Goal: Task Accomplishment & Management: Use online tool/utility

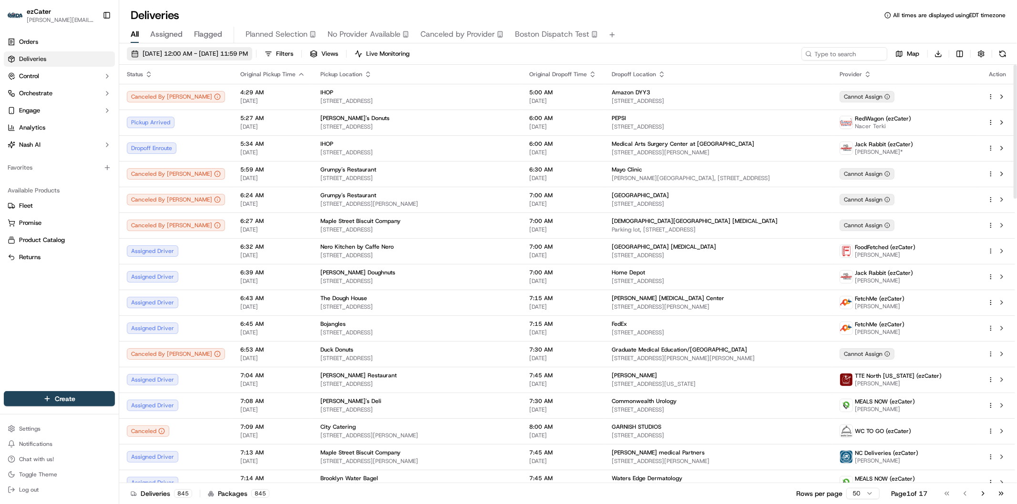
click at [187, 54] on span "09/22/2025 12:00 AM - 09/22/2025 11:59 PM" at bounding box center [195, 54] width 105 height 9
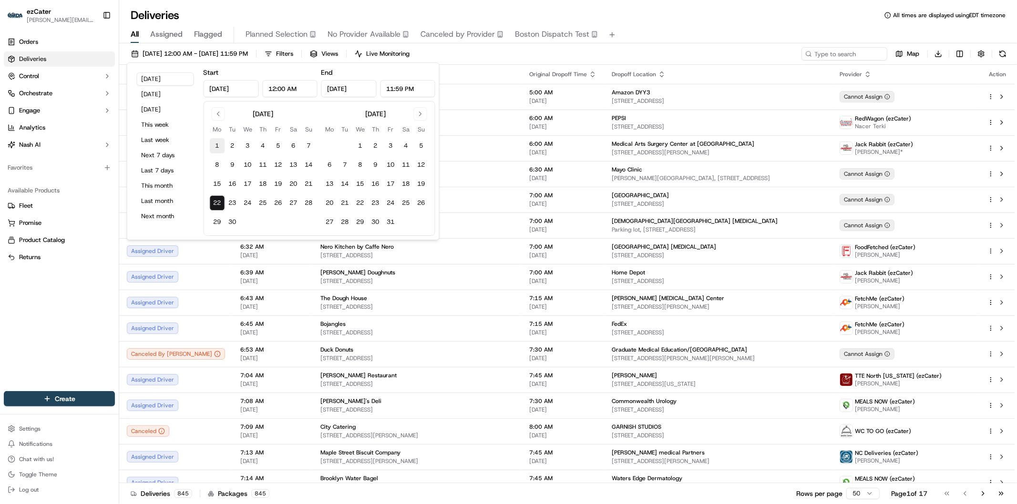
click at [215, 144] on button "1" at bounding box center [217, 145] width 15 height 15
type input "Sep 1, 2025"
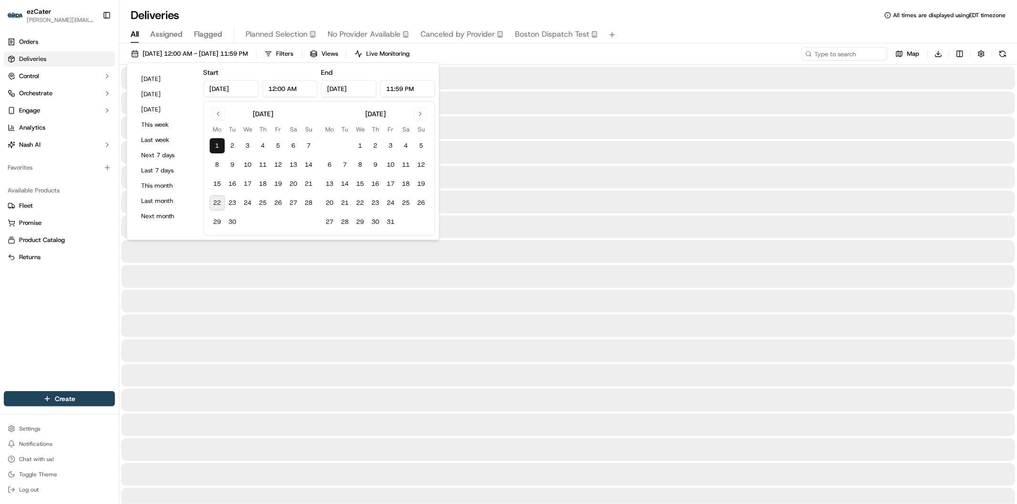
click at [219, 204] on button "22" at bounding box center [217, 202] width 15 height 15
type input "Sep 22, 2025"
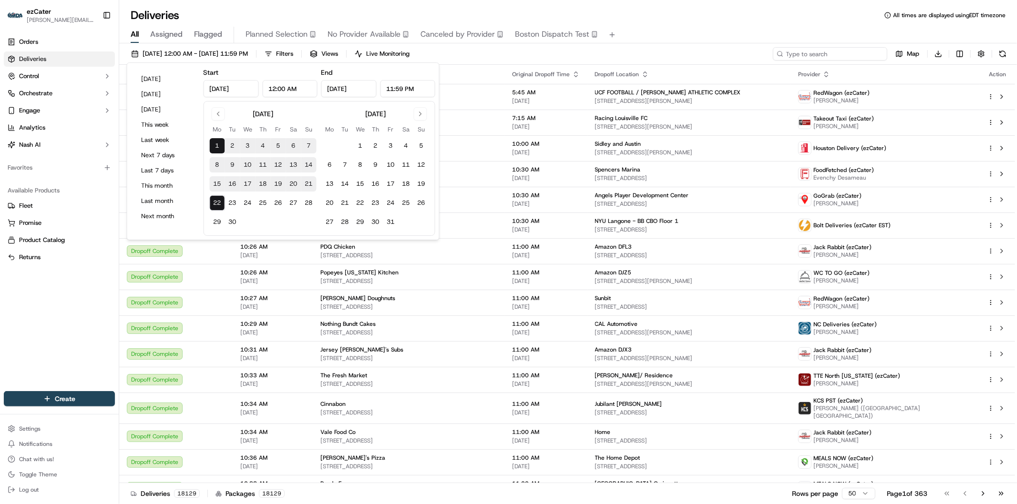
click at [854, 51] on input at bounding box center [830, 53] width 114 height 13
paste input "W5AGKP"
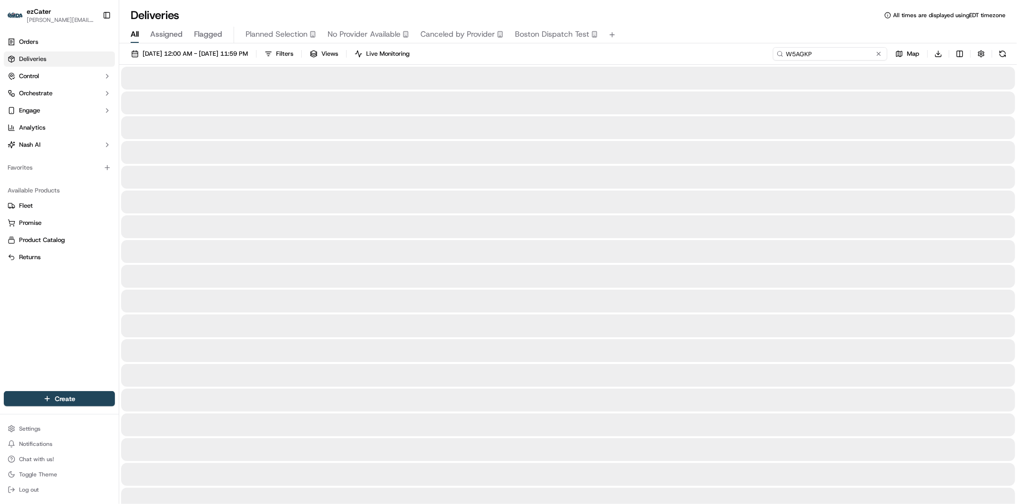
type input "W5AGKP"
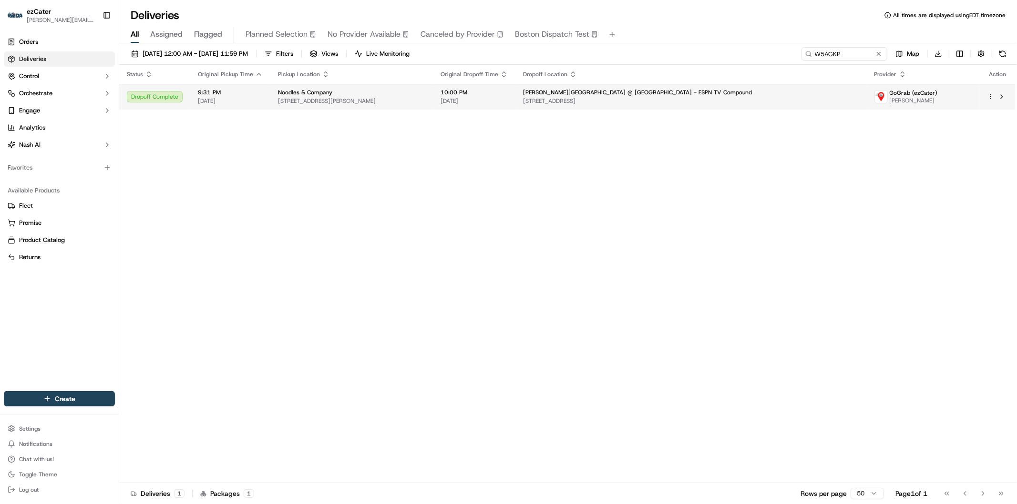
click at [627, 99] on span "600 E Stadium Blvd, Columbia, MO 65211, USA" at bounding box center [691, 101] width 336 height 8
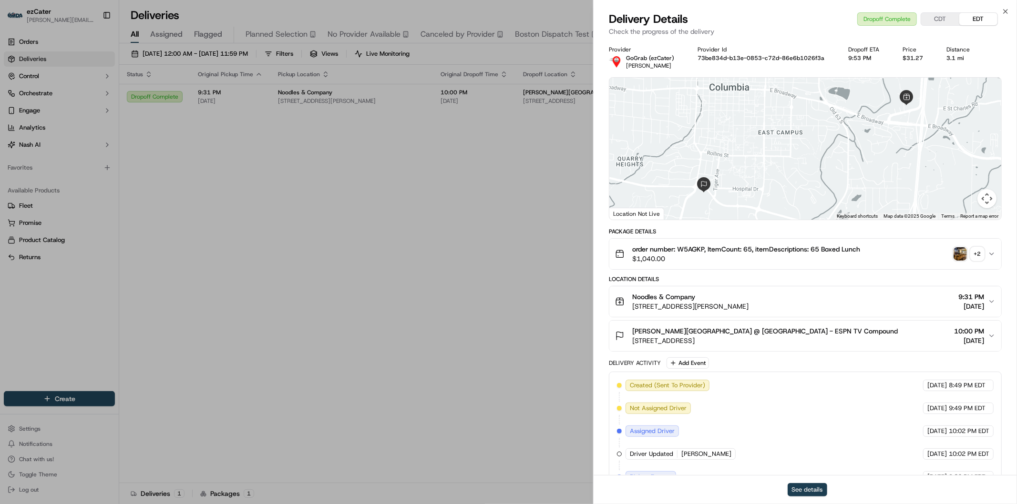
click at [800, 492] on button "See details" at bounding box center [808, 489] width 40 height 13
click at [1004, 9] on icon "button" at bounding box center [1006, 12] width 8 height 8
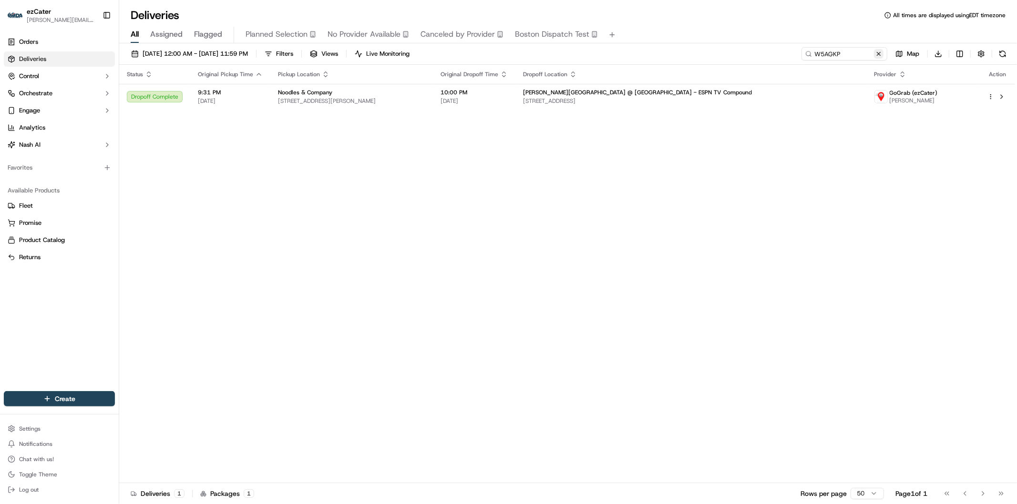
click at [880, 50] on button at bounding box center [879, 54] width 10 height 10
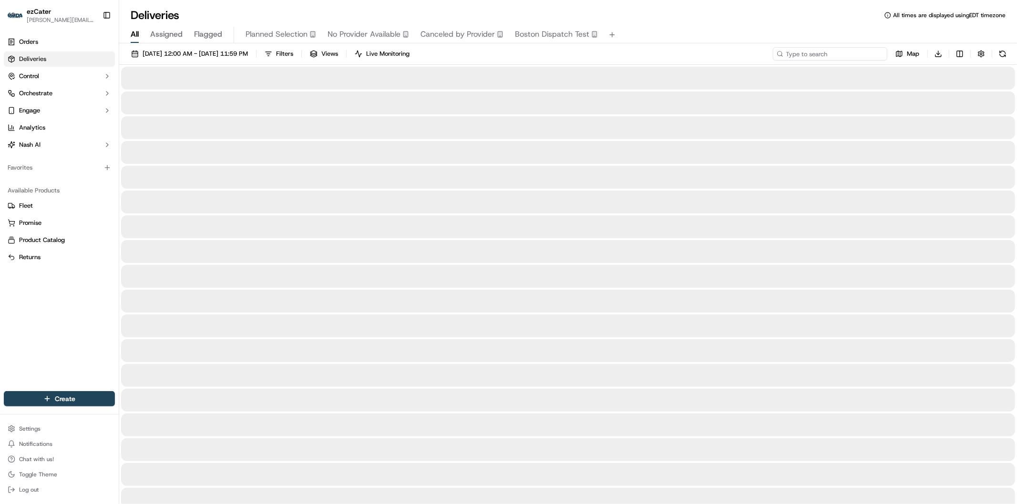
click at [857, 50] on input at bounding box center [830, 53] width 114 height 13
paste input "RUWM01"
type input "RUWM01"
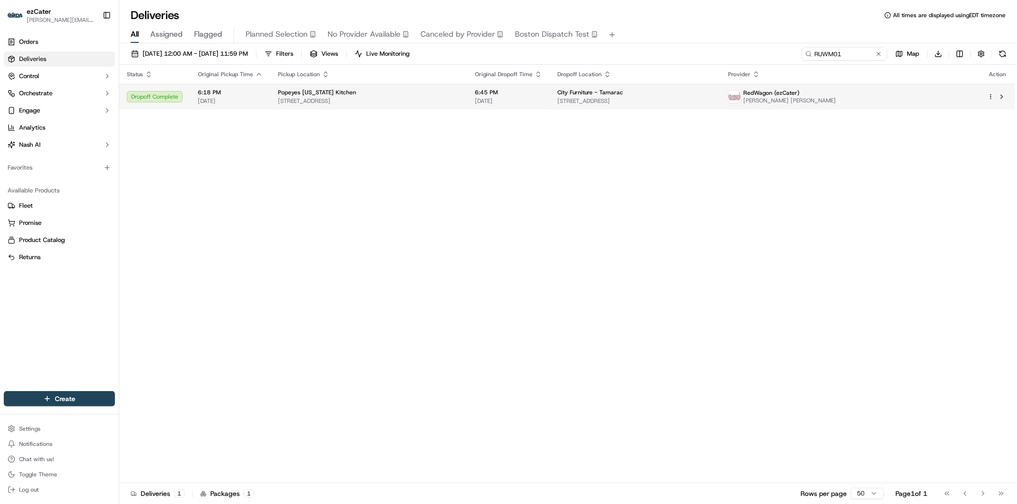
click at [467, 92] on td "Popeyes Louisiana Kitchen 10721 W Atlantic Blvd, Coral Springs, FL 33071, USA" at bounding box center [368, 97] width 197 height 26
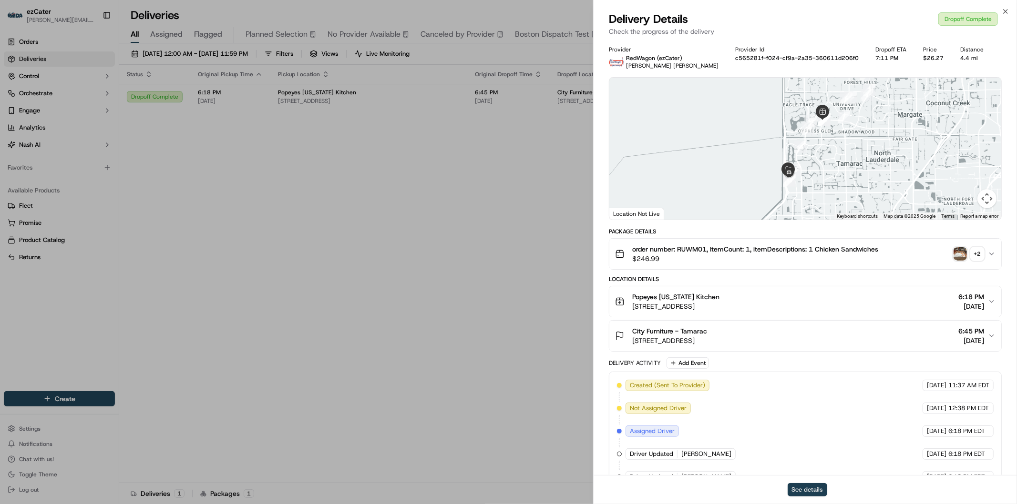
click at [807, 489] on button "See details" at bounding box center [808, 489] width 40 height 13
click at [1007, 11] on icon "button" at bounding box center [1006, 12] width 8 height 8
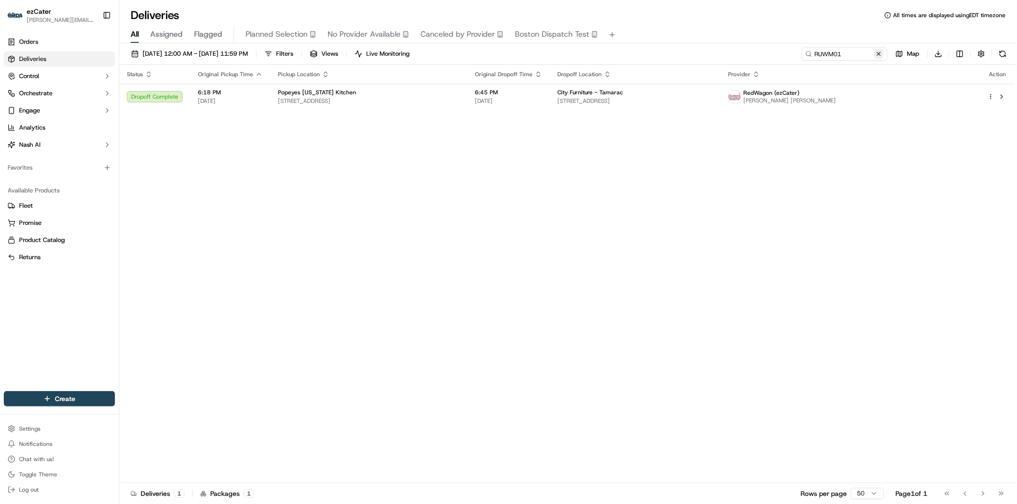
click at [879, 53] on button at bounding box center [879, 54] width 10 height 10
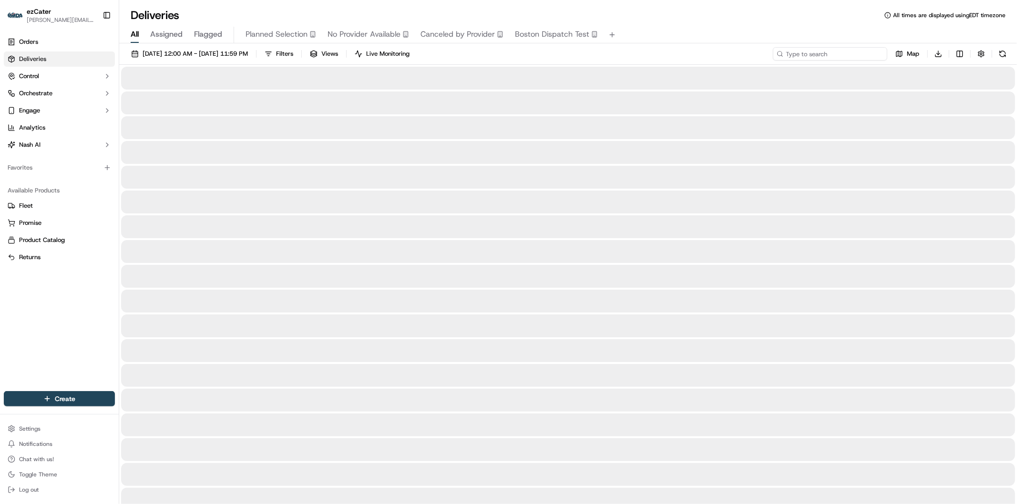
click at [849, 51] on input at bounding box center [830, 53] width 114 height 13
paste input "XCG2ZP"
type input "XCG2ZP"
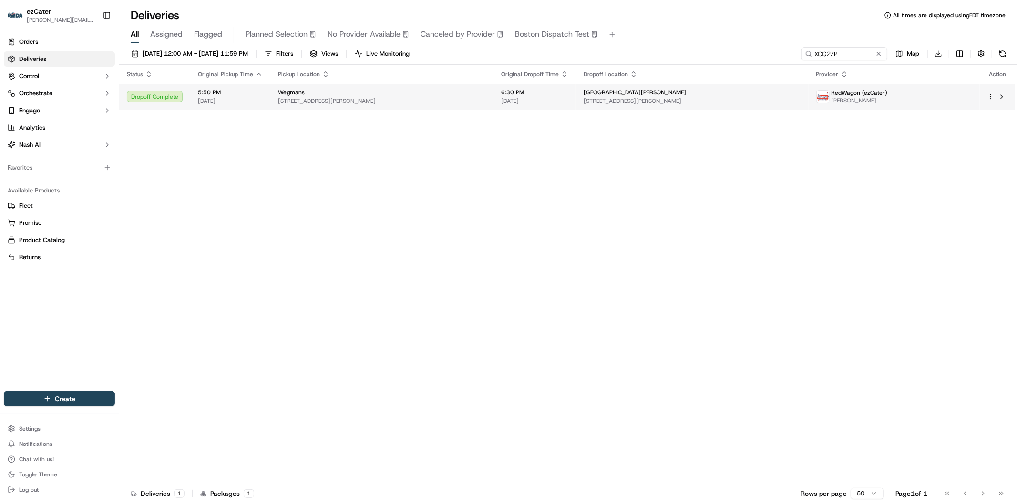
click at [608, 97] on span "7520 Teague Rd, Hanover, MD 21076, USA" at bounding box center [692, 101] width 217 height 8
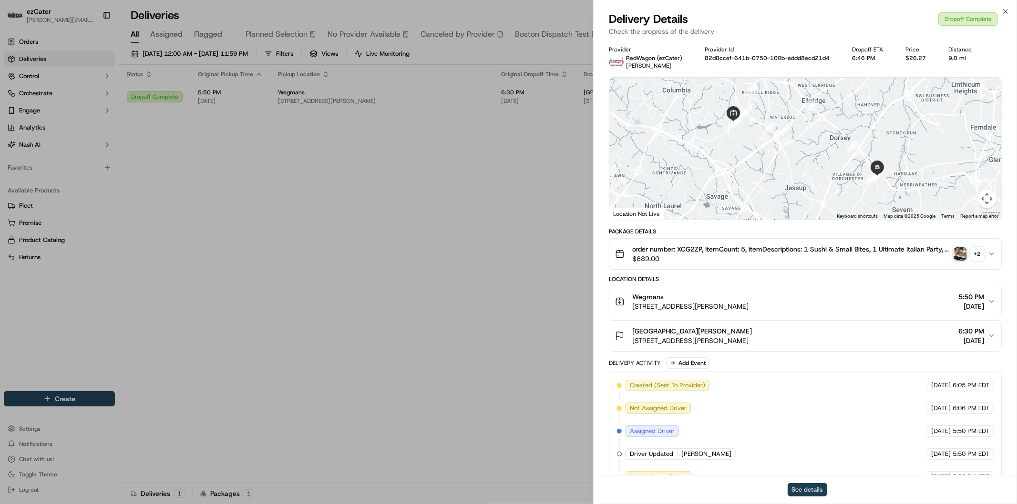
click at [804, 494] on button "See details" at bounding box center [808, 489] width 40 height 13
drag, startPoint x: 1005, startPoint y: 7, endPoint x: 997, endPoint y: 43, distance: 37.2
click at [1006, 8] on icon "button" at bounding box center [1006, 12] width 8 height 8
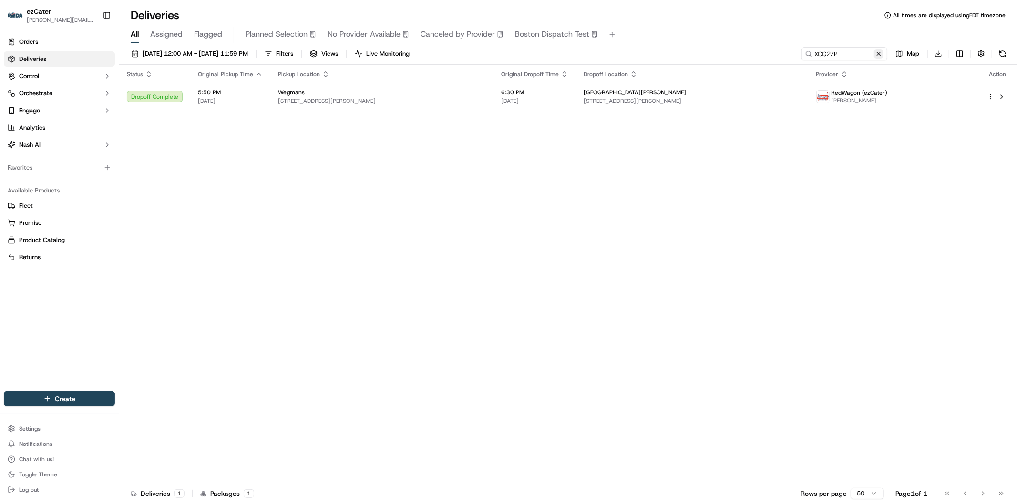
click at [875, 52] on button at bounding box center [879, 54] width 10 height 10
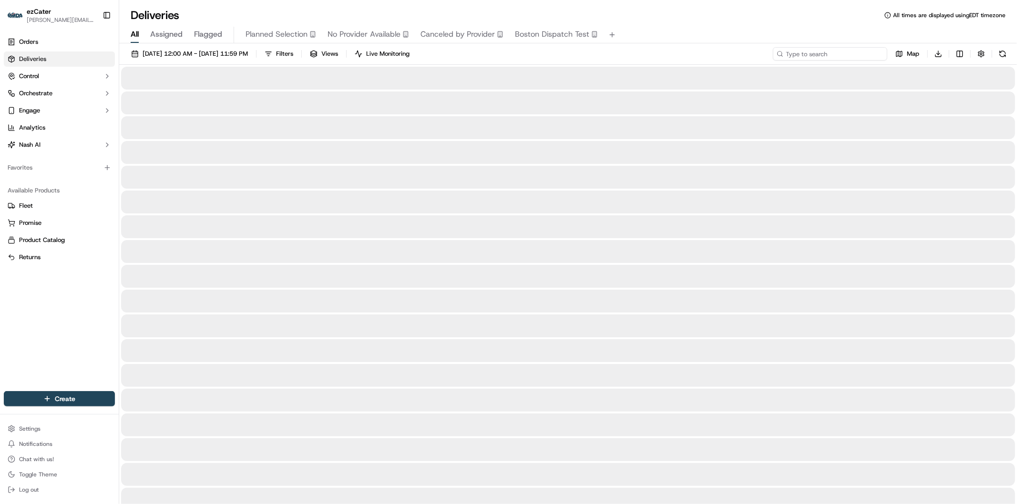
click at [836, 52] on input at bounding box center [830, 53] width 114 height 13
paste input "63YV27"
type input "63YV27"
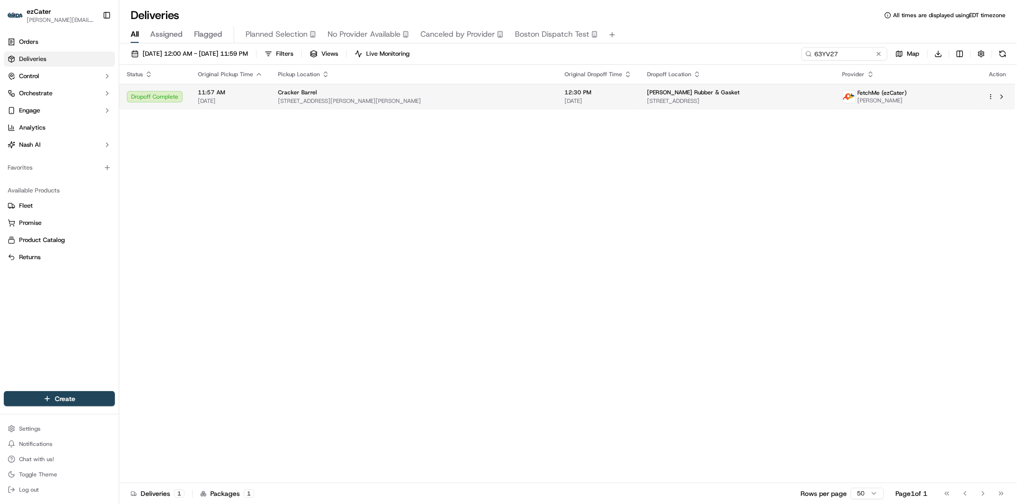
click at [532, 100] on td "Cracker Barrel 9191 Boyd-Cooper Pkwy, Montgomery, AL 36117, USA" at bounding box center [413, 97] width 287 height 26
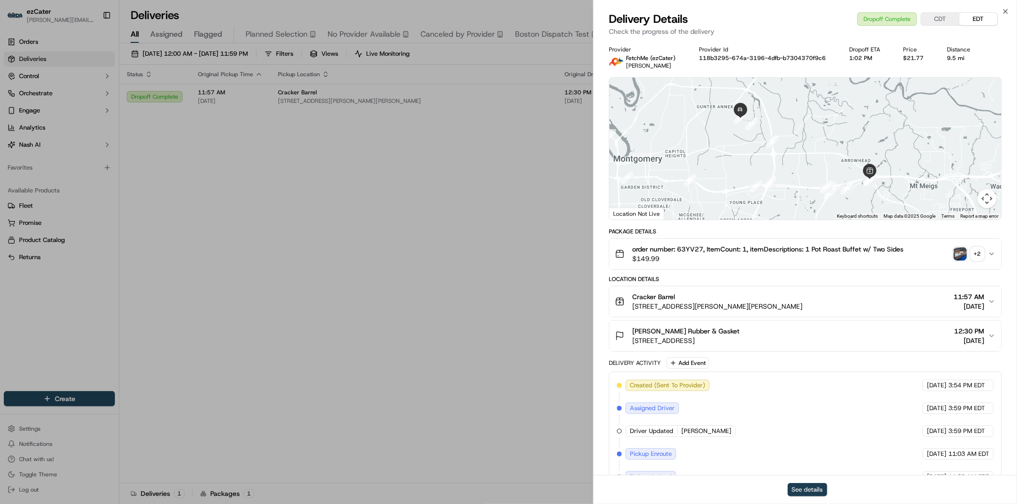
click at [820, 487] on button "See details" at bounding box center [808, 489] width 40 height 13
click at [1008, 10] on icon "button" at bounding box center [1006, 12] width 8 height 8
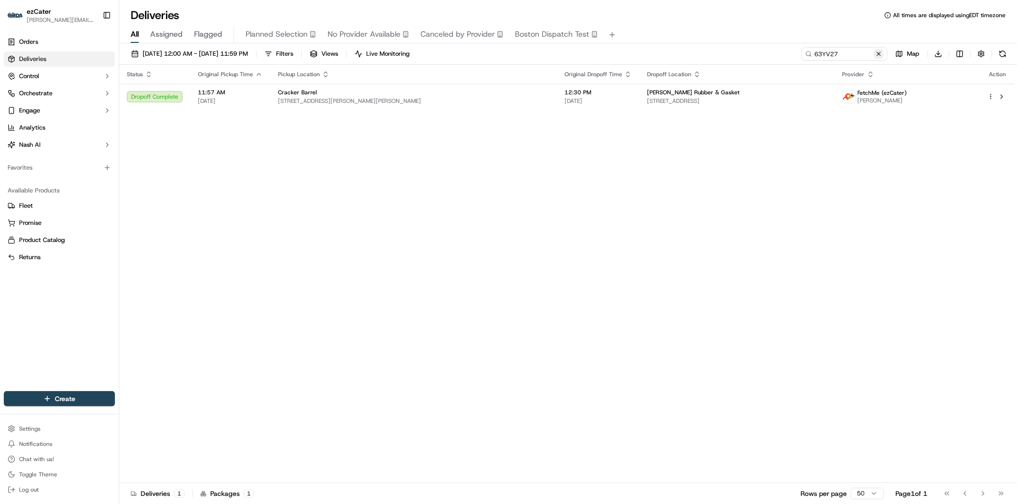
click at [881, 54] on button at bounding box center [879, 54] width 10 height 10
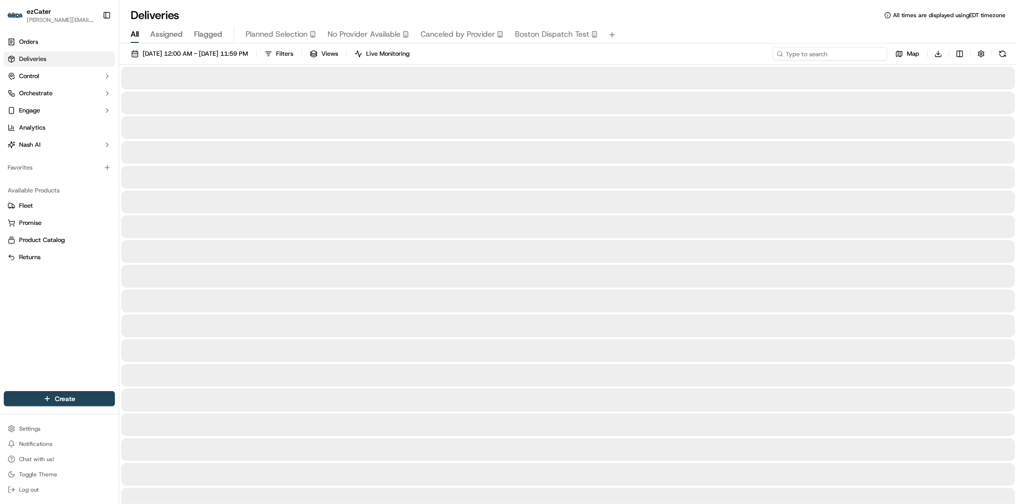
click at [851, 56] on input at bounding box center [830, 53] width 114 height 13
paste input "G5C5WX"
type input "G5C5WX"
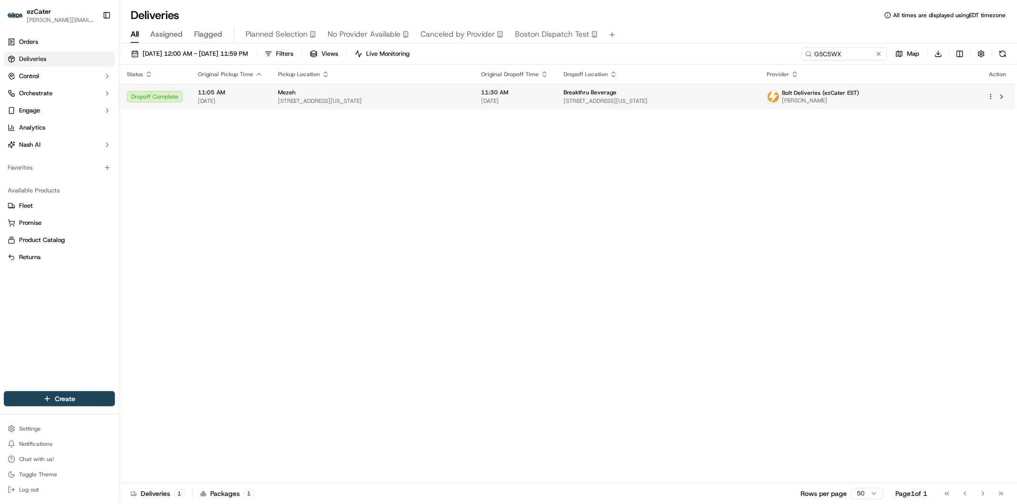
click at [671, 94] on div "Breakthru Beverage" at bounding box center [658, 93] width 188 height 8
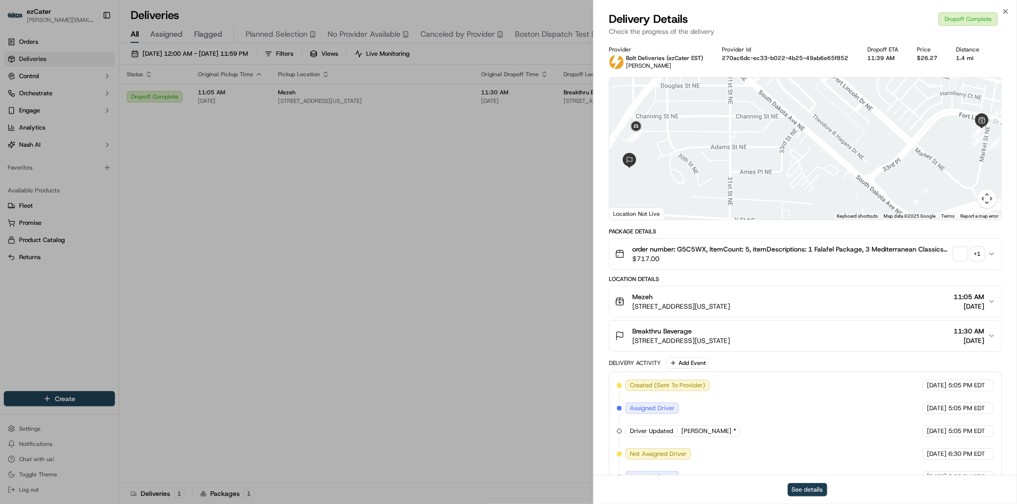
click at [813, 488] on button "See details" at bounding box center [808, 489] width 40 height 13
click at [1004, 13] on icon "button" at bounding box center [1006, 12] width 4 height 4
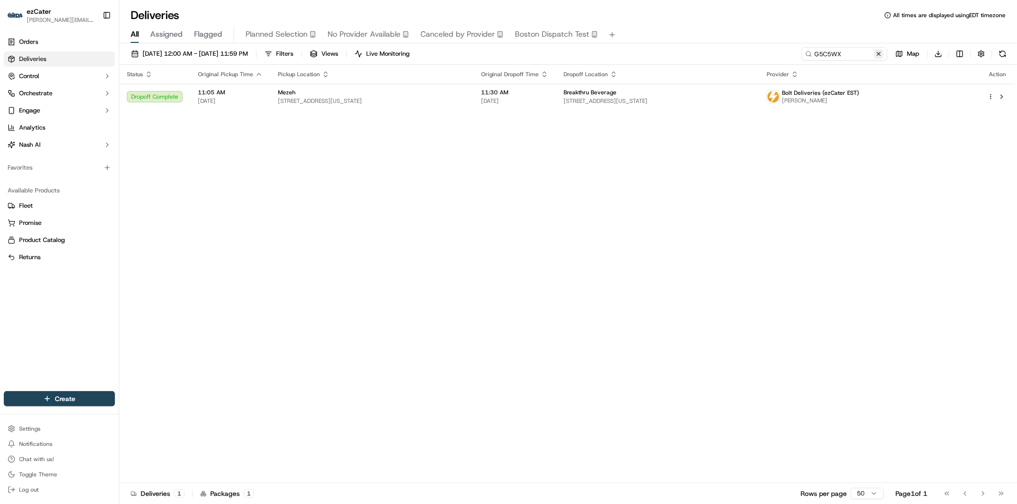
click at [876, 53] on button at bounding box center [879, 54] width 10 height 10
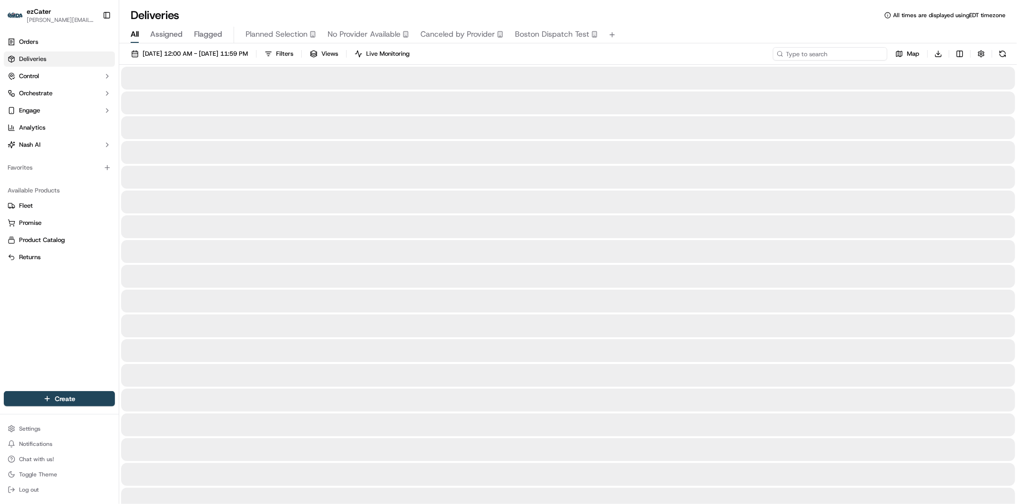
click at [858, 53] on input at bounding box center [830, 53] width 114 height 13
paste input "T56WCA"
type input "T56WCA"
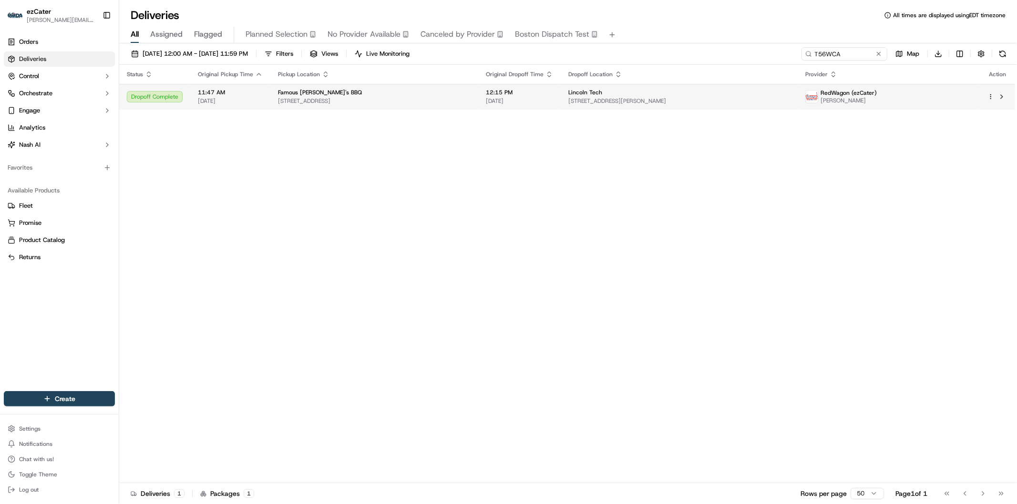
click at [510, 87] on td "12:15 PM 09/19/2025" at bounding box center [519, 97] width 82 height 26
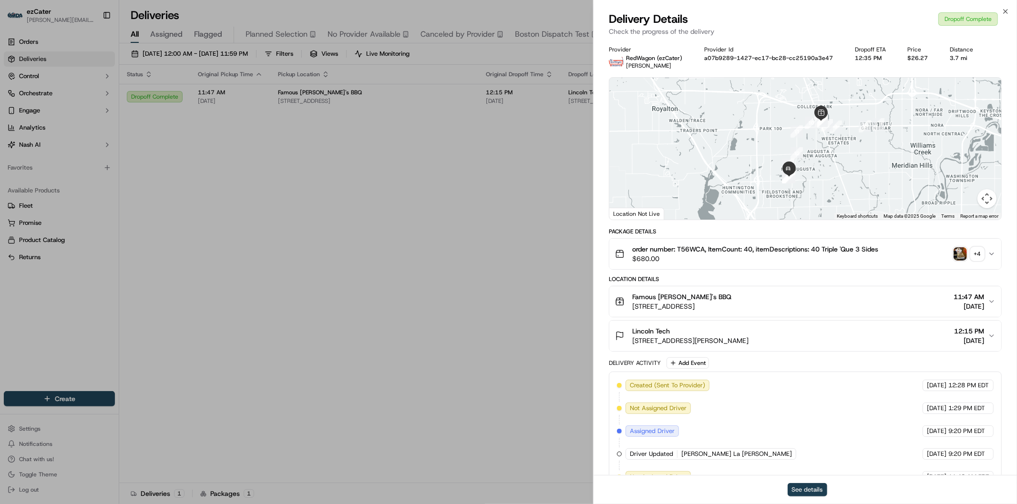
click at [806, 489] on button "See details" at bounding box center [808, 489] width 40 height 13
click at [1005, 10] on icon "button" at bounding box center [1006, 12] width 4 height 4
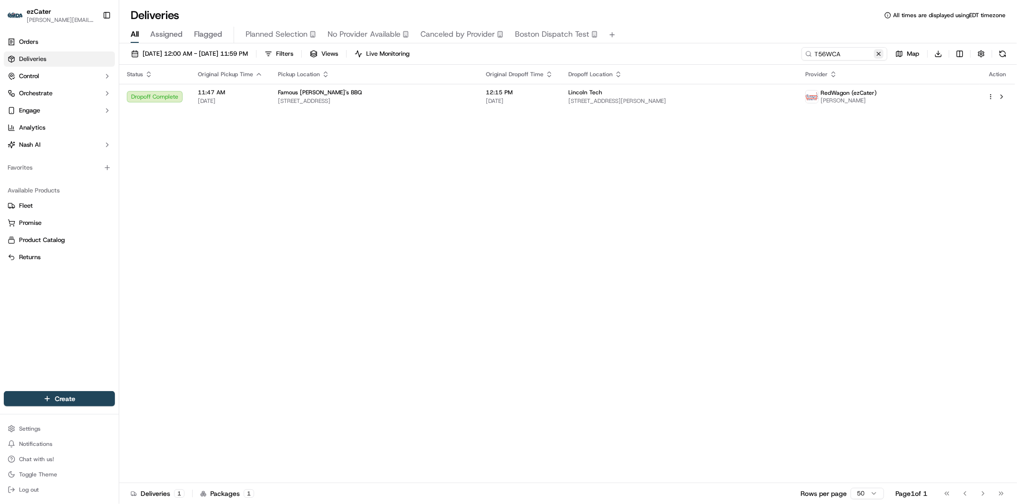
click at [879, 50] on button at bounding box center [879, 54] width 10 height 10
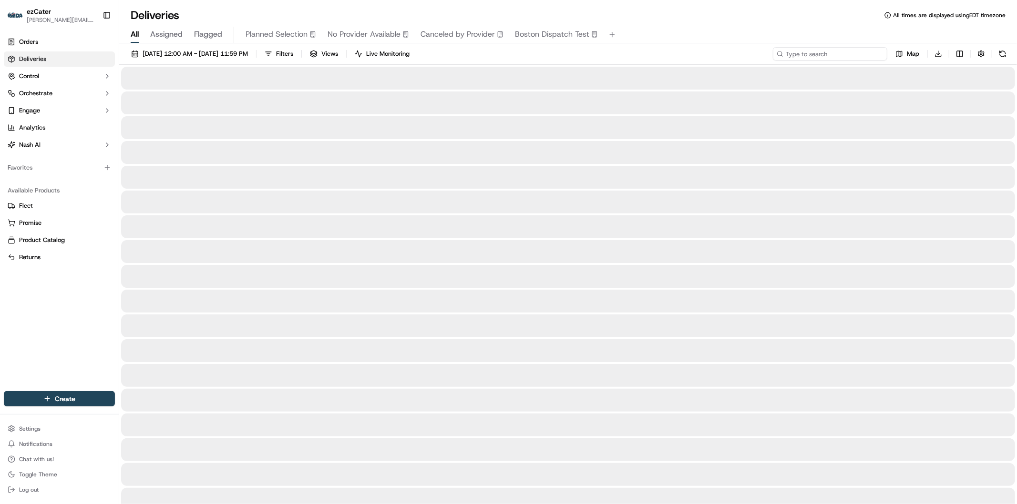
click at [854, 55] on input at bounding box center [830, 53] width 114 height 13
paste input "QREMQK"
type input "QREMQK"
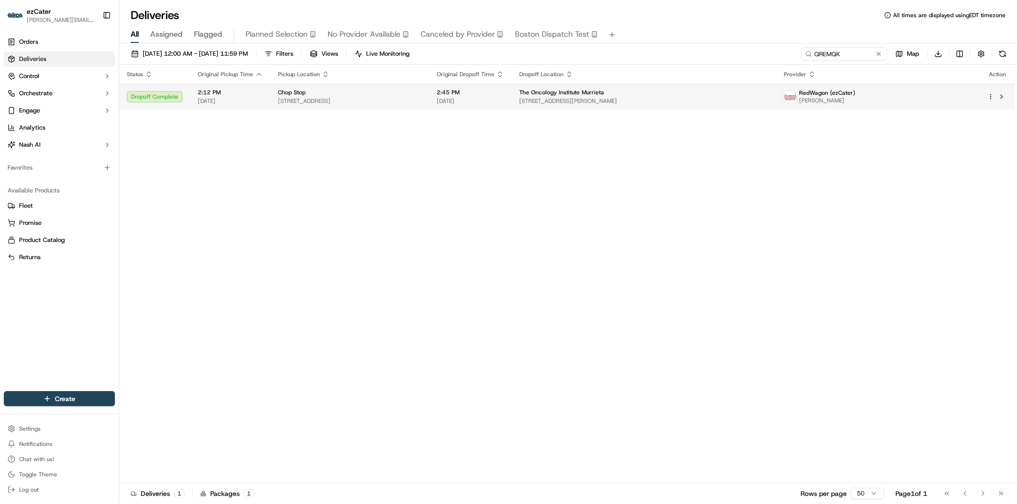
click at [651, 97] on span "25405 Hancock Ave STE 101, Murrieta, CA 92562, USA" at bounding box center [644, 101] width 250 height 8
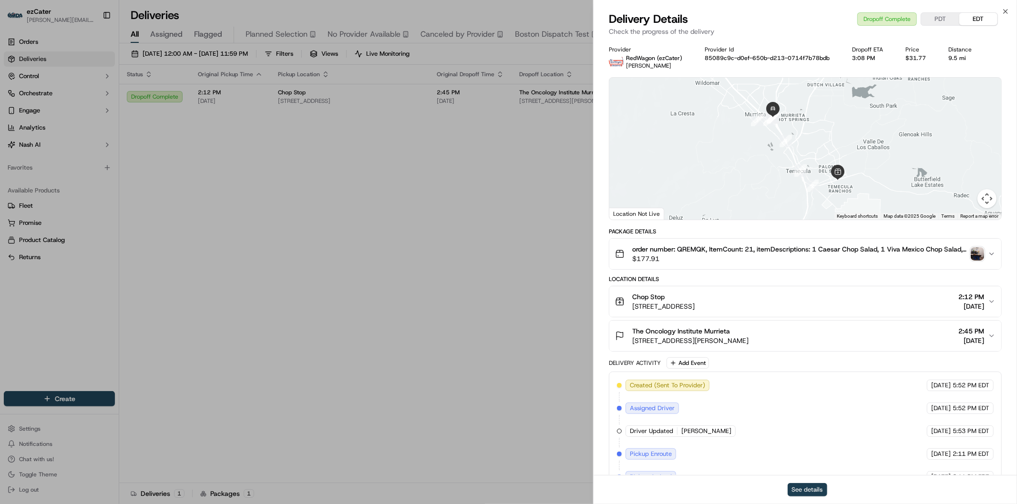
click at [812, 486] on button "See details" at bounding box center [808, 489] width 40 height 13
click at [1004, 14] on icon "button" at bounding box center [1006, 12] width 8 height 8
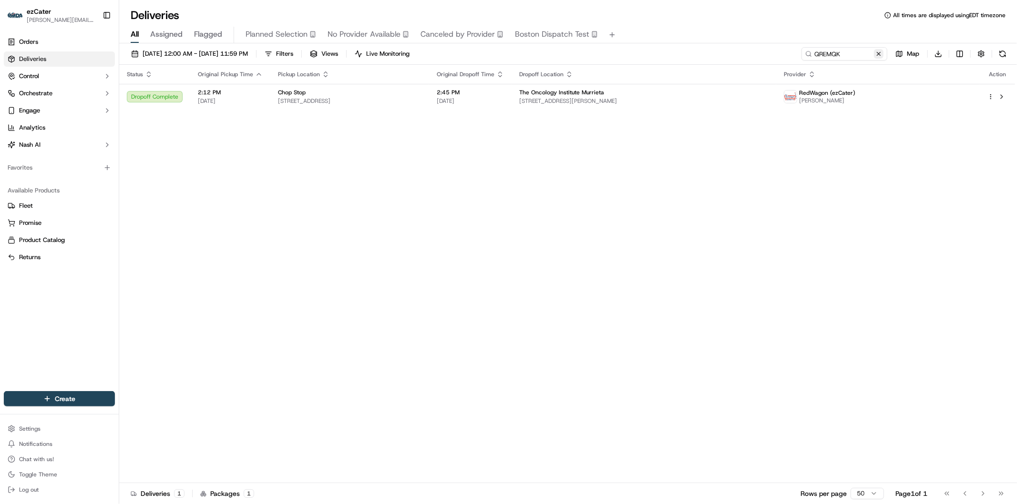
click at [880, 52] on button at bounding box center [879, 54] width 10 height 10
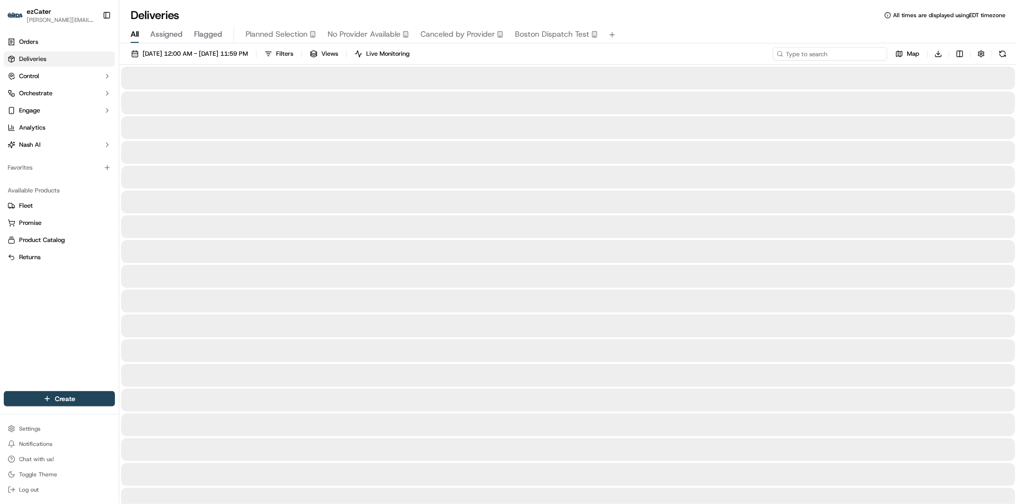
click at [820, 53] on input at bounding box center [830, 53] width 114 height 13
paste input "U6FZCY"
type input "U6FZCY"
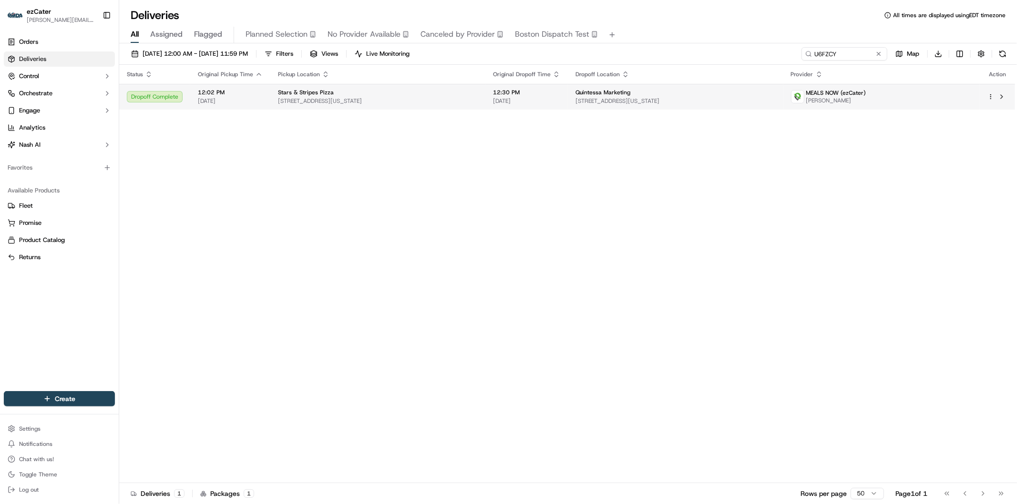
click at [691, 105] on span "3401 NW 63rd St #300, Oklahoma City, OK 73116, USA" at bounding box center [676, 101] width 200 height 8
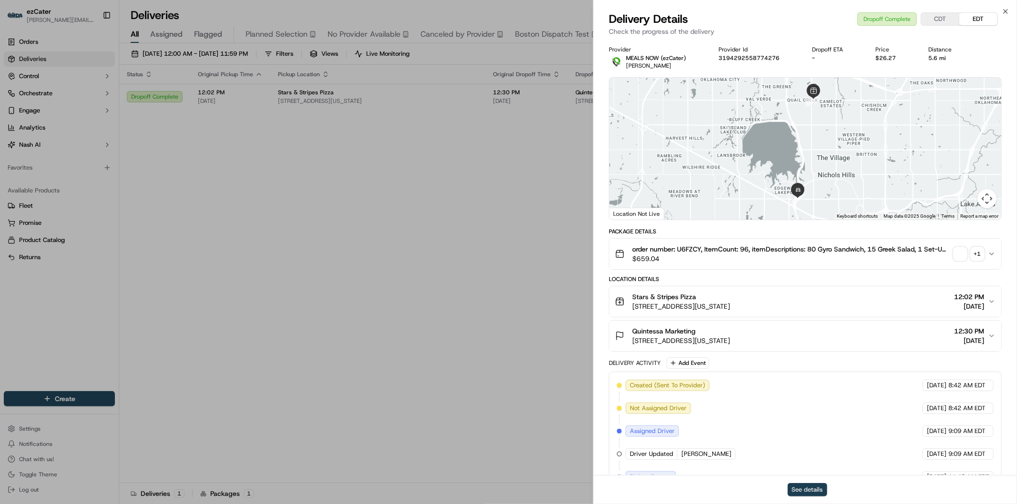
click at [814, 489] on button "See details" at bounding box center [808, 489] width 40 height 13
click at [1003, 10] on icon "button" at bounding box center [1006, 12] width 8 height 8
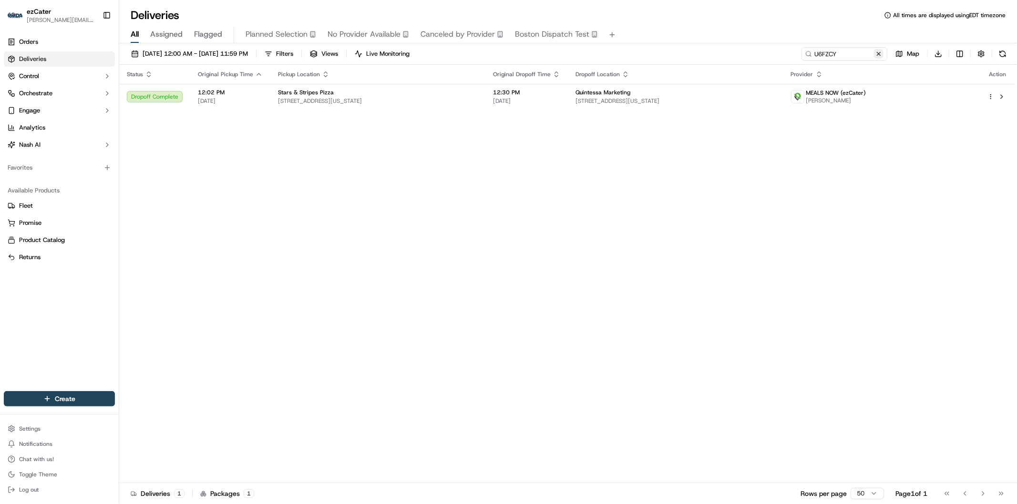
click at [878, 51] on button at bounding box center [879, 54] width 10 height 10
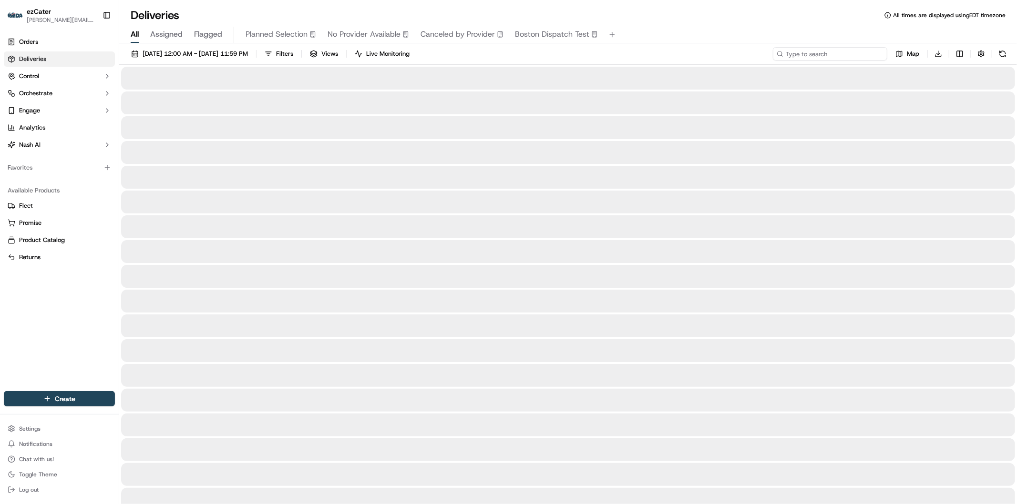
click at [832, 51] on input at bounding box center [830, 53] width 114 height 13
paste input "4Q7HXP"
type input "4Q7HXP"
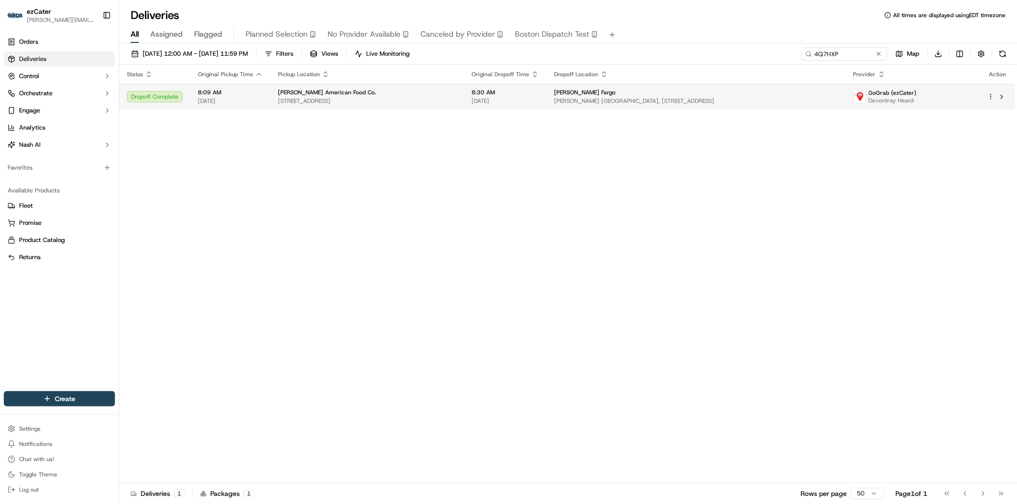
click at [626, 95] on div "Wells Fargo" at bounding box center [696, 93] width 284 height 8
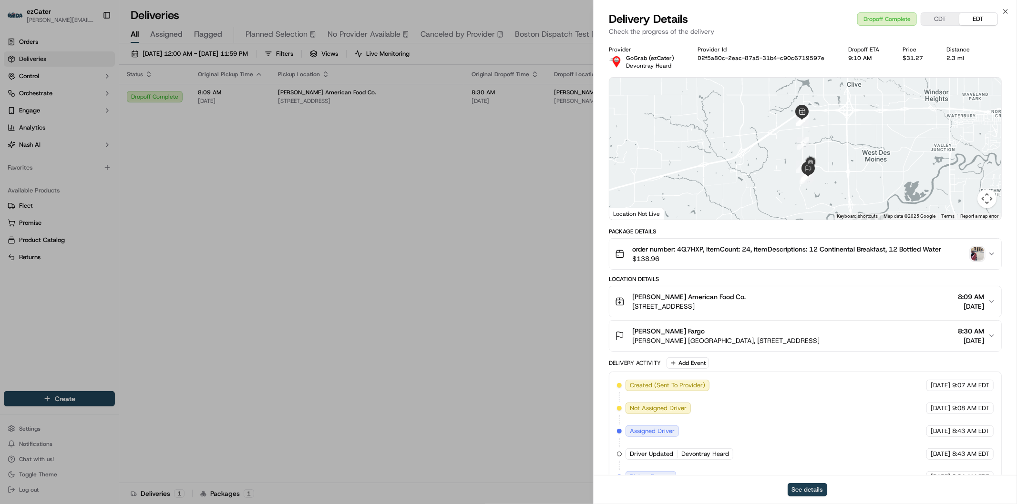
click at [810, 489] on button "See details" at bounding box center [808, 489] width 40 height 13
click at [1008, 8] on icon "button" at bounding box center [1006, 12] width 8 height 8
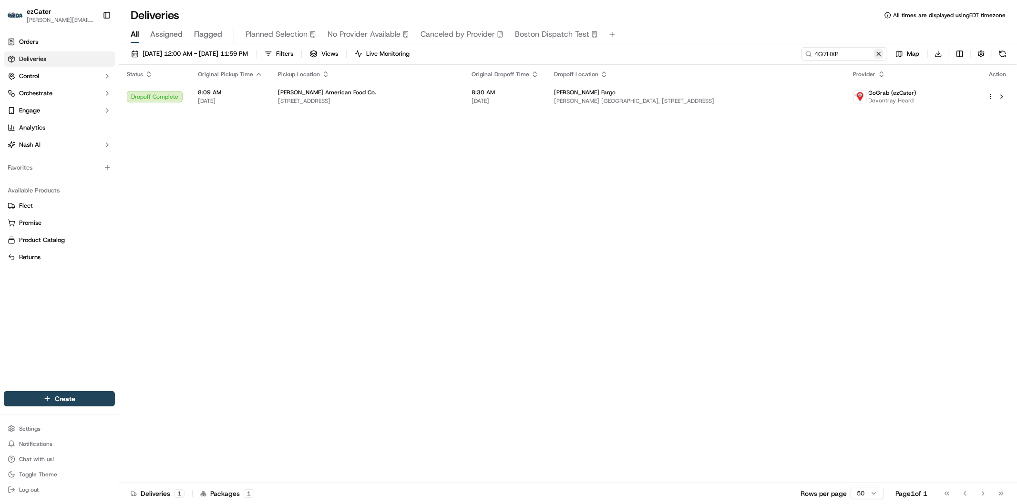
click at [881, 54] on button at bounding box center [879, 54] width 10 height 10
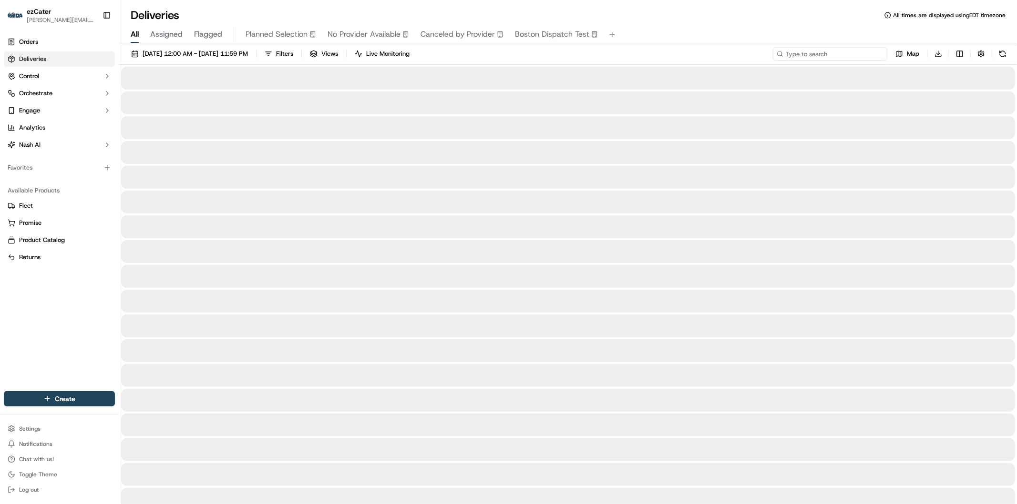
click at [866, 53] on input at bounding box center [830, 53] width 114 height 13
paste input "GQZ2FF"
type input "GQZ2FF"
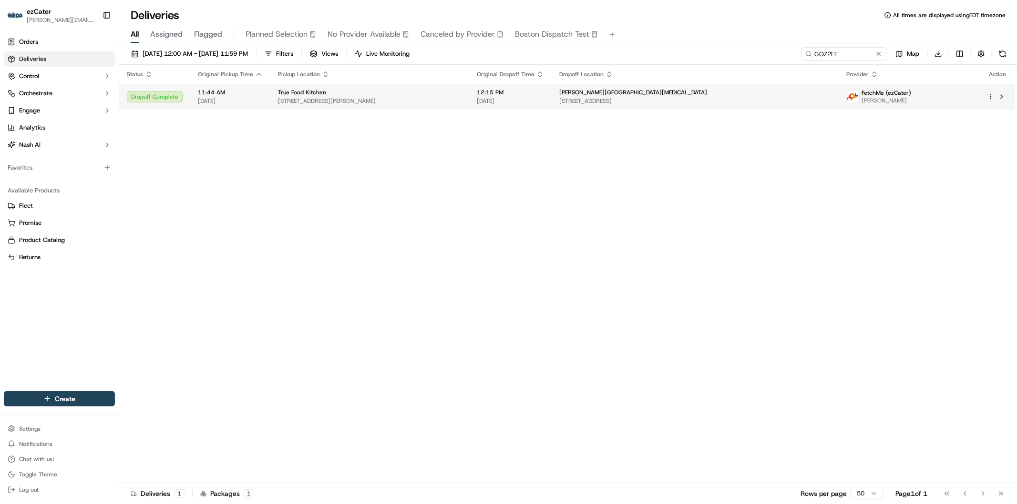
click at [611, 94] on span "West Jeff Cancer Center" at bounding box center [633, 93] width 148 height 8
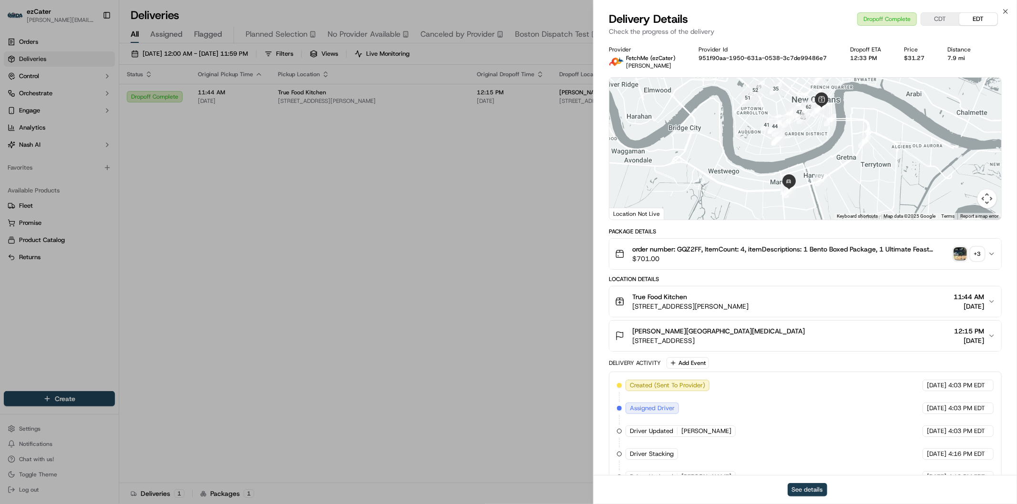
click at [809, 491] on button "See details" at bounding box center [808, 489] width 40 height 13
click at [1007, 11] on icon "button" at bounding box center [1006, 12] width 8 height 8
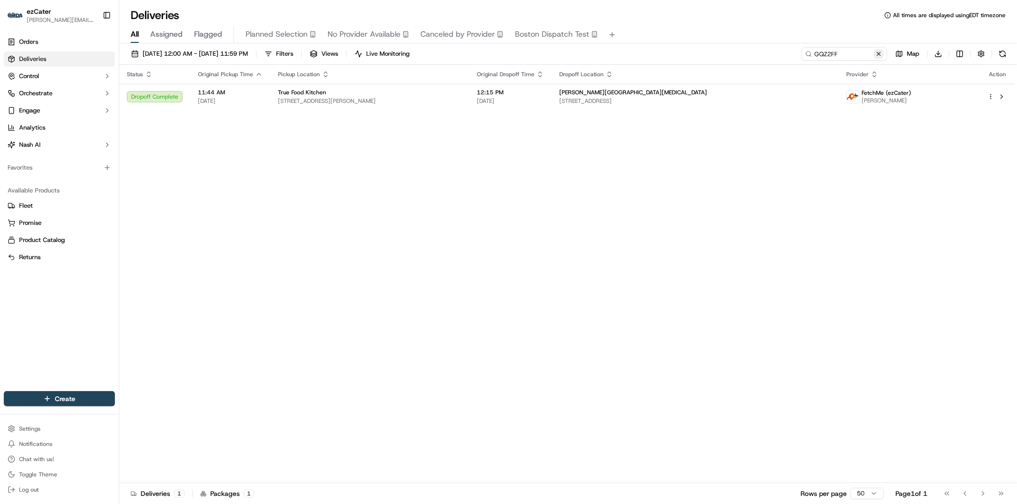
click at [876, 54] on button at bounding box center [879, 54] width 10 height 10
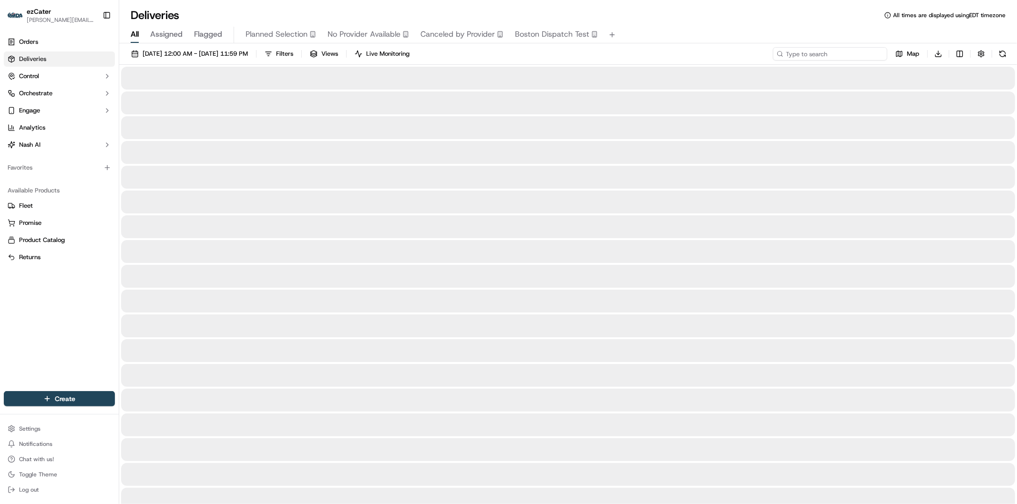
click at [860, 53] on input at bounding box center [830, 53] width 114 height 13
paste input "VTYWQX"
type input "VTYWQX"
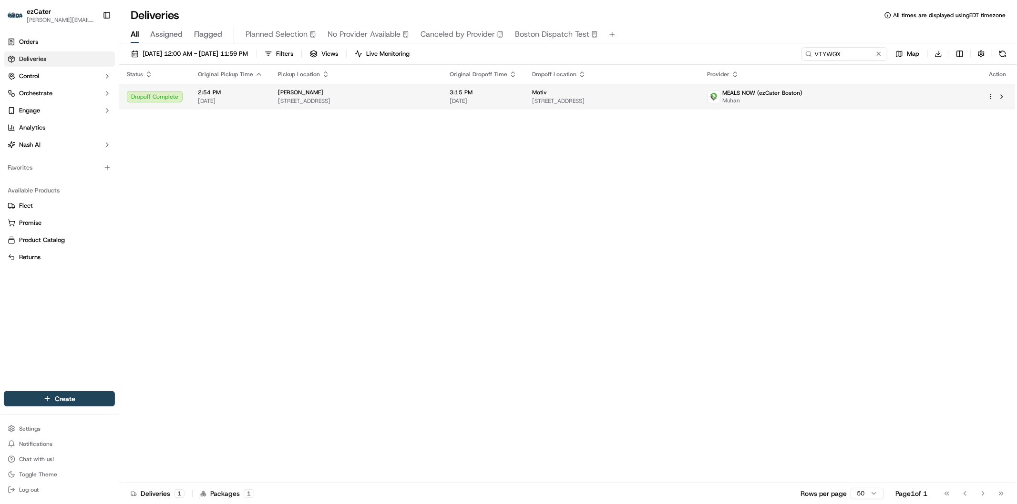
click at [579, 110] on td "Motiv 803 Summer St 2nd floor, Boston, MA 02127, USA" at bounding box center [612, 97] width 175 height 26
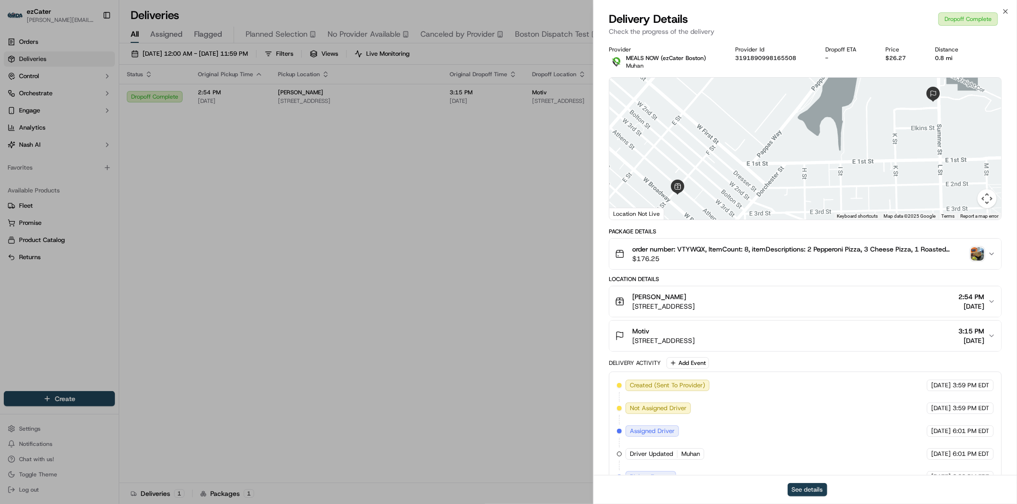
click at [806, 488] on button "See details" at bounding box center [808, 489] width 40 height 13
click at [1007, 10] on icon "button" at bounding box center [1006, 12] width 4 height 4
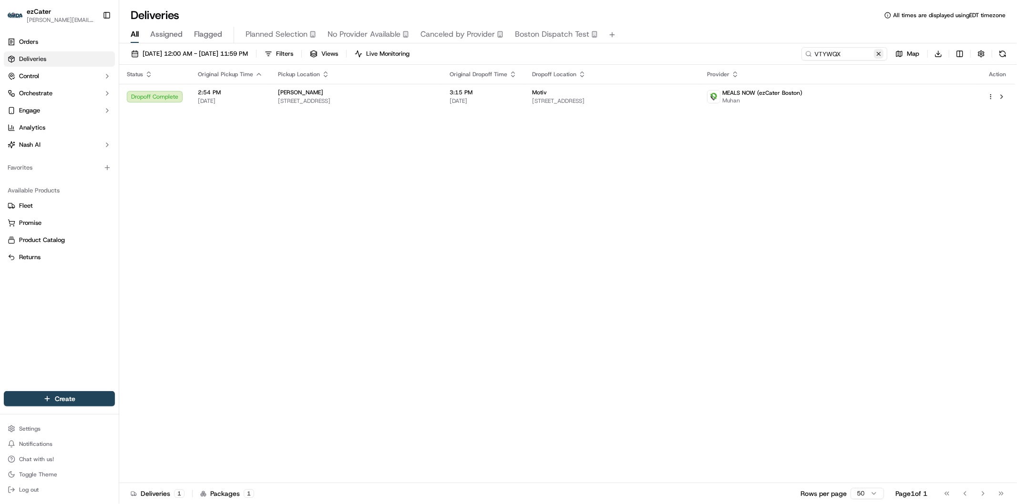
click at [876, 55] on button at bounding box center [879, 54] width 10 height 10
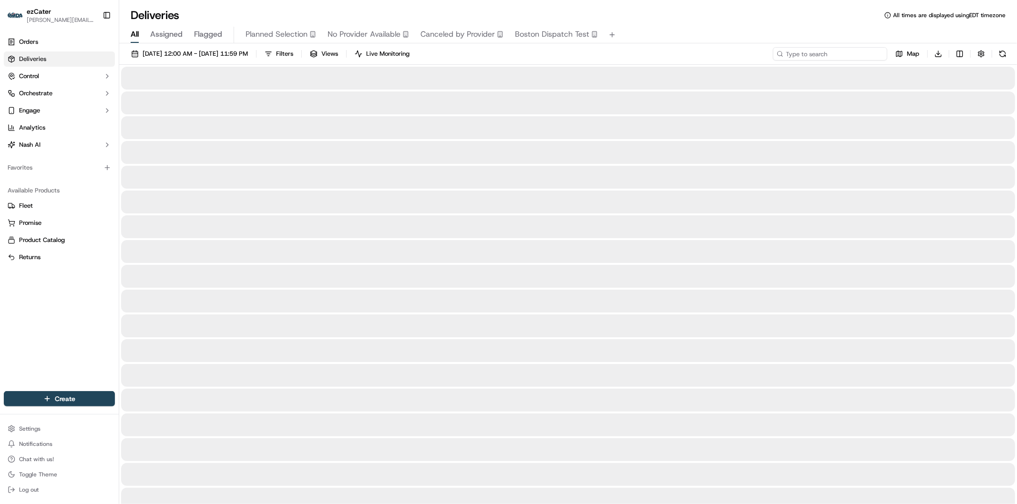
click at [869, 55] on input at bounding box center [830, 53] width 114 height 13
paste input "H93MX1"
type input "H93MX1"
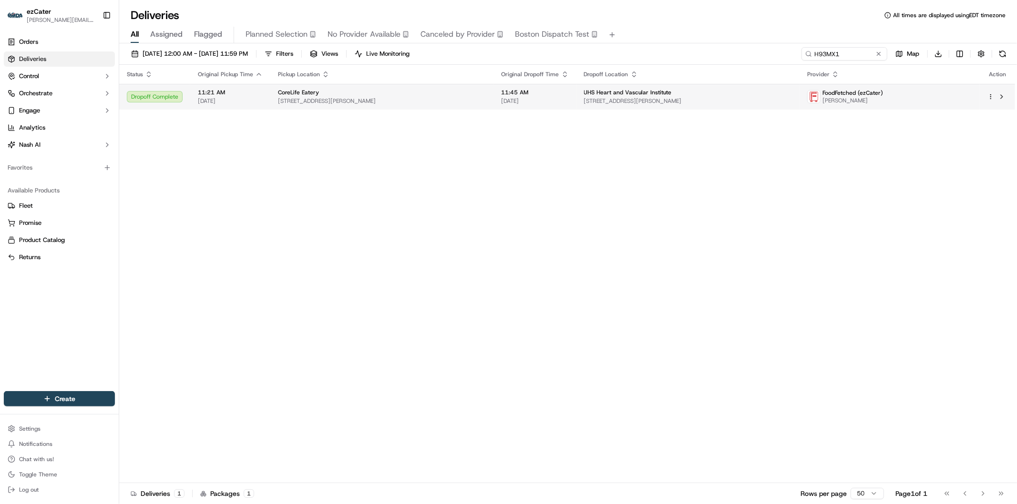
click at [670, 104] on span "[STREET_ADDRESS][PERSON_NAME]" at bounding box center [688, 101] width 208 height 8
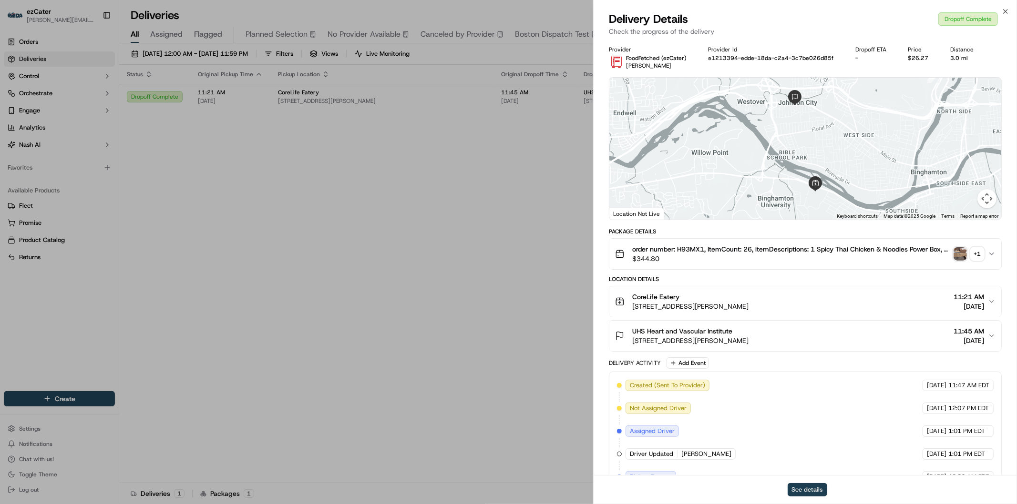
click at [815, 488] on button "See details" at bounding box center [808, 489] width 40 height 13
click at [1004, 11] on icon "button" at bounding box center [1006, 12] width 8 height 8
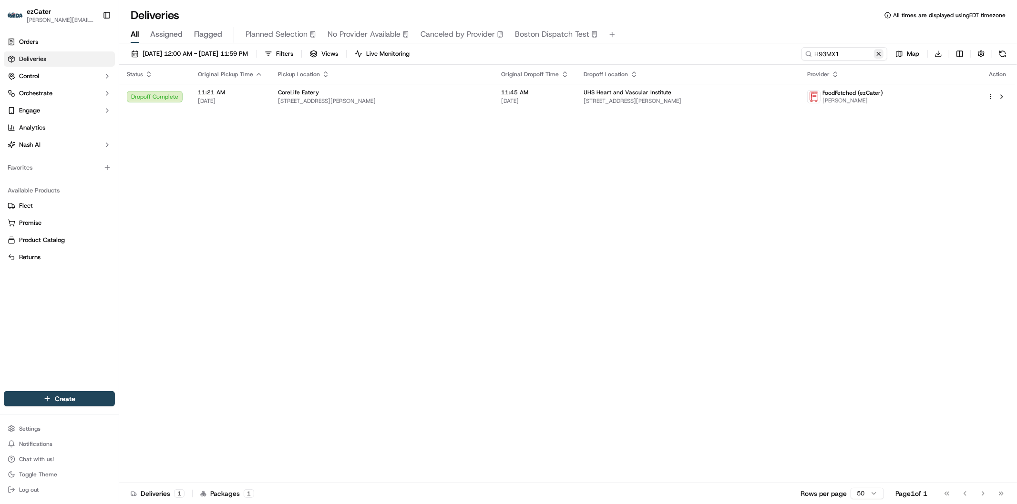
click at [878, 51] on button at bounding box center [879, 54] width 10 height 10
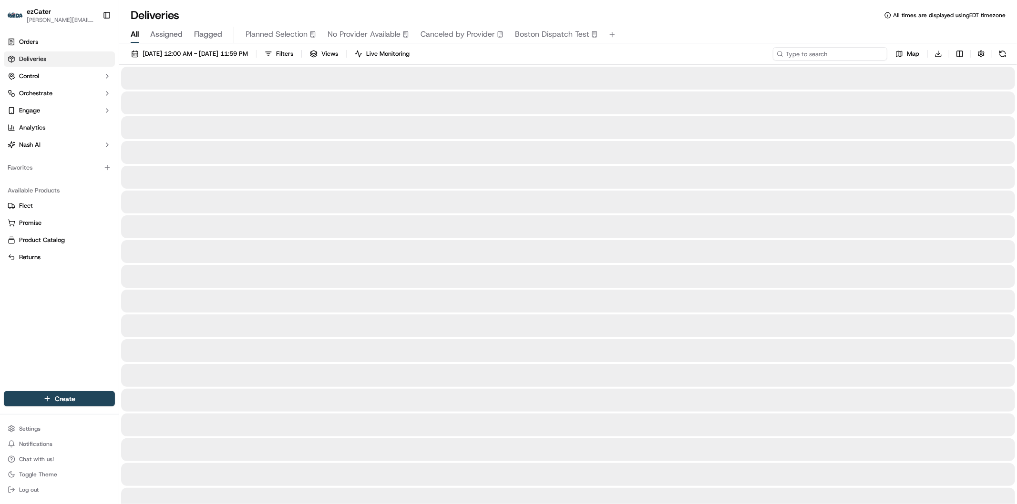
click at [860, 55] on input at bounding box center [830, 53] width 114 height 13
paste input "5KX2MH"
type input "5KX2MH"
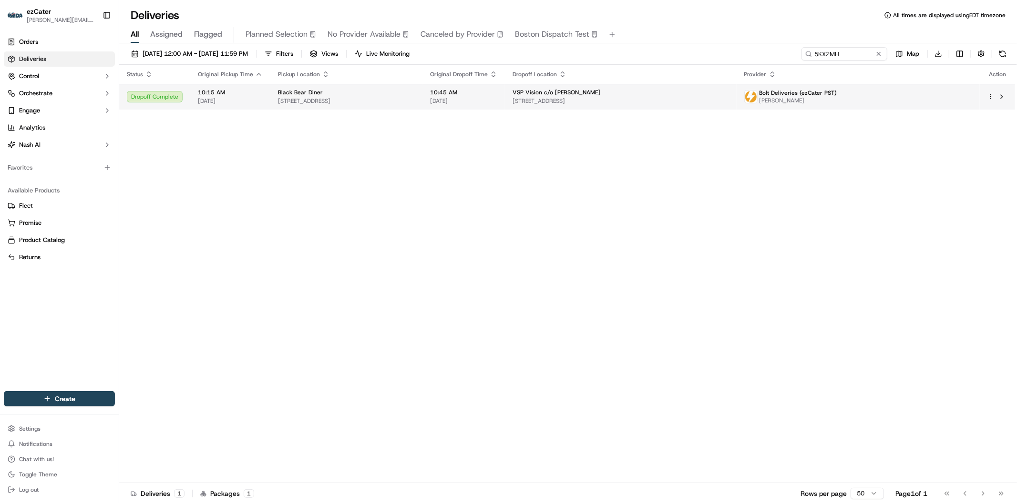
click at [729, 94] on div "VSP Vision c/o Veronica Jefferson" at bounding box center [621, 93] width 216 height 8
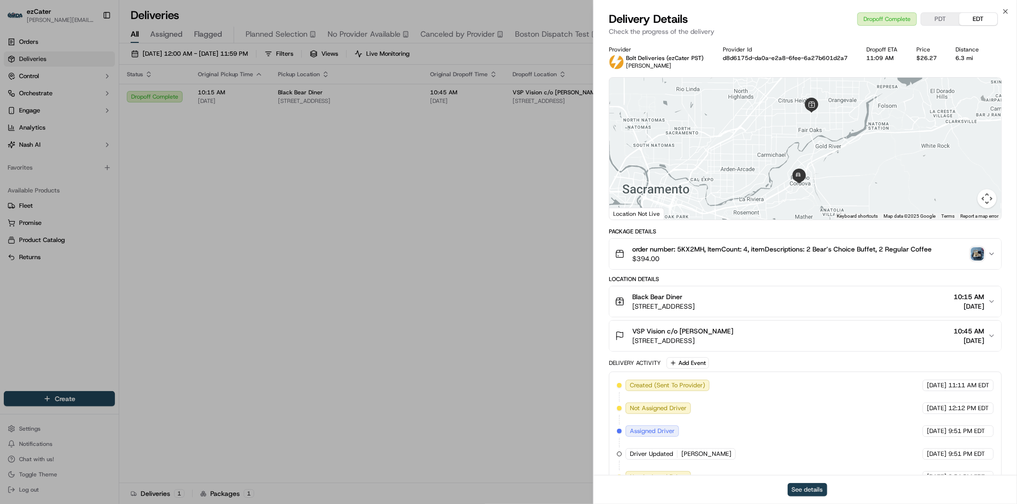
click at [796, 490] on button "See details" at bounding box center [808, 489] width 40 height 13
click at [1006, 12] on icon "button" at bounding box center [1006, 12] width 4 height 4
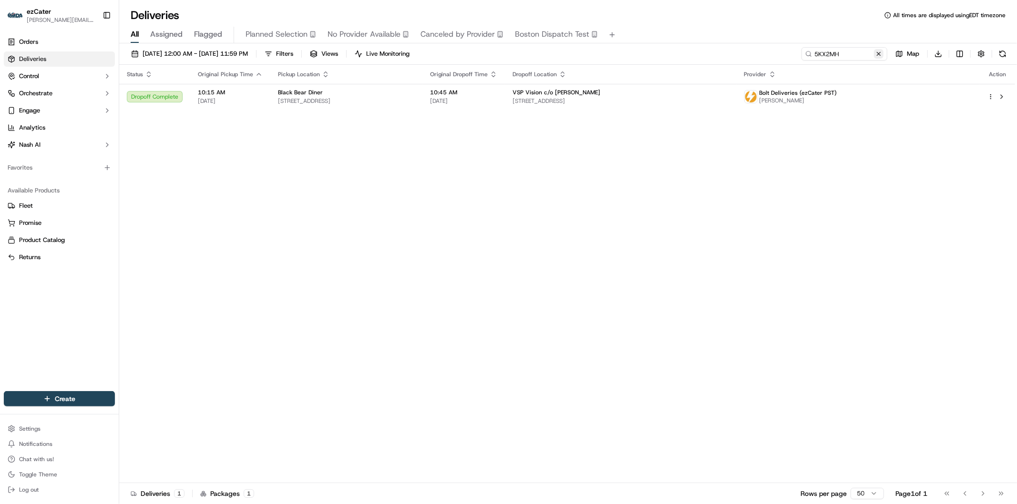
click at [882, 52] on button at bounding box center [879, 54] width 10 height 10
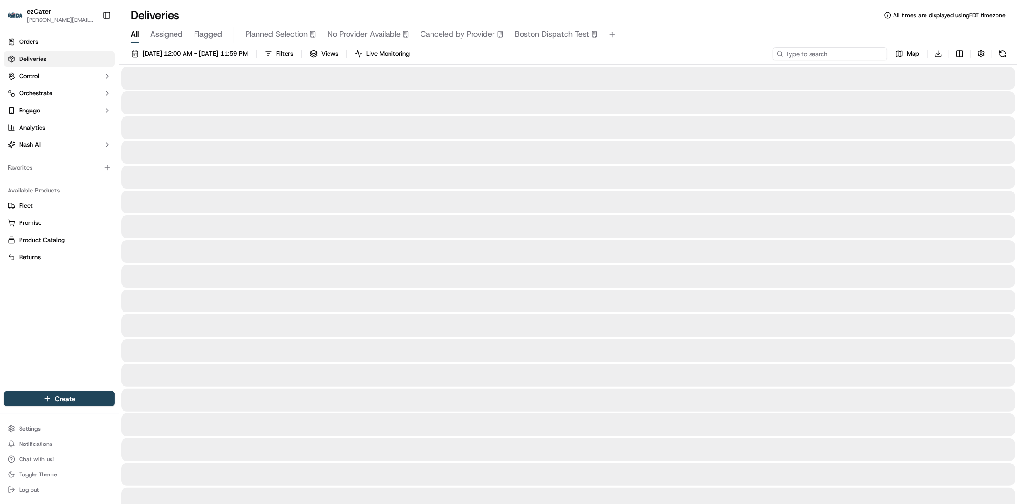
click at [851, 52] on input at bounding box center [830, 53] width 114 height 13
paste input "REL-C4UKU5"
type input "REL-C4UKU5"
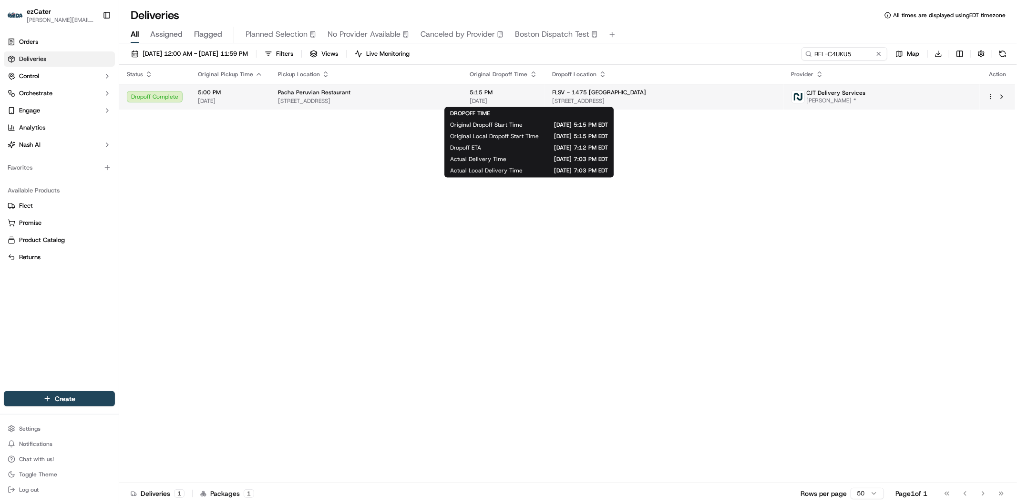
click at [537, 102] on span "09/15/2025" at bounding box center [503, 101] width 67 height 8
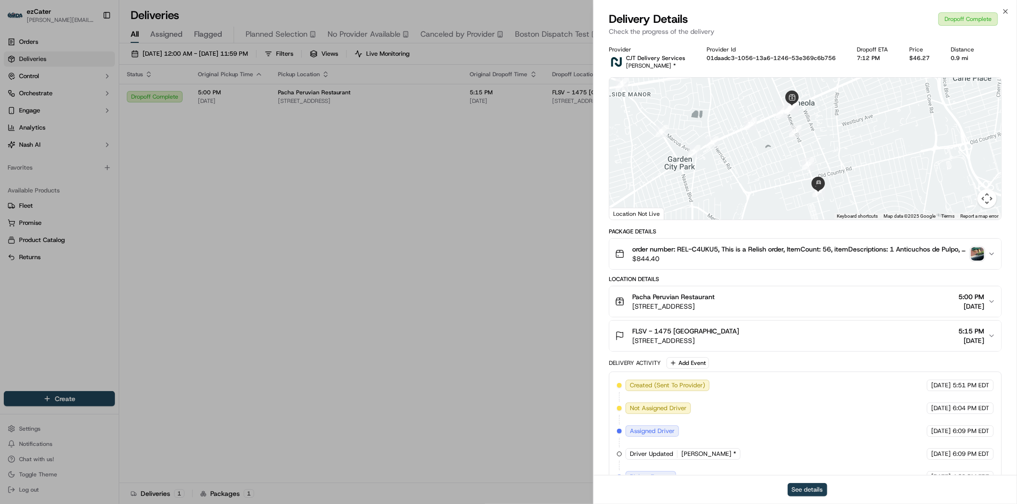
click at [808, 488] on button "See details" at bounding box center [808, 489] width 40 height 13
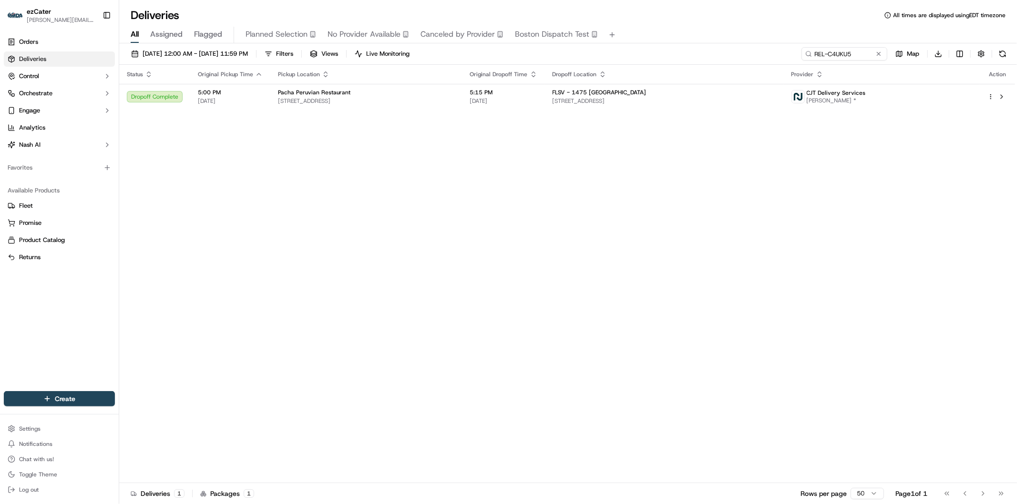
click at [78, 77] on button "Control" at bounding box center [59, 76] width 111 height 15
click at [63, 90] on link "Providers" at bounding box center [59, 91] width 88 height 13
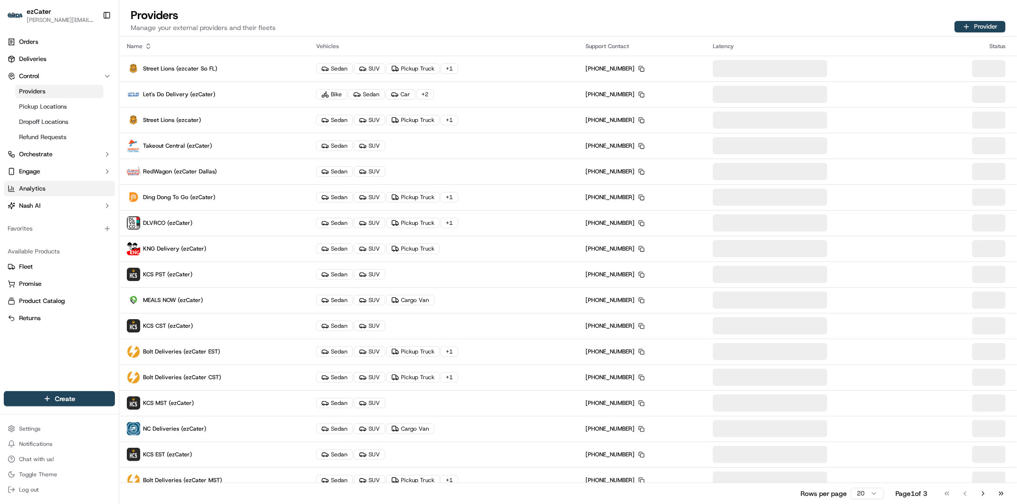
click at [77, 191] on link "Analytics" at bounding box center [59, 188] width 111 height 15
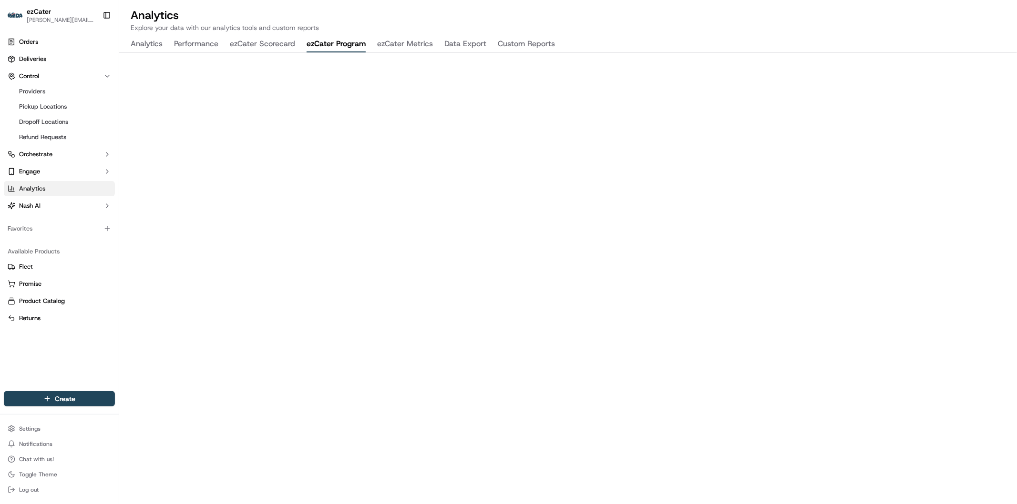
click at [326, 41] on button "ezCater Program" at bounding box center [336, 44] width 59 height 16
drag, startPoint x: 626, startPoint y: 24, endPoint x: 639, endPoint y: 18, distance: 14.5
click at [626, 24] on p "Explore your data with our analytics tools and custom reports" at bounding box center [568, 28] width 875 height 10
click at [34, 59] on span "Deliveries" at bounding box center [32, 59] width 27 height 9
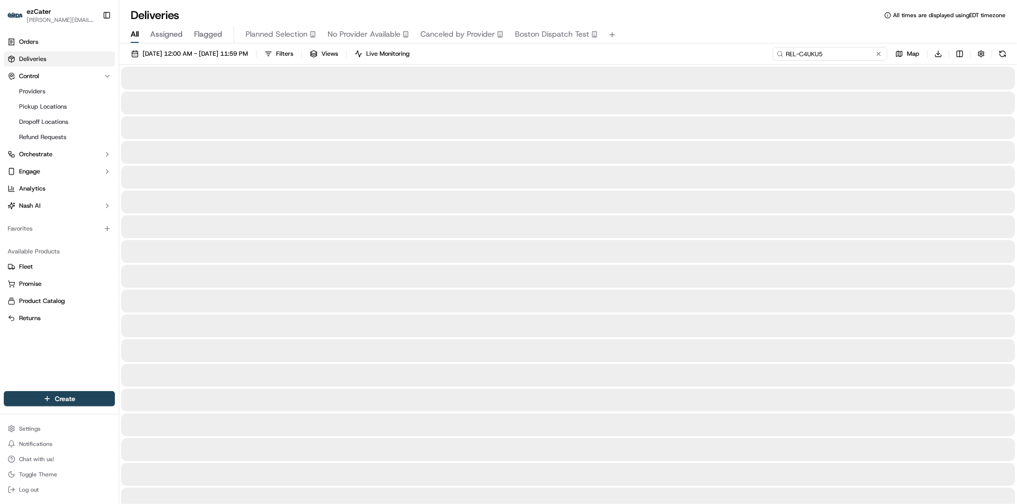
click at [884, 51] on input "REL-C4UKU5" at bounding box center [830, 53] width 114 height 13
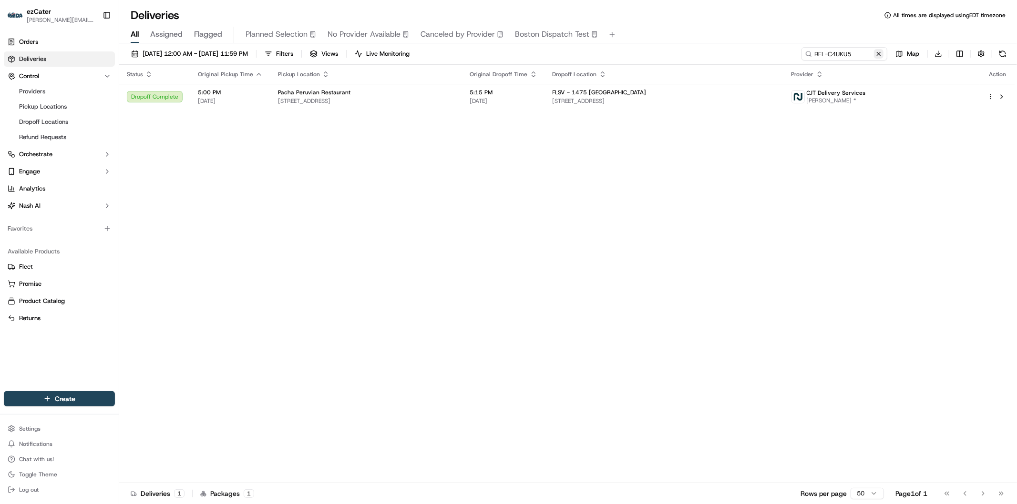
click at [876, 54] on button at bounding box center [879, 54] width 10 height 10
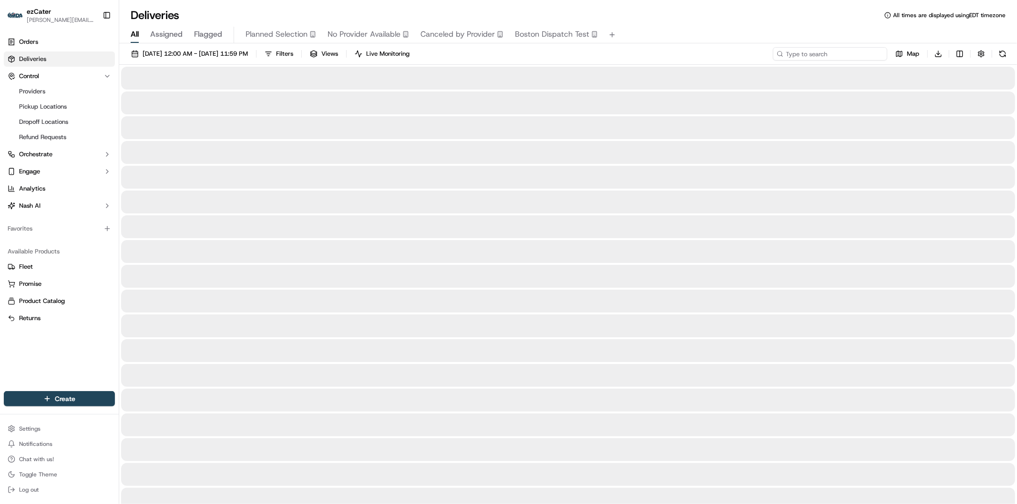
click at [862, 52] on input at bounding box center [830, 53] width 114 height 13
paste input "QREMQK"
type input "QREMQK"
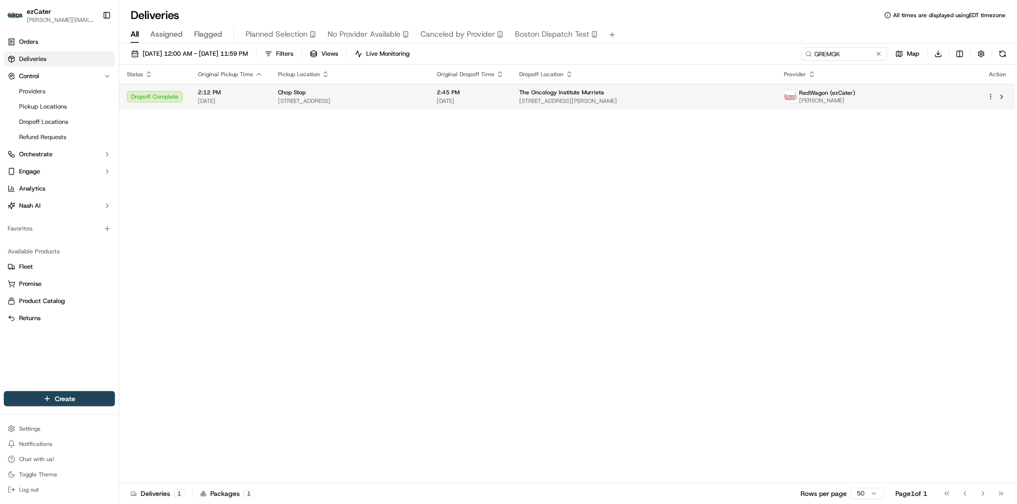
click at [699, 95] on div "The Oncology Institute Murrieta" at bounding box center [644, 93] width 250 height 8
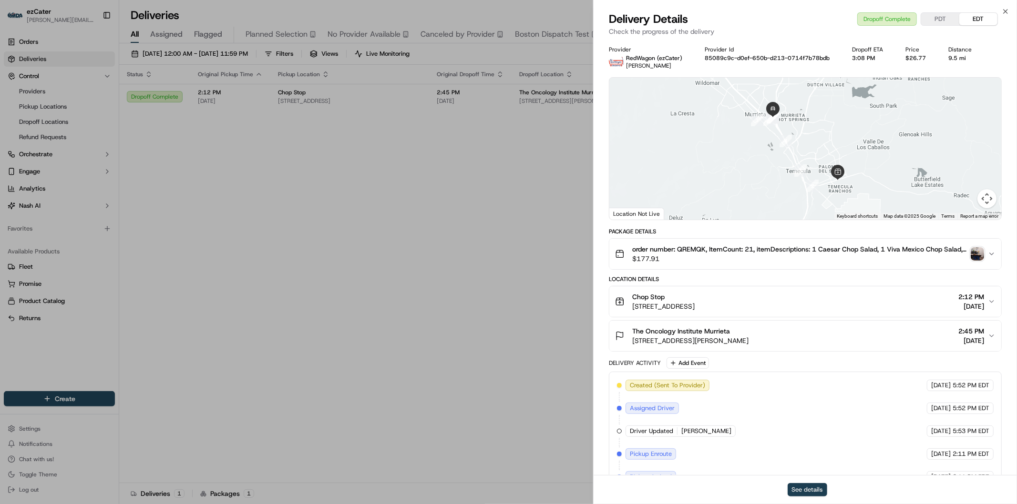
click at [807, 492] on button "See details" at bounding box center [808, 489] width 40 height 13
click at [1005, 11] on icon "button" at bounding box center [1006, 12] width 4 height 4
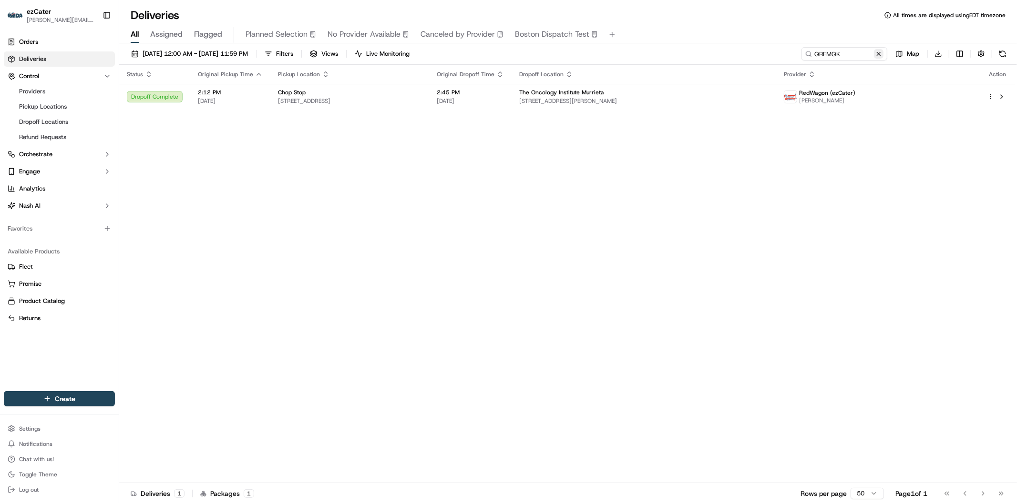
click at [879, 55] on button at bounding box center [879, 54] width 10 height 10
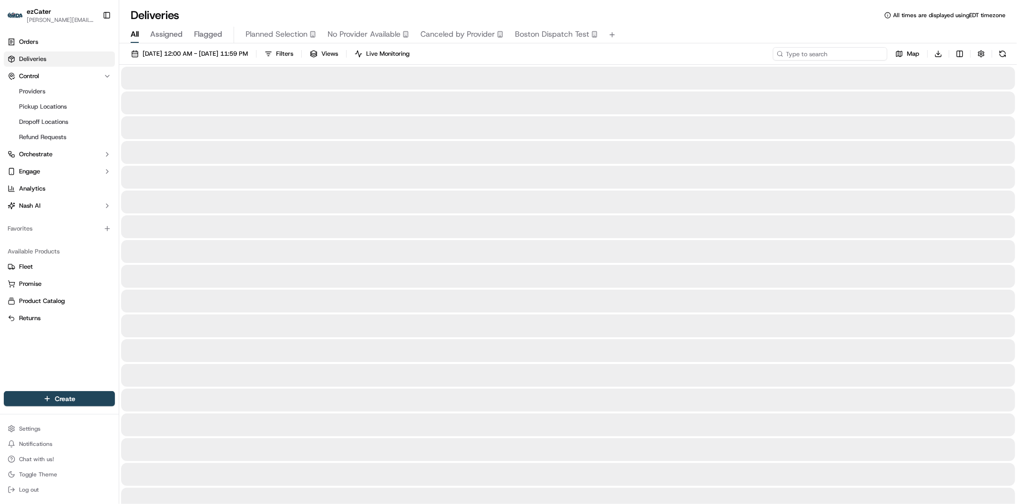
click at [846, 55] on input at bounding box center [830, 53] width 114 height 13
paste input "U6FZCY"
type input "U6FZCY"
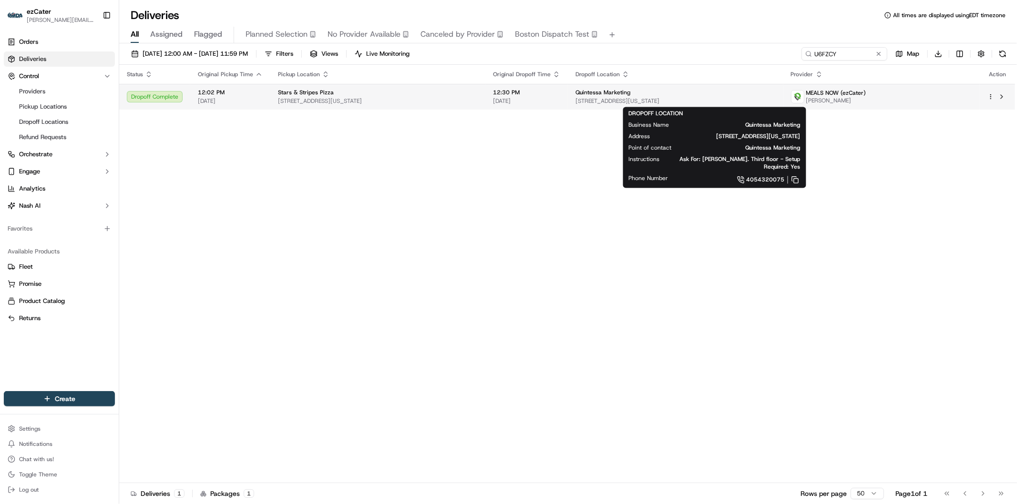
click at [694, 96] on div "Quintessa Marketing" at bounding box center [676, 93] width 200 height 8
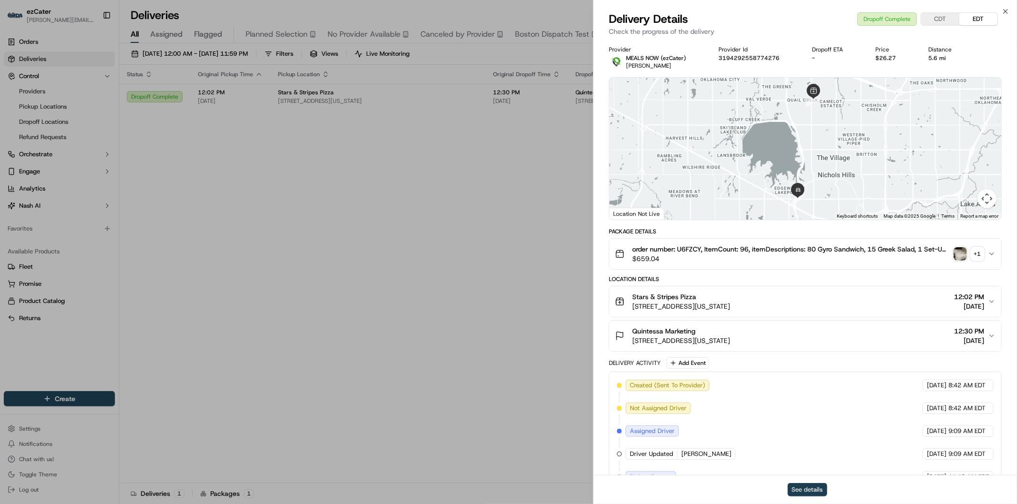
click at [809, 490] on button "See details" at bounding box center [808, 489] width 40 height 13
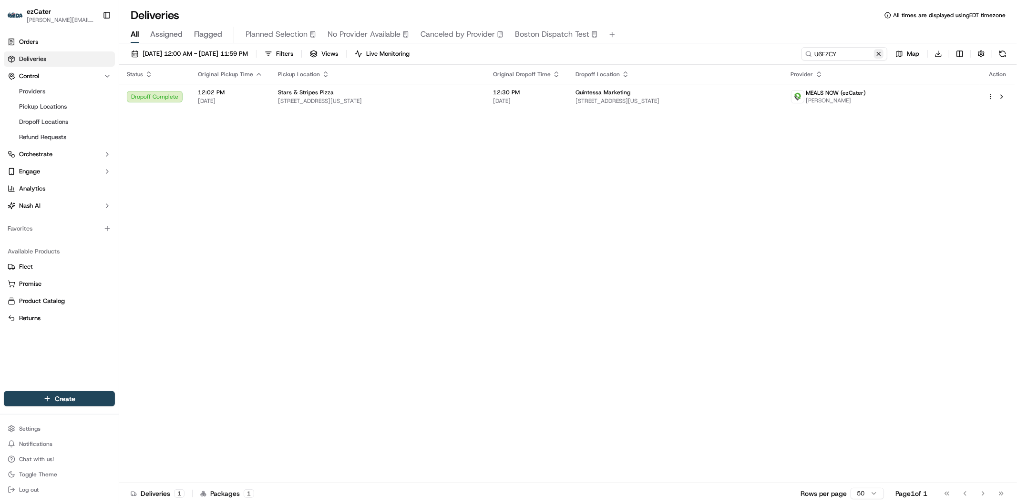
click at [878, 55] on button at bounding box center [879, 54] width 10 height 10
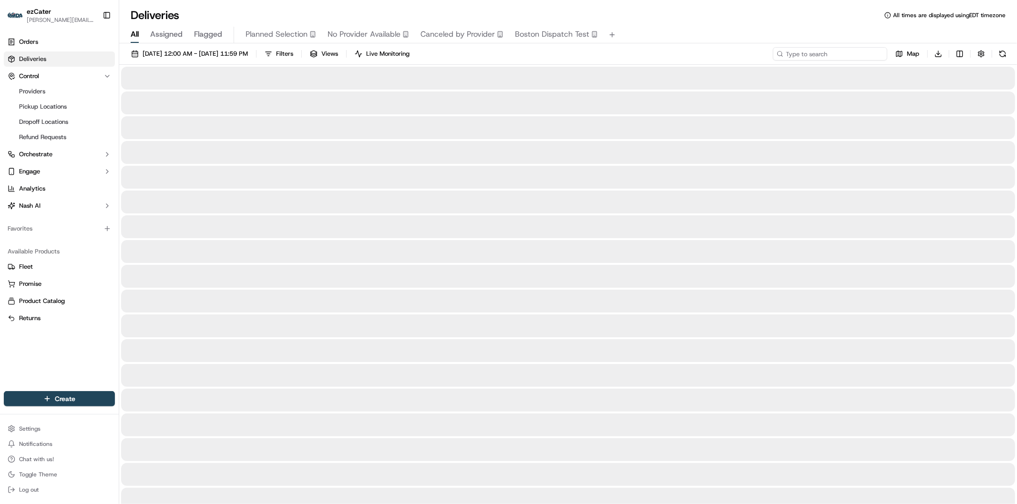
click at [838, 55] on input at bounding box center [830, 53] width 114 height 13
paste input "5KX2MH"
type input "5KX2MH"
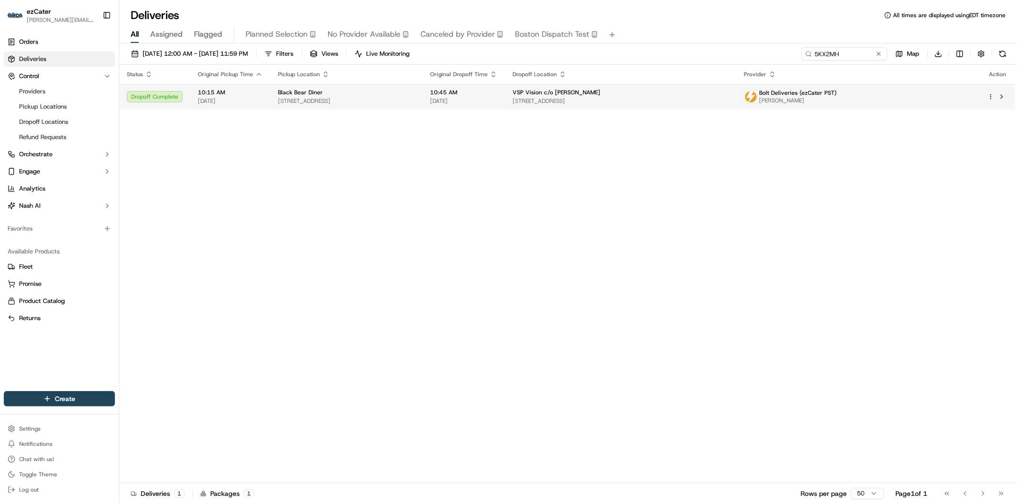
click at [701, 106] on td "VSP Vision c/o Veronica Jefferson 3333 Quality Dr, Rancho Cordova, CA 95670, USA" at bounding box center [621, 97] width 232 height 26
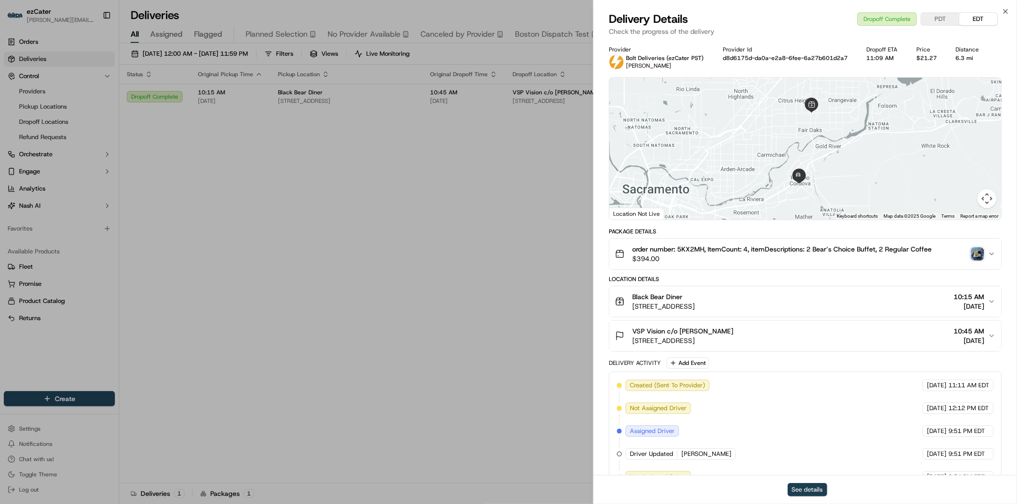
click at [812, 490] on button "See details" at bounding box center [808, 489] width 40 height 13
click at [1004, 12] on icon "button" at bounding box center [1006, 12] width 8 height 8
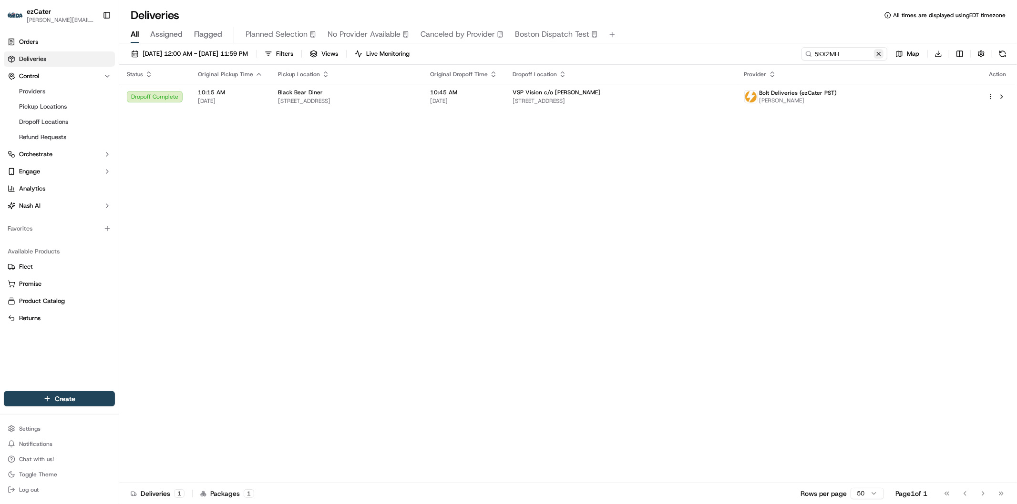
click at [880, 55] on button at bounding box center [879, 54] width 10 height 10
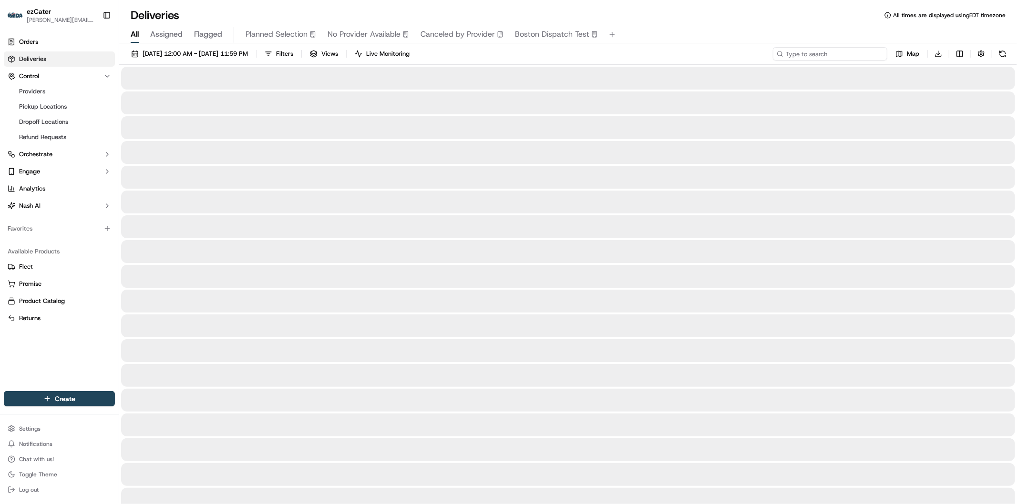
click at [871, 52] on input at bounding box center [830, 53] width 114 height 13
paste input "H93MX1"
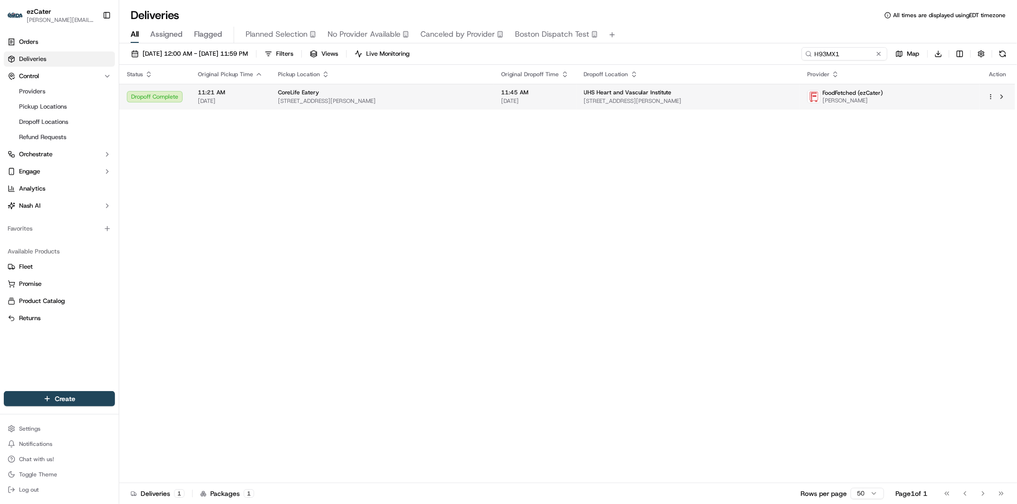
click at [586, 101] on span "[STREET_ADDRESS][PERSON_NAME]" at bounding box center [688, 101] width 208 height 8
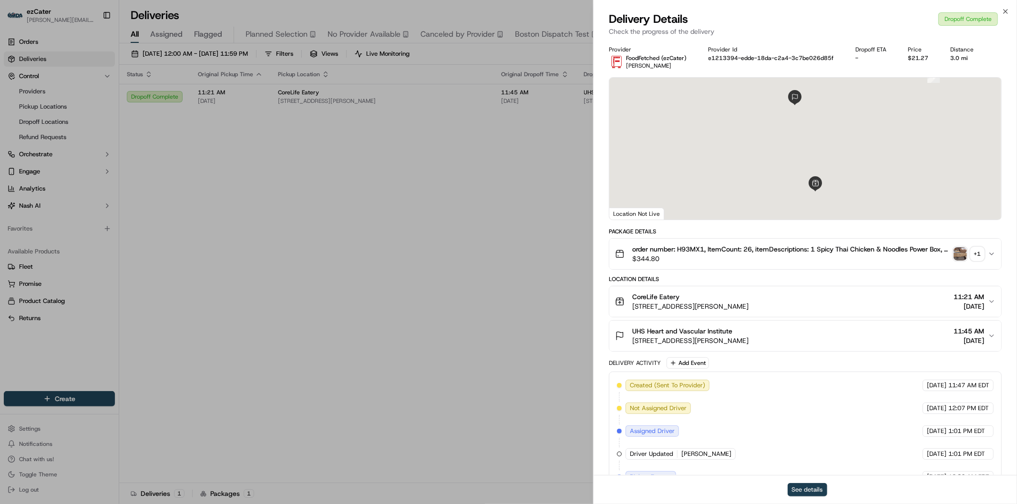
click at [806, 487] on button "See details" at bounding box center [808, 489] width 40 height 13
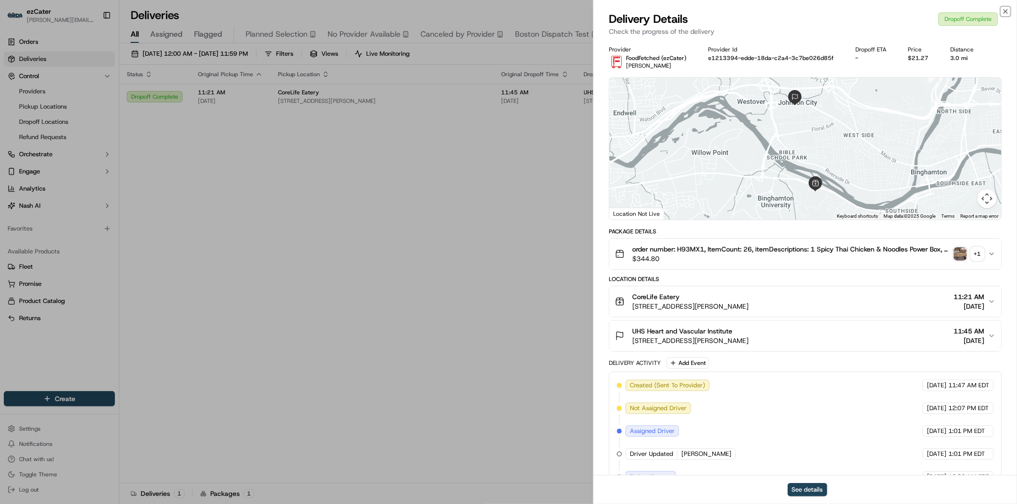
click at [1005, 10] on icon "button" at bounding box center [1006, 12] width 8 height 8
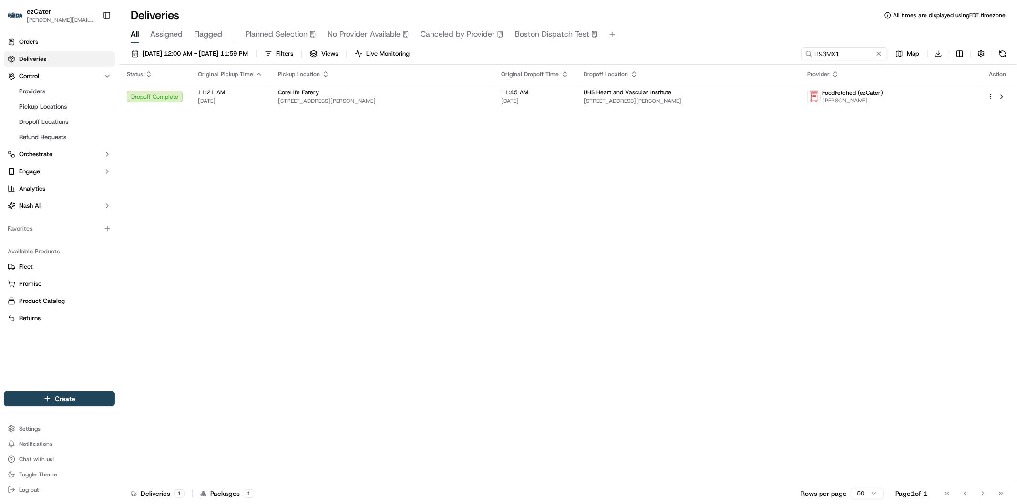
drag, startPoint x: 461, startPoint y: 217, endPoint x: 475, endPoint y: 229, distance: 18.6
click at [463, 219] on div "Status Original Pickup Time Pickup Location Original Dropoff Time Dropoff Locat…" at bounding box center [567, 274] width 896 height 419
drag, startPoint x: 858, startPoint y: 54, endPoint x: 819, endPoint y: 54, distance: 39.6
click at [819, 54] on input "H93MX1" at bounding box center [830, 53] width 114 height 13
drag, startPoint x: 821, startPoint y: 56, endPoint x: 773, endPoint y: 56, distance: 48.2
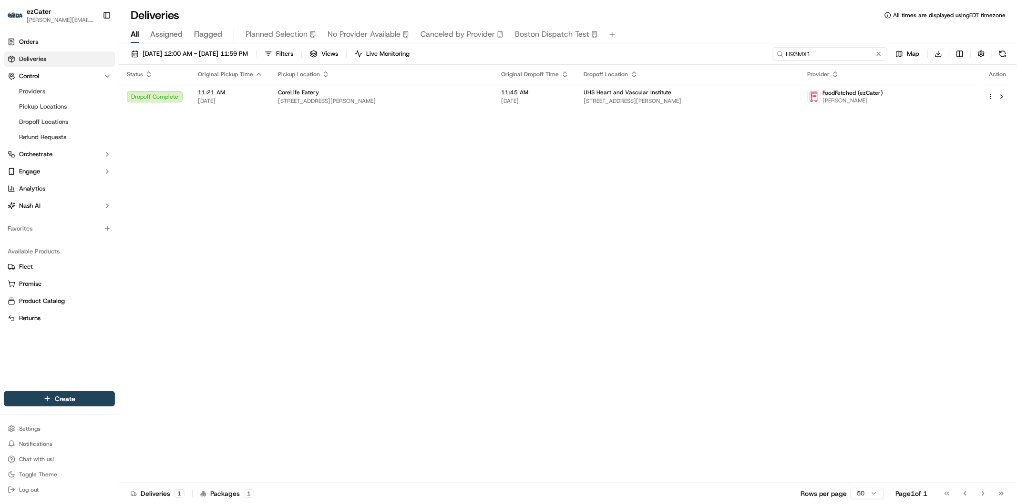
click at [773, 56] on input "H93MX1" at bounding box center [830, 53] width 114 height 13
paste input "5KX2MH"
type input "5KX2MH"
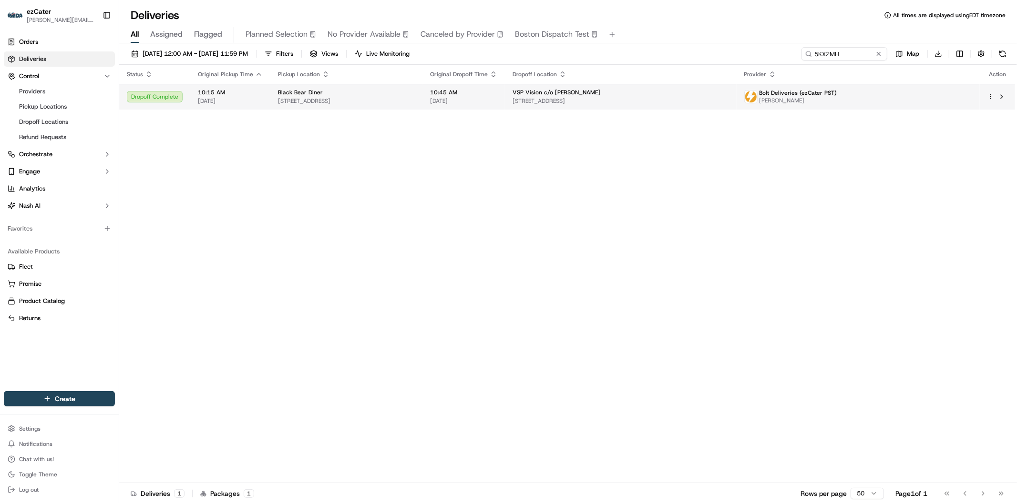
click at [600, 94] on span "VSP Vision c/o Veronica Jefferson" at bounding box center [557, 93] width 88 height 8
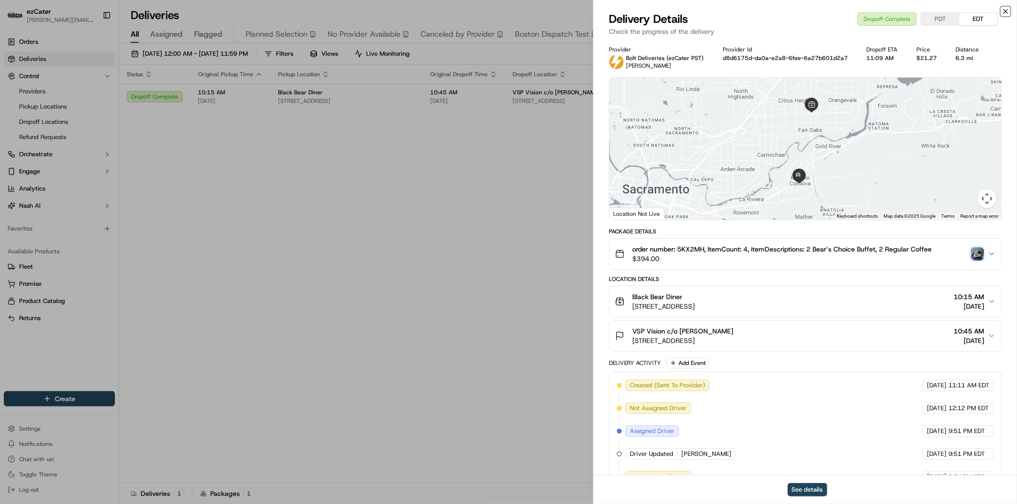
click at [1007, 10] on icon "button" at bounding box center [1006, 12] width 8 height 8
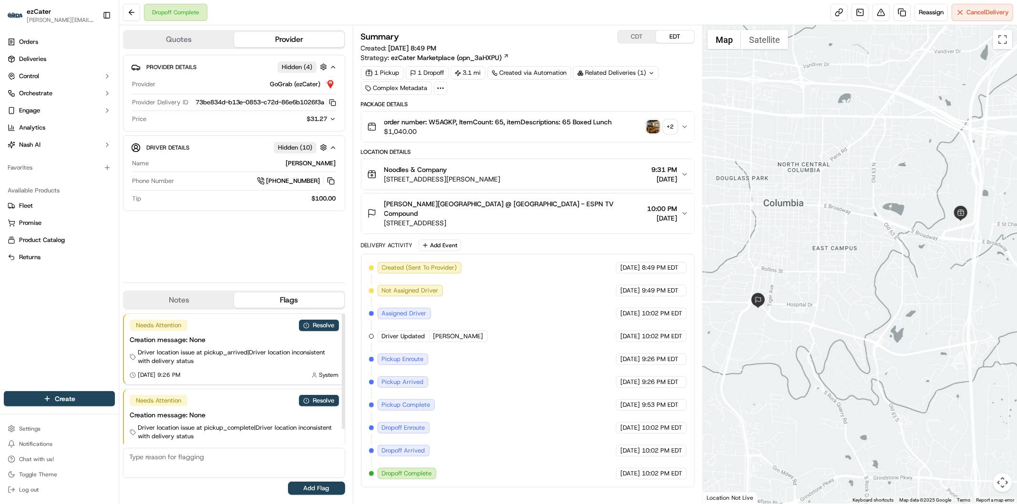
scroll to position [17, 0]
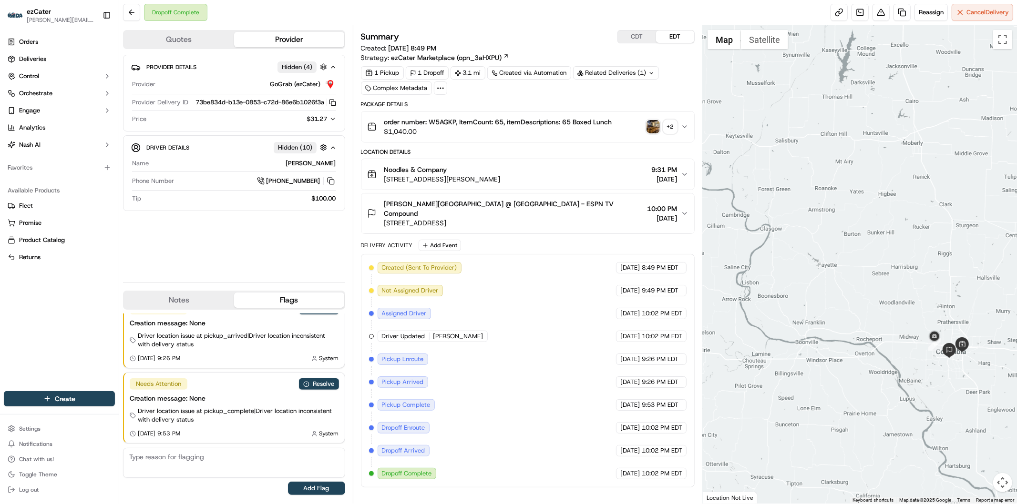
click at [333, 120] on icon "button" at bounding box center [332, 119] width 3 height 2
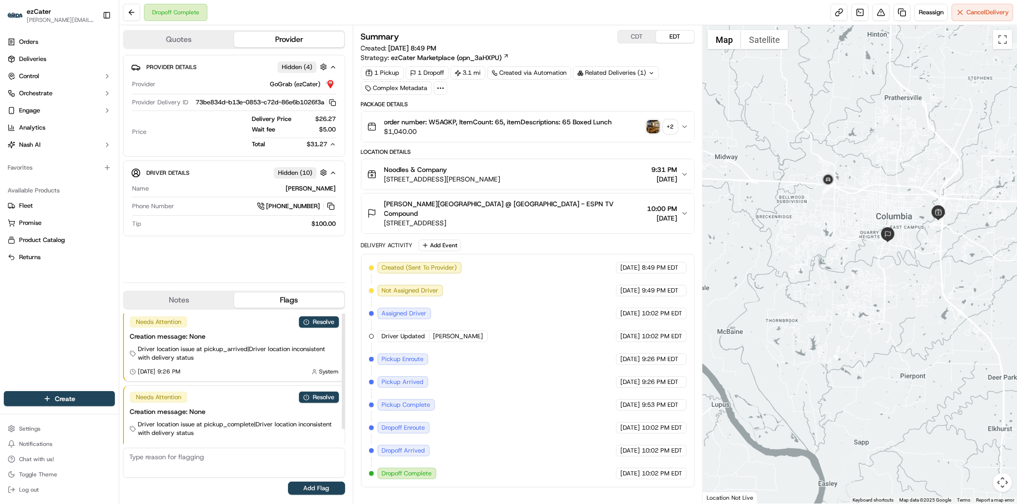
scroll to position [0, 0]
click at [325, 328] on button "Resolve" at bounding box center [319, 325] width 40 height 11
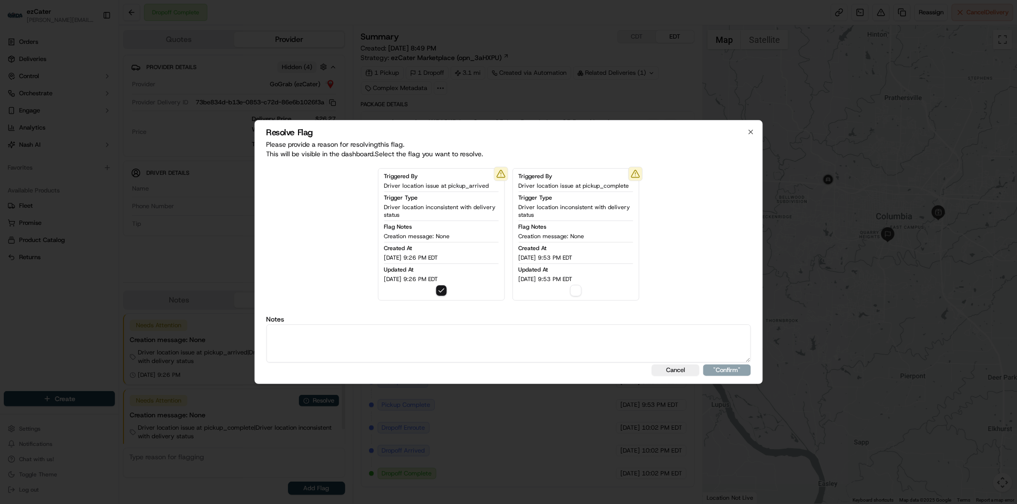
click at [440, 344] on textarea at bounding box center [508, 344] width 485 height 38
paste textarea "geoocord. Wait fee 0."
type textarea "geoocord. Wait fee 0."
click at [732, 370] on button ""Confirm"" at bounding box center [727, 370] width 48 height 11
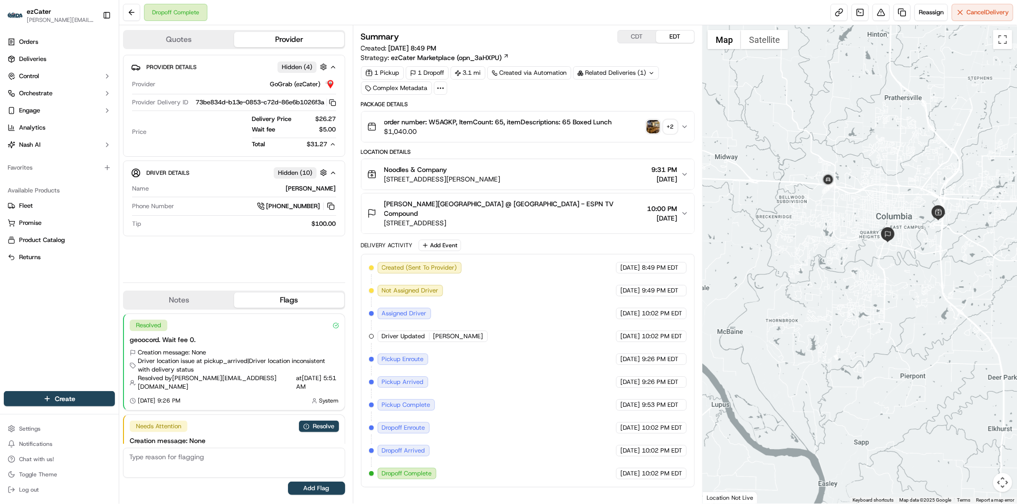
scroll to position [34, 0]
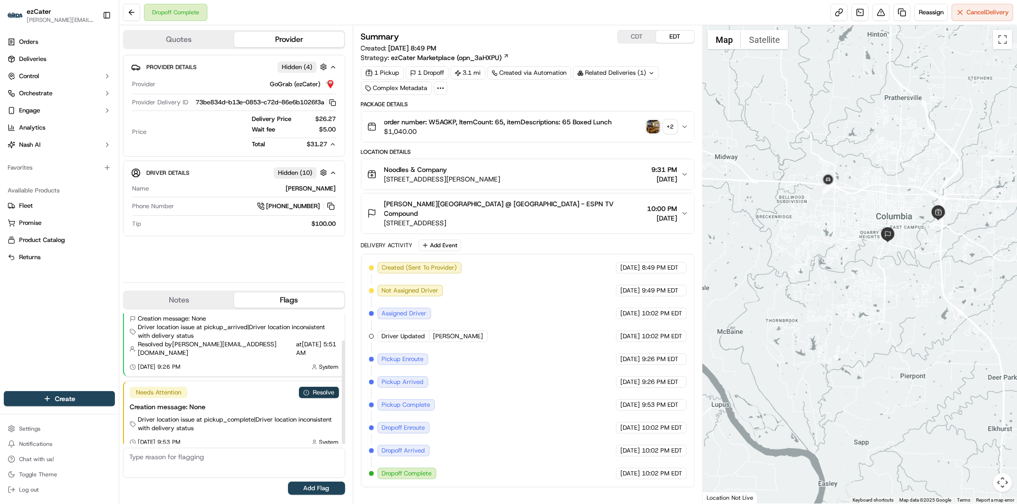
click at [315, 387] on button "Resolve" at bounding box center [319, 392] width 40 height 11
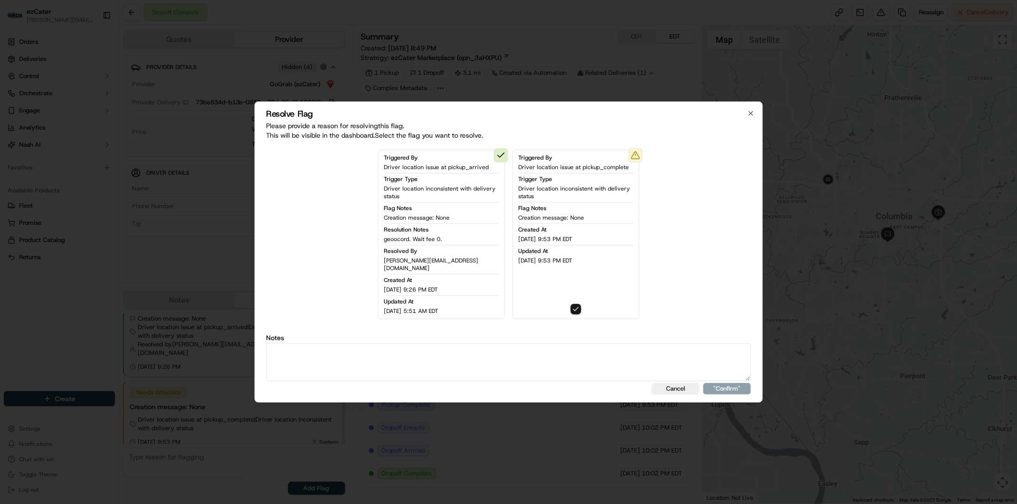
click at [398, 359] on textarea at bounding box center [508, 362] width 485 height 38
paste textarea "geoocord. Wait fee 0."
type textarea "geoocord. Wait fee 0."
click at [722, 387] on button ""Confirm"" at bounding box center [727, 388] width 48 height 11
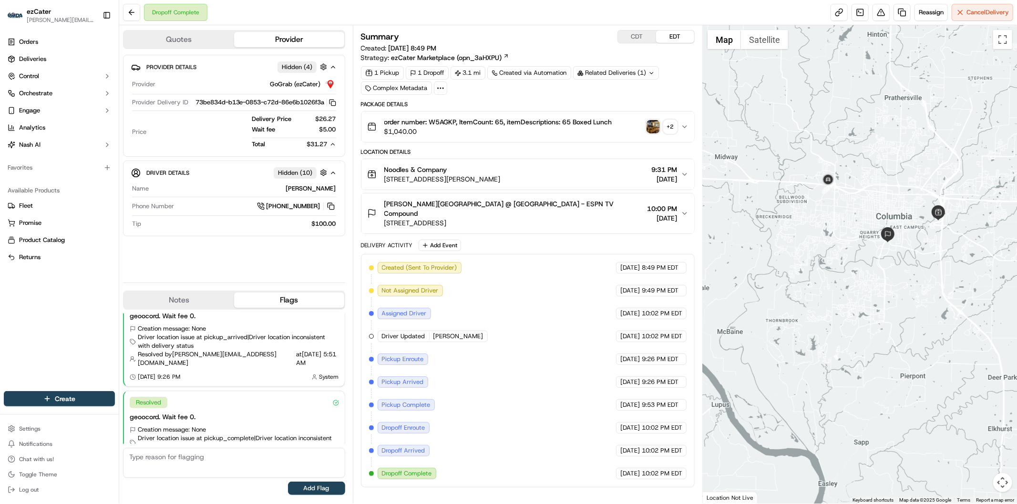
scroll to position [0, 0]
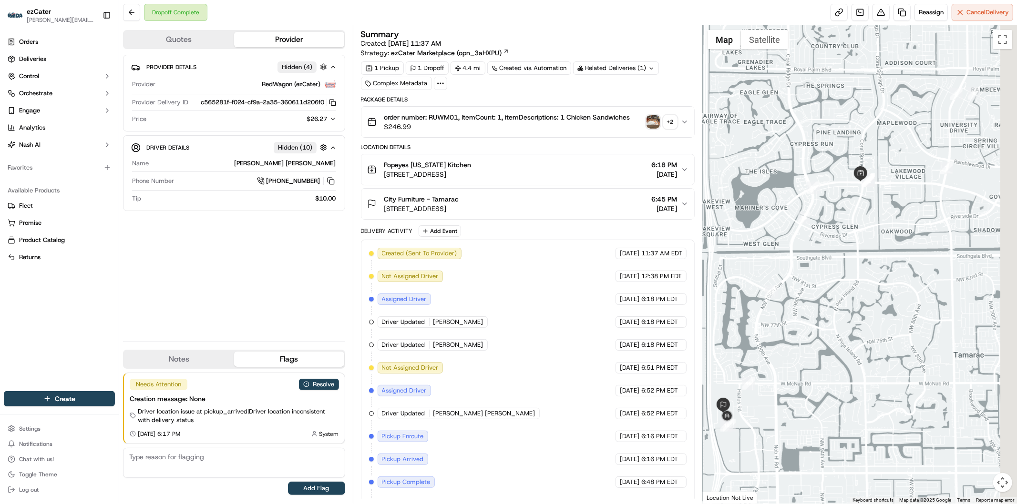
drag, startPoint x: 864, startPoint y: 221, endPoint x: 830, endPoint y: 292, distance: 78.7
click at [830, 292] on div at bounding box center [860, 264] width 314 height 479
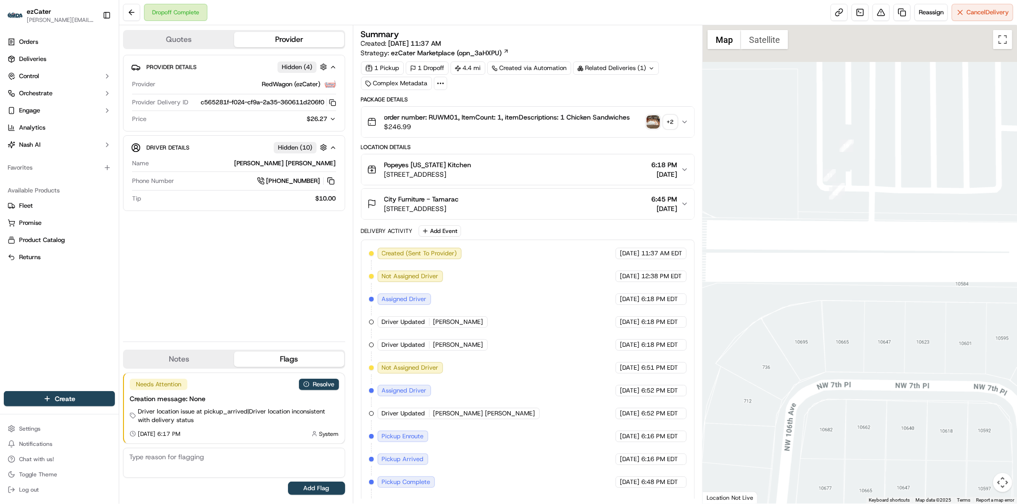
drag, startPoint x: 854, startPoint y: 113, endPoint x: 819, endPoint y: 338, distance: 227.8
click at [819, 338] on div at bounding box center [860, 264] width 314 height 479
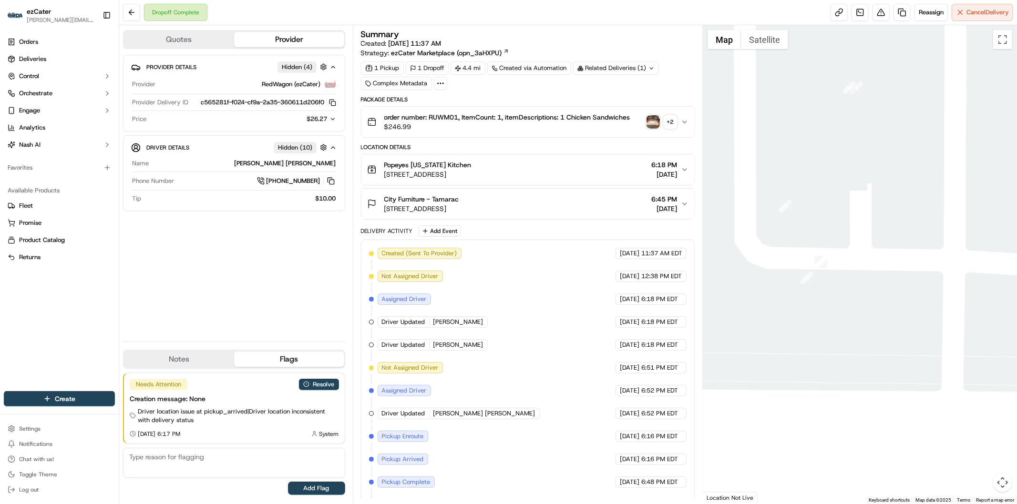
drag, startPoint x: 752, startPoint y: 193, endPoint x: 851, endPoint y: 278, distance: 130.2
click at [851, 278] on div at bounding box center [860, 264] width 314 height 479
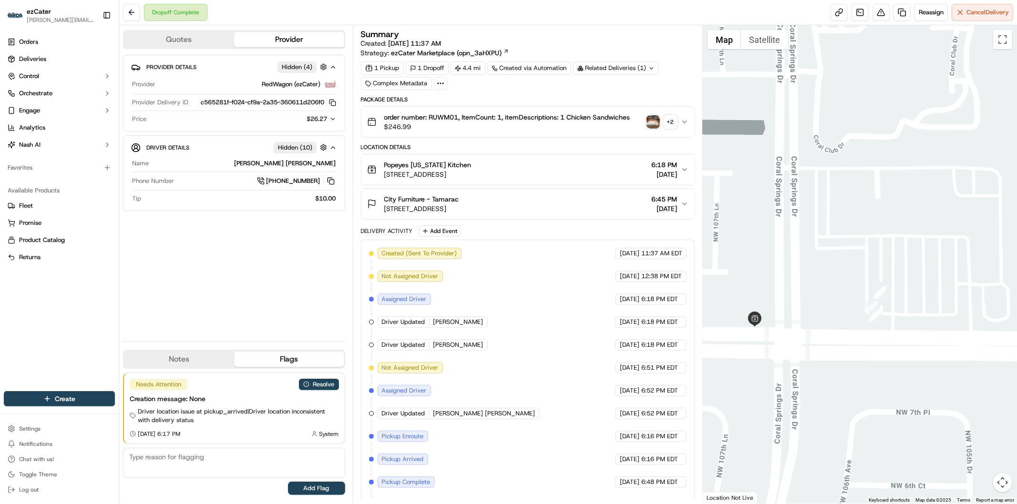
drag, startPoint x: 941, startPoint y: 343, endPoint x: 835, endPoint y: 338, distance: 106.0
click at [835, 338] on div at bounding box center [860, 264] width 314 height 479
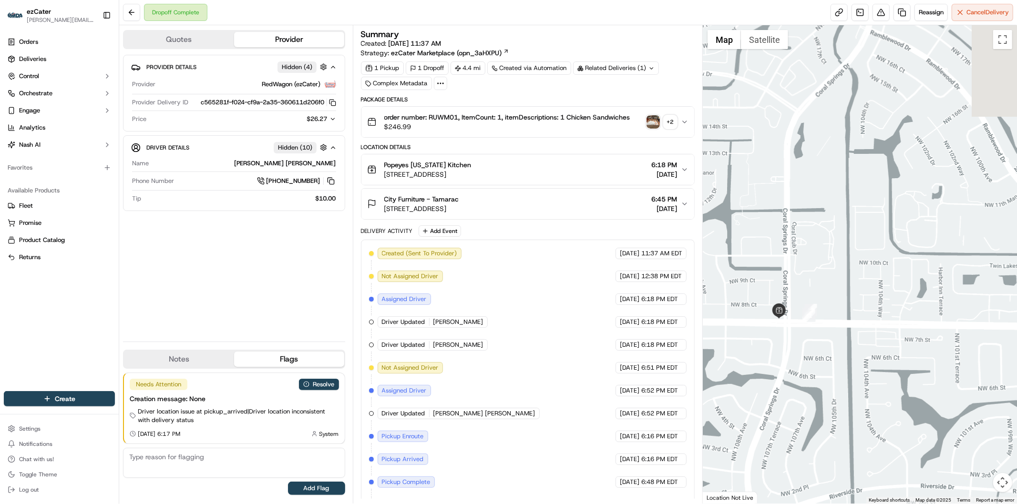
drag, startPoint x: 860, startPoint y: 369, endPoint x: 814, endPoint y: 370, distance: 45.8
click at [817, 370] on div at bounding box center [860, 264] width 314 height 479
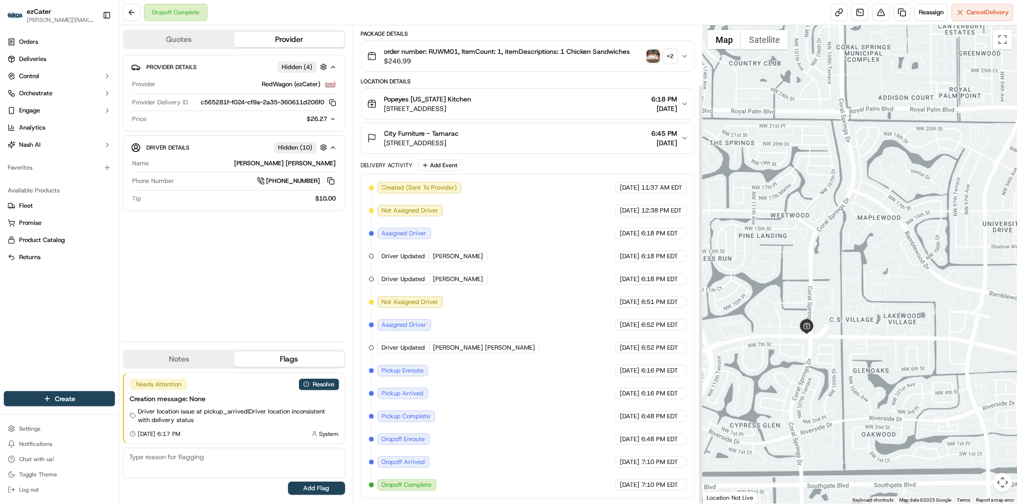
scroll to position [68, 0]
click at [315, 387] on button "Resolve" at bounding box center [319, 384] width 40 height 11
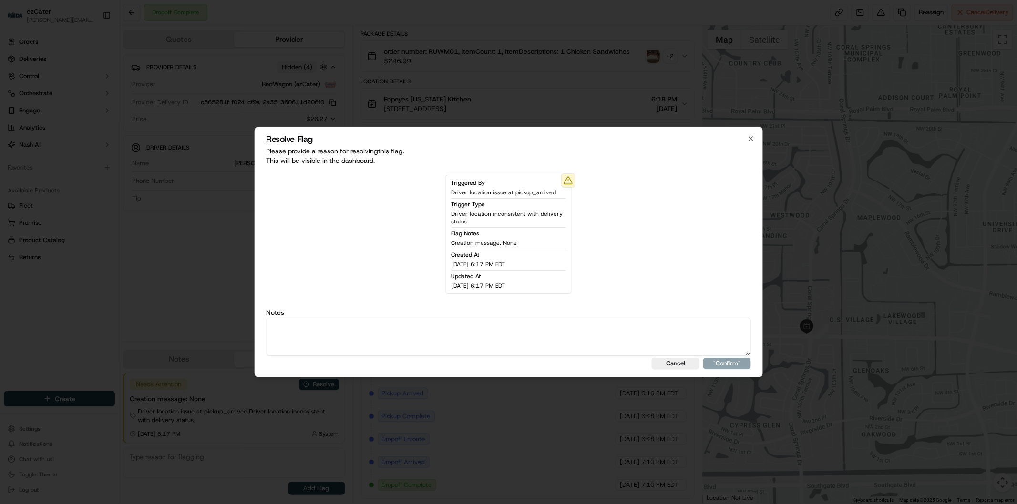
click at [344, 340] on textarea at bounding box center [508, 337] width 485 height 38
type textarea "Actual wait time 16 minutes. Wait fee 5."
click at [728, 364] on button ""Confirm"" at bounding box center [727, 363] width 48 height 11
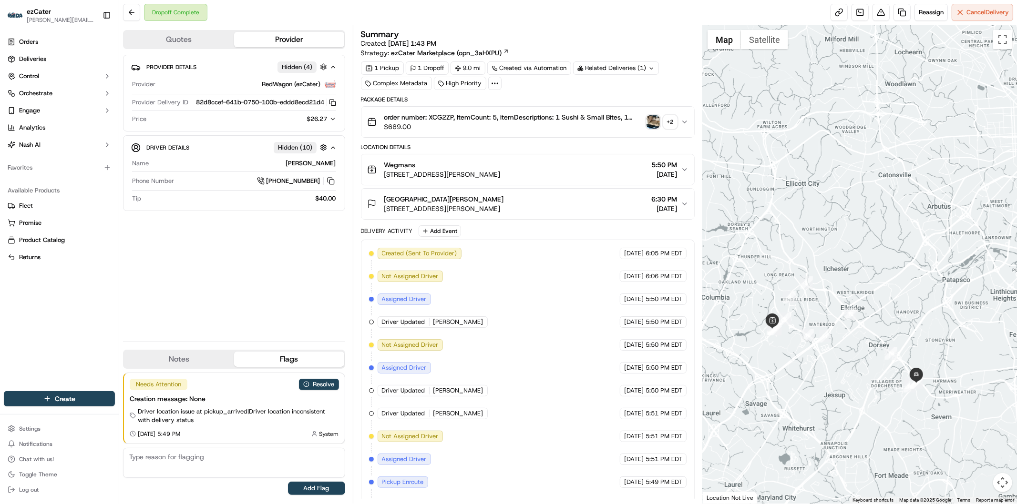
drag, startPoint x: 838, startPoint y: 370, endPoint x: 926, endPoint y: 423, distance: 103.8
click at [926, 423] on div at bounding box center [860, 264] width 314 height 479
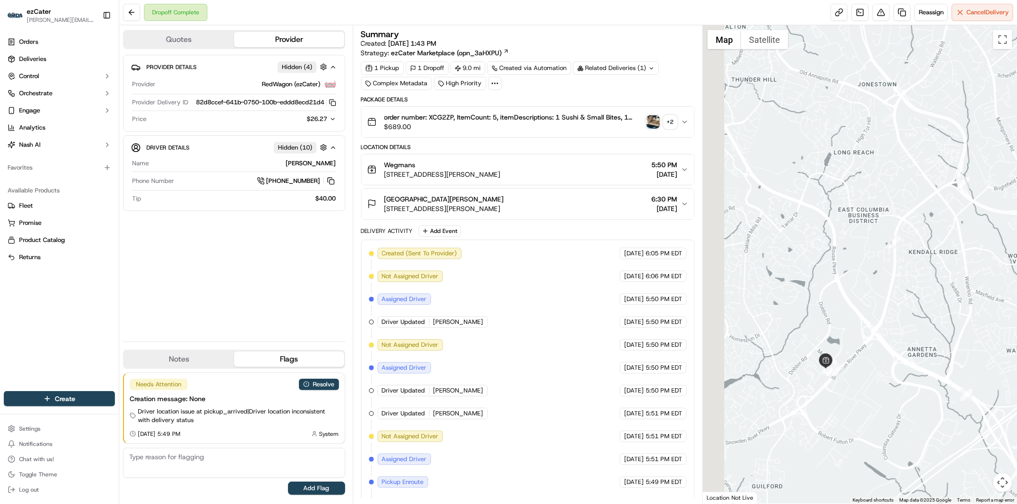
drag, startPoint x: 825, startPoint y: 442, endPoint x: 869, endPoint y: 394, distance: 64.8
click at [869, 394] on div at bounding box center [860, 264] width 314 height 479
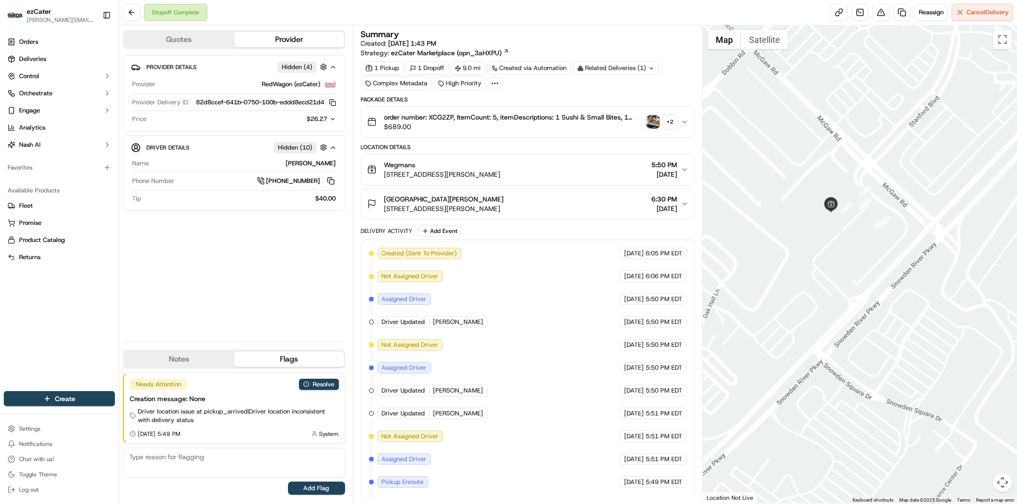
drag, startPoint x: 858, startPoint y: 246, endPoint x: 867, endPoint y: 297, distance: 52.2
click at [867, 297] on div at bounding box center [860, 264] width 314 height 479
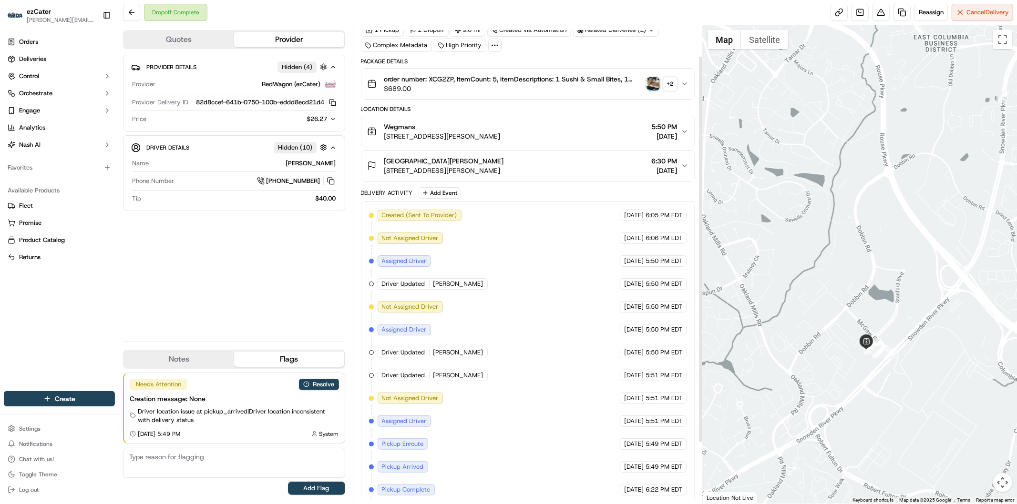
scroll to position [113, 0]
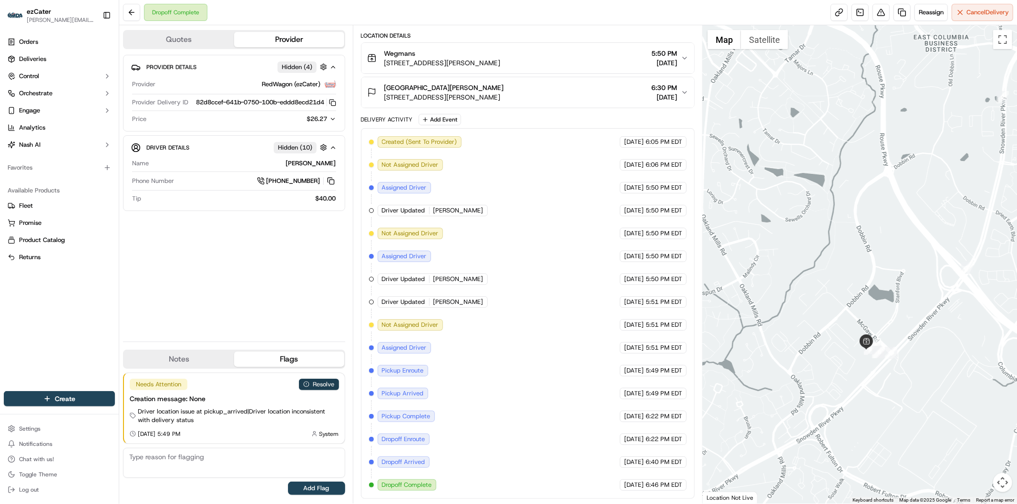
click at [322, 383] on button "Resolve" at bounding box center [319, 384] width 40 height 11
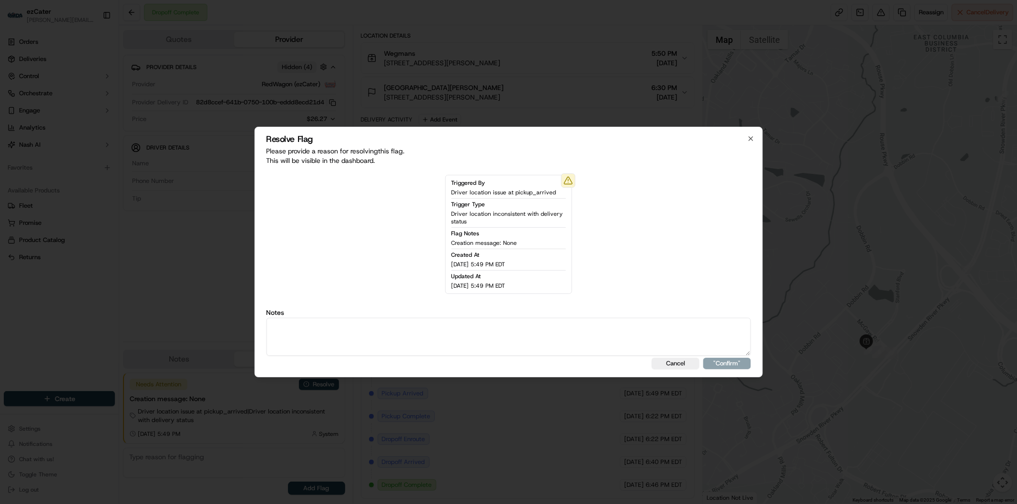
click at [340, 345] on textarea at bounding box center [508, 337] width 485 height 38
type textarea "Actual wait time 25 minutes. Wait fee 5."
click at [718, 365] on button ""Confirm"" at bounding box center [727, 363] width 48 height 11
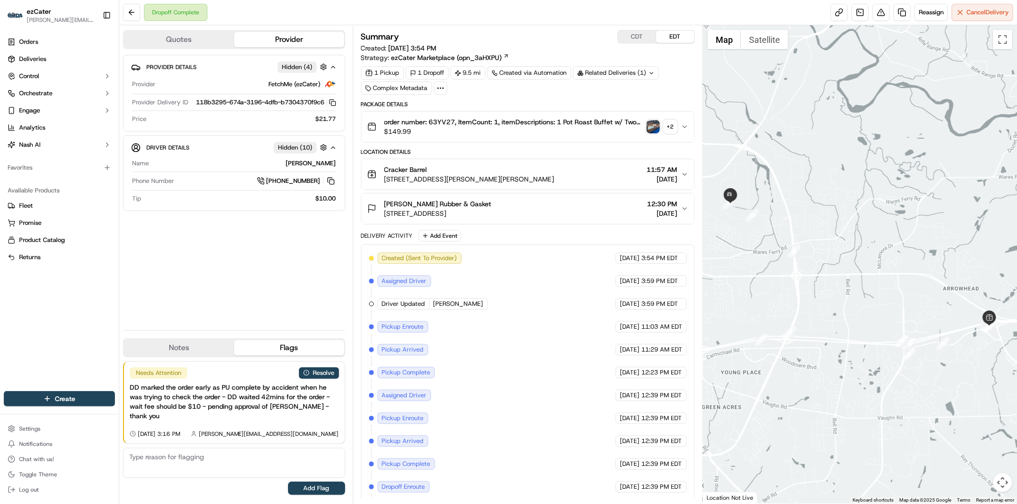
scroll to position [49, 0]
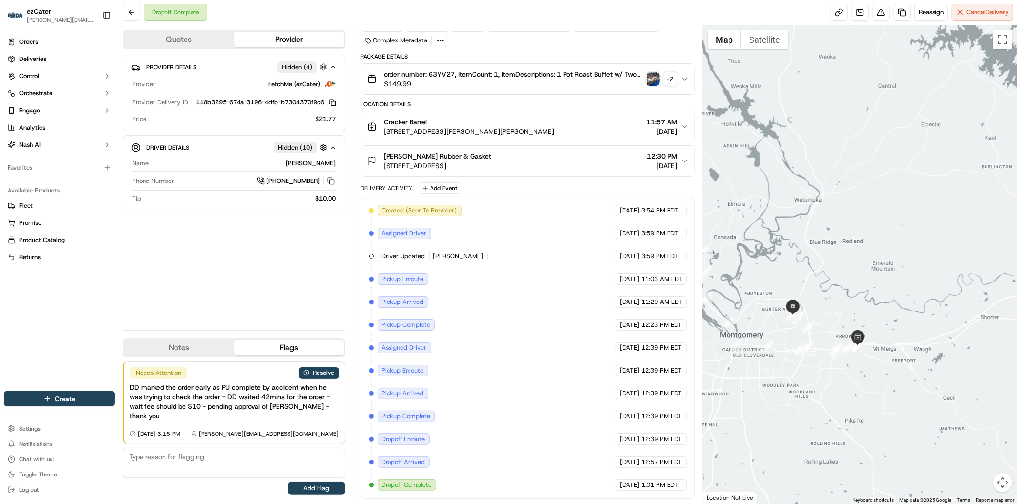
drag, startPoint x: 935, startPoint y: 411, endPoint x: 876, endPoint y: 408, distance: 59.2
click at [876, 408] on div at bounding box center [860, 264] width 314 height 479
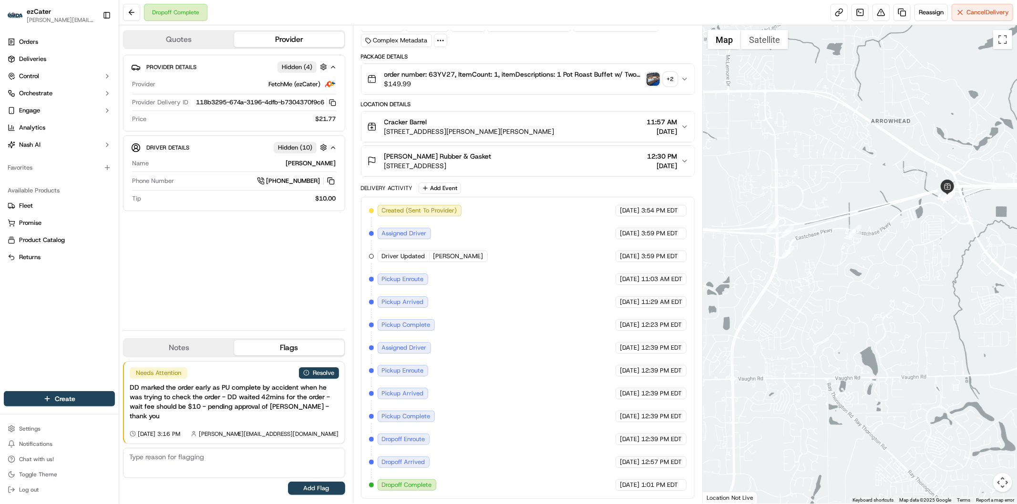
drag, startPoint x: 916, startPoint y: 252, endPoint x: 866, endPoint y: 318, distance: 82.8
click at [866, 318] on div at bounding box center [860, 264] width 314 height 479
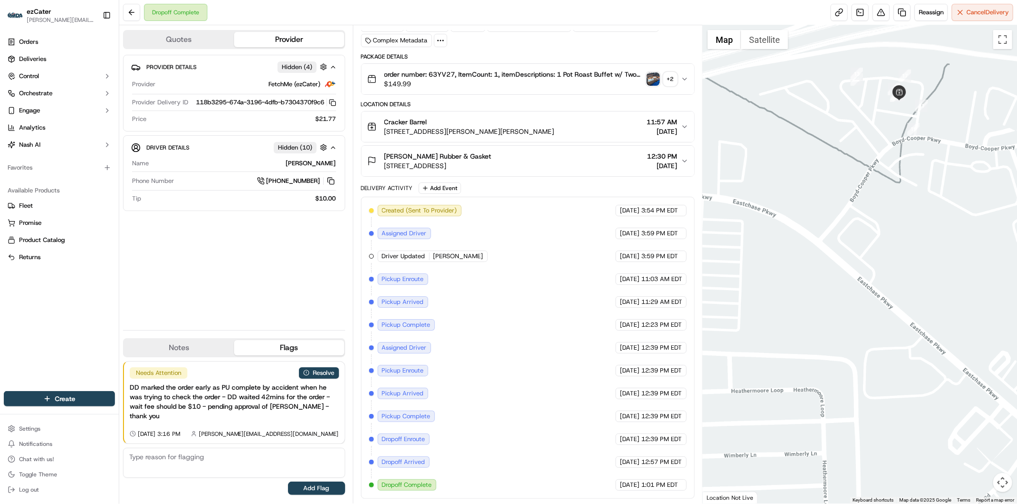
drag, startPoint x: 897, startPoint y: 165, endPoint x: 862, endPoint y: 226, distance: 70.7
click at [862, 226] on div at bounding box center [860, 264] width 314 height 479
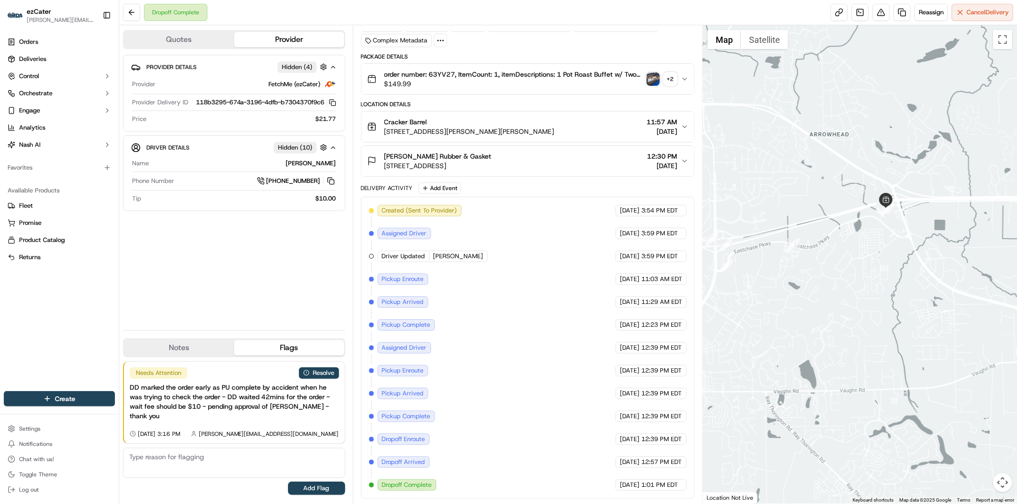
drag, startPoint x: 825, startPoint y: 274, endPoint x: 849, endPoint y: 279, distance: 24.4
click at [849, 279] on div at bounding box center [860, 264] width 314 height 479
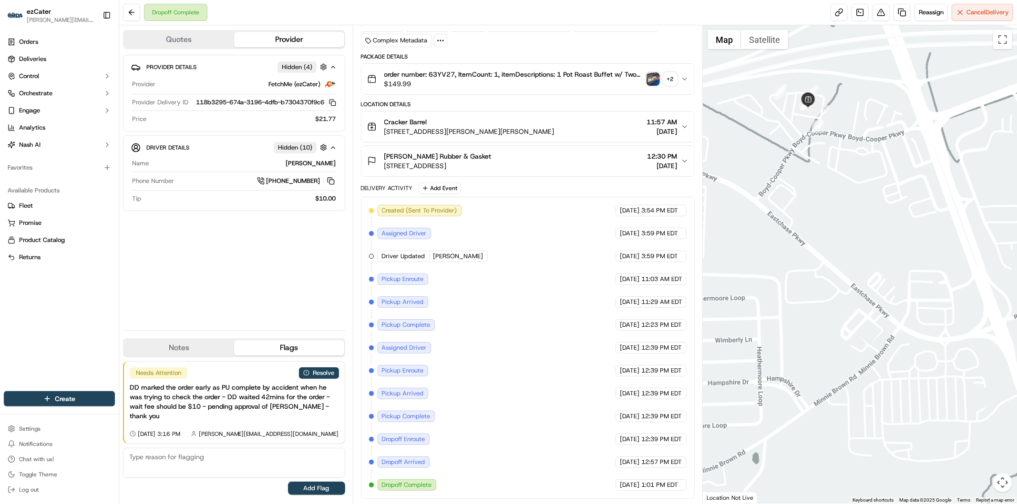
drag, startPoint x: 806, startPoint y: 155, endPoint x: 845, endPoint y: 250, distance: 103.1
click at [845, 250] on div at bounding box center [860, 264] width 314 height 479
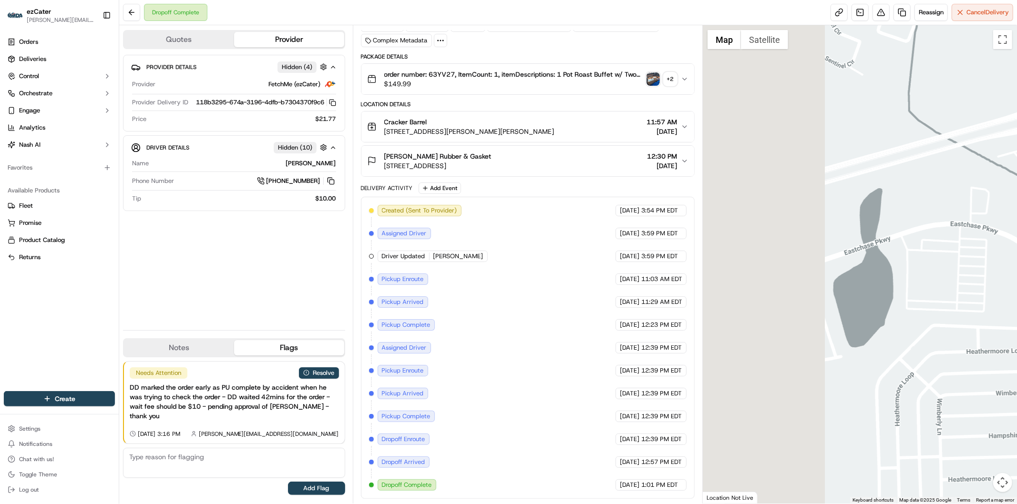
drag, startPoint x: 760, startPoint y: 256, endPoint x: 1017, endPoint y: 259, distance: 257.0
click at [1017, 259] on div at bounding box center [860, 264] width 314 height 479
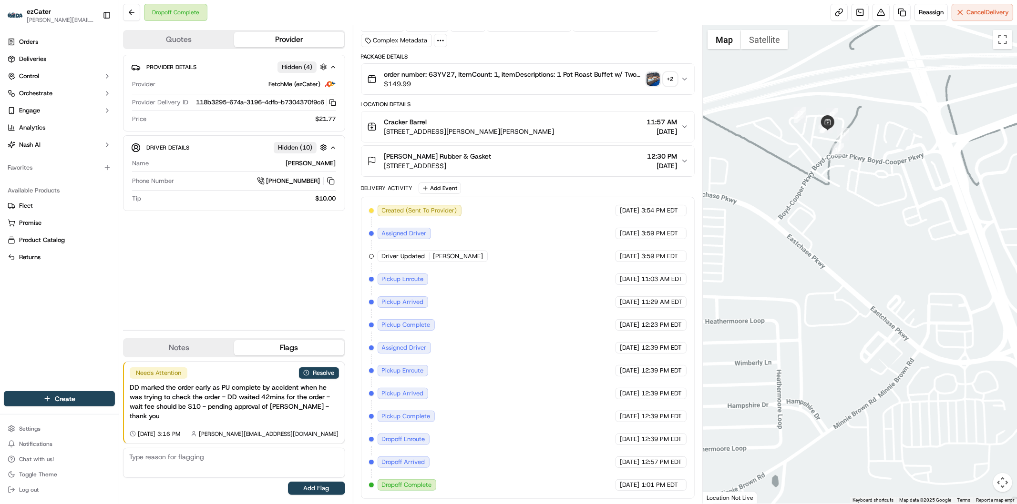
drag, startPoint x: 879, startPoint y: 101, endPoint x: 886, endPoint y: 204, distance: 103.7
click at [886, 204] on div at bounding box center [860, 264] width 314 height 479
click at [323, 379] on button "Resolve" at bounding box center [319, 373] width 40 height 11
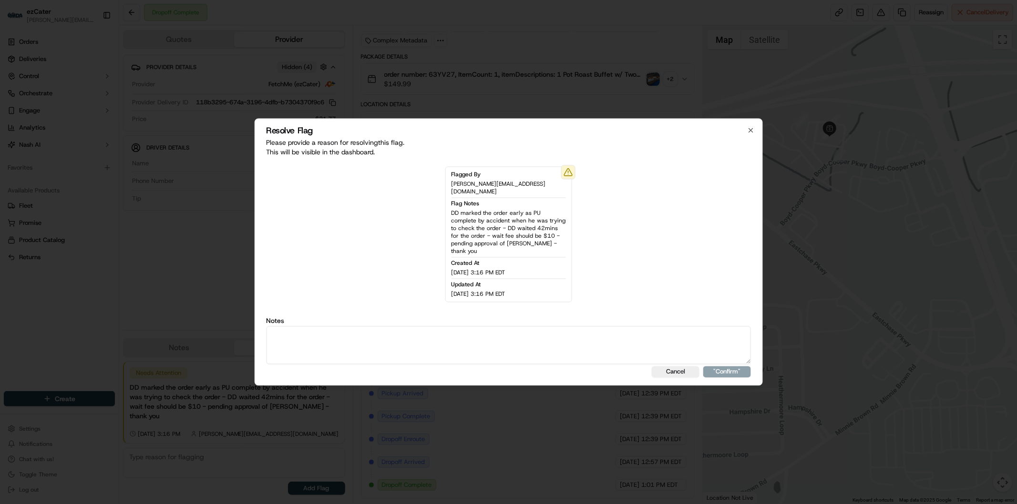
click at [369, 349] on textarea at bounding box center [508, 346] width 485 height 38
type textarea "Actual wait time 43 minutes. Wait fee 10."
click at [710, 367] on button ""Confirm"" at bounding box center [727, 372] width 48 height 11
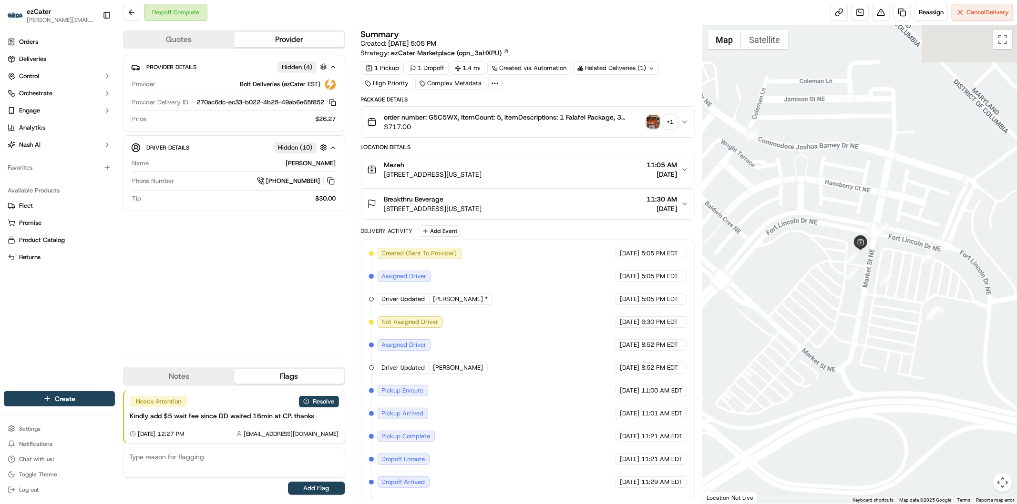
drag, startPoint x: 924, startPoint y: 265, endPoint x: 873, endPoint y: 330, distance: 82.9
click at [873, 330] on div at bounding box center [860, 264] width 314 height 479
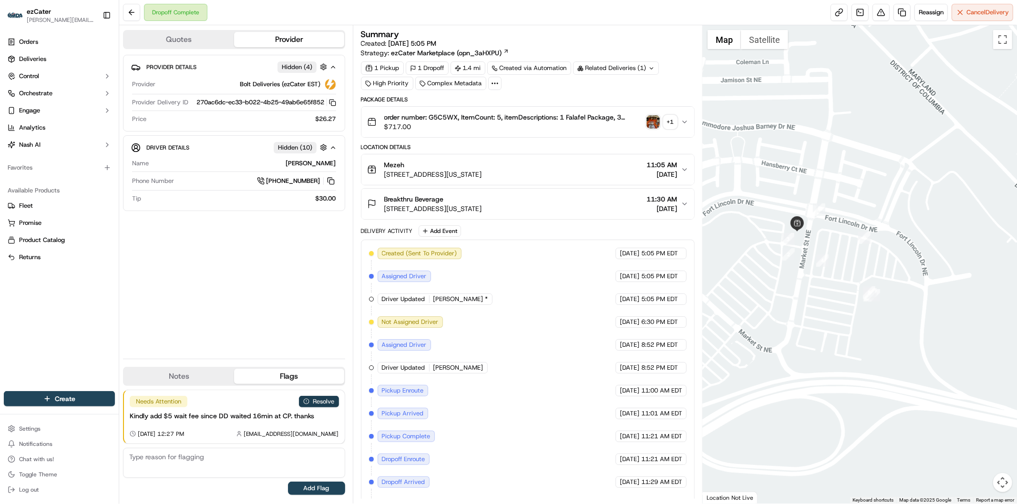
click at [325, 403] on button "Resolve" at bounding box center [319, 401] width 40 height 11
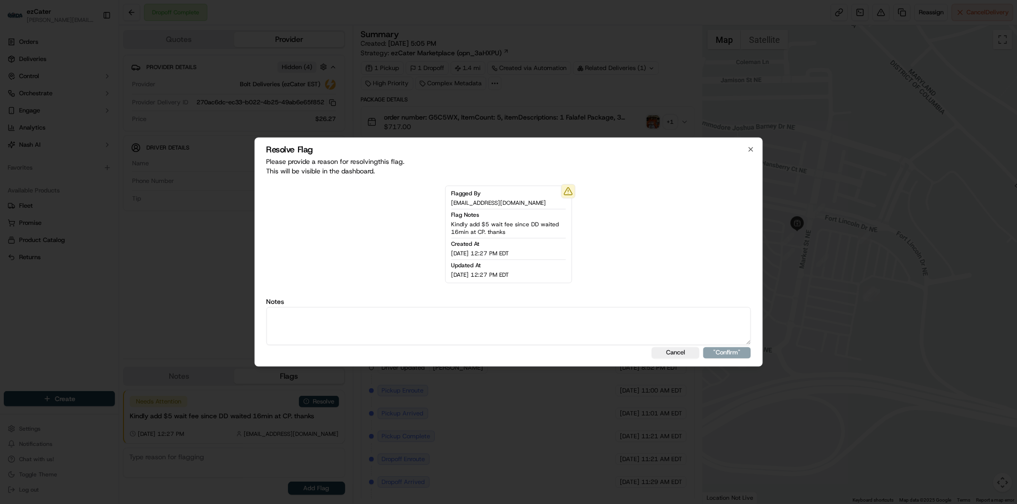
click at [348, 330] on textarea at bounding box center [508, 327] width 485 height 38
type textarea "Actual wait time 16 minutes. Wait fee 5."
click at [732, 346] on div "Resolve Flag Please provide a reason for resolving this flag . This will be vis…" at bounding box center [508, 252] width 509 height 229
click at [750, 351] on button ""Confirm"" at bounding box center [727, 353] width 48 height 11
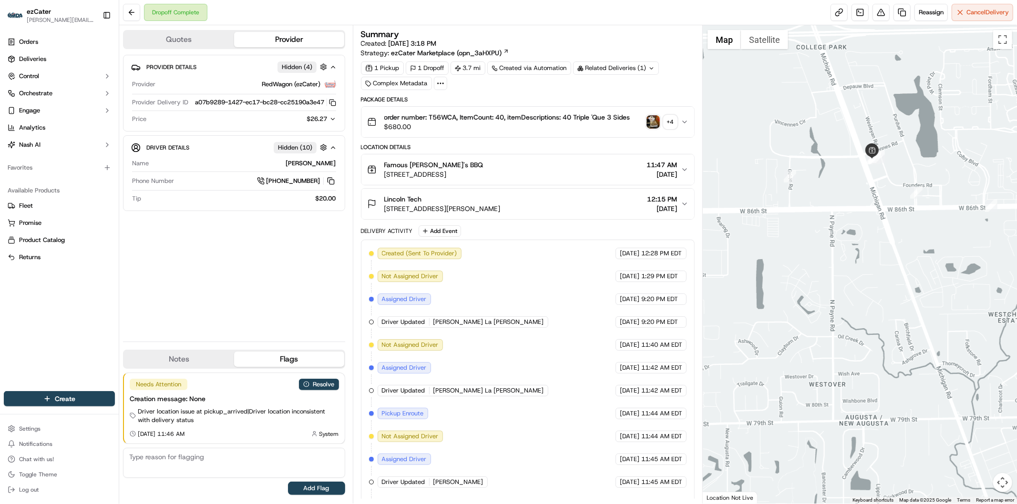
drag, startPoint x: 898, startPoint y: 185, endPoint x: 830, endPoint y: 225, distance: 79.1
click at [830, 225] on div at bounding box center [860, 264] width 314 height 479
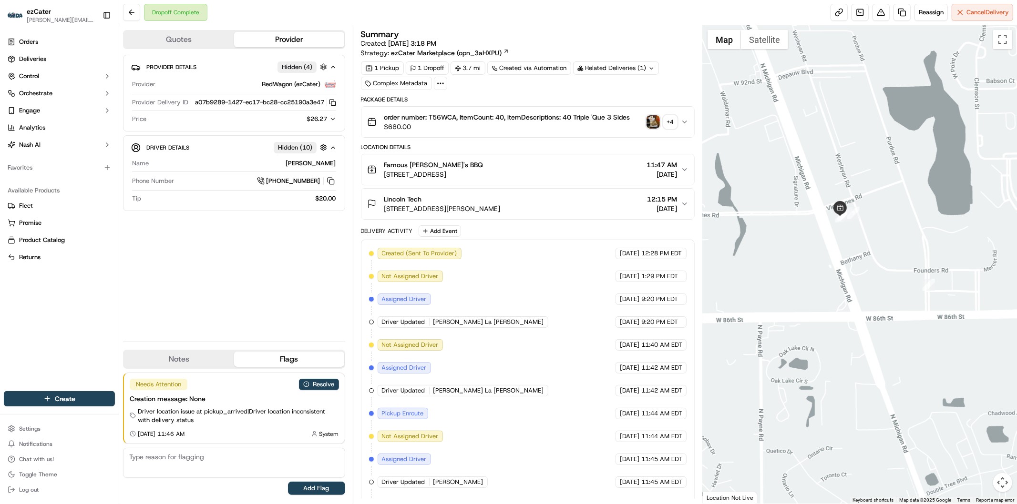
drag, startPoint x: 921, startPoint y: 145, endPoint x: 855, endPoint y: 253, distance: 125.9
click at [855, 253] on div at bounding box center [860, 264] width 314 height 479
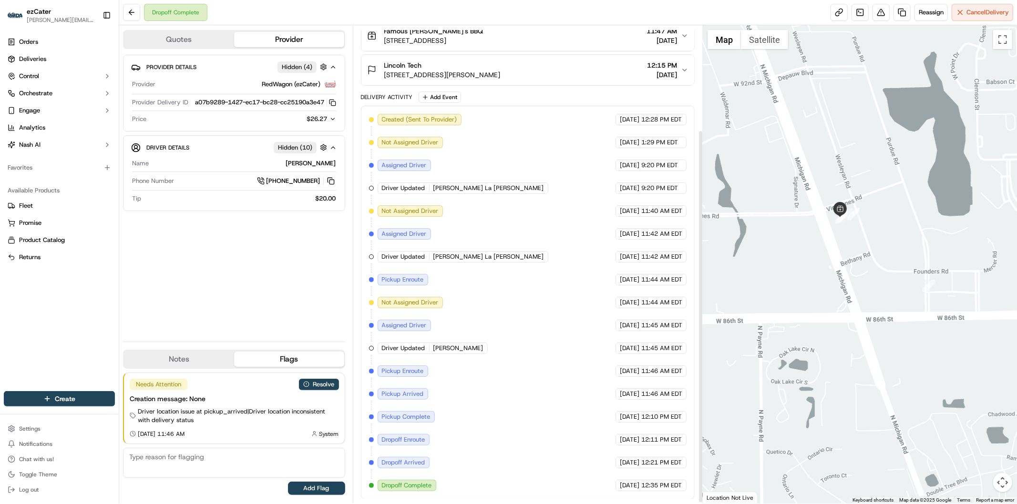
scroll to position [136, 0]
click at [329, 385] on button "Resolve" at bounding box center [319, 384] width 40 height 11
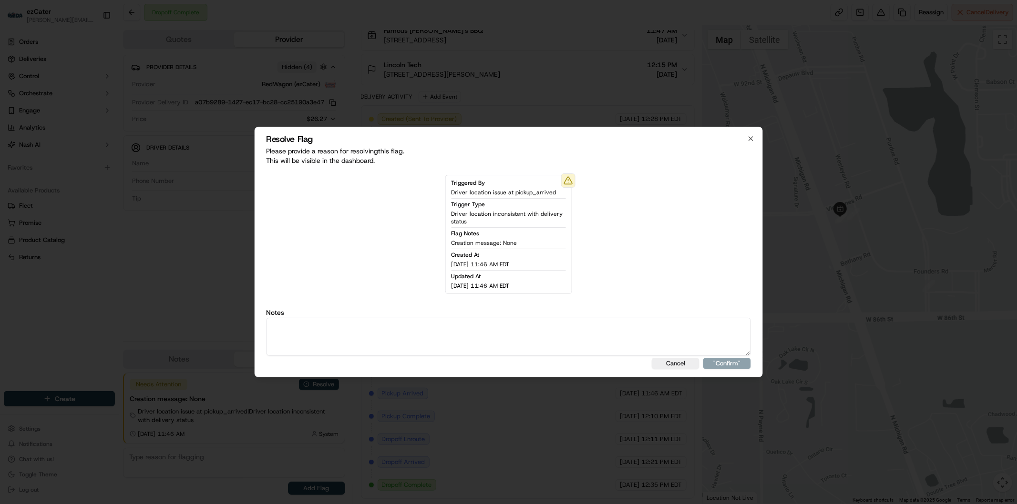
click at [355, 344] on textarea at bounding box center [508, 337] width 485 height 38
type textarea "Actual wait time 18 minutes. Wait fee 5."
drag, startPoint x: 722, startPoint y: 361, endPoint x: 726, endPoint y: 364, distance: 5.2
click at [725, 361] on button ""Confirm"" at bounding box center [727, 363] width 48 height 11
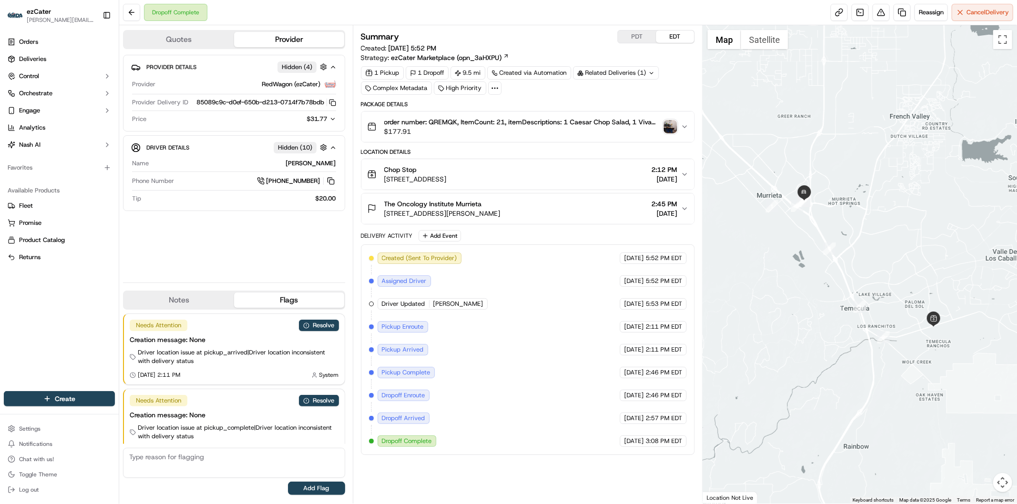
click at [330, 123] on icon "button" at bounding box center [332, 119] width 7 height 7
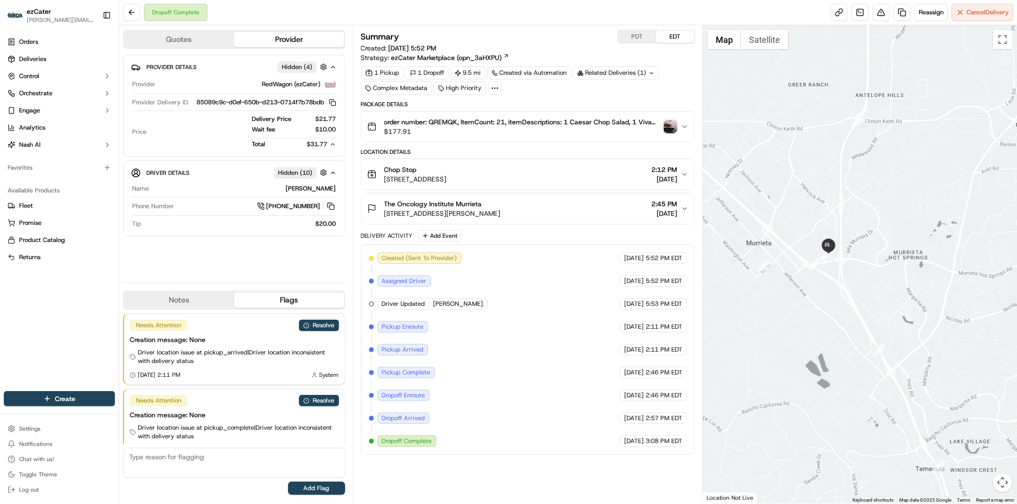
drag, startPoint x: 772, startPoint y: 302, endPoint x: 900, endPoint y: 516, distance: 249.7
click at [900, 504] on html "ezCater [PERSON_NAME][EMAIL_ADDRESS][DOMAIN_NAME] Toggle Sidebar Orders Deliver…" at bounding box center [508, 252] width 1017 height 504
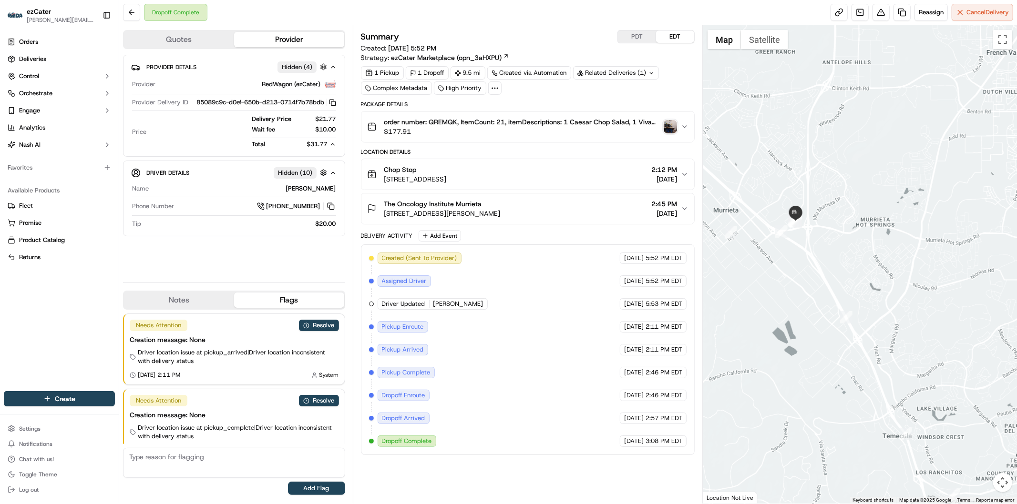
drag, startPoint x: 881, startPoint y: 448, endPoint x: 790, endPoint y: 331, distance: 148.8
click at [790, 331] on div at bounding box center [860, 264] width 314 height 479
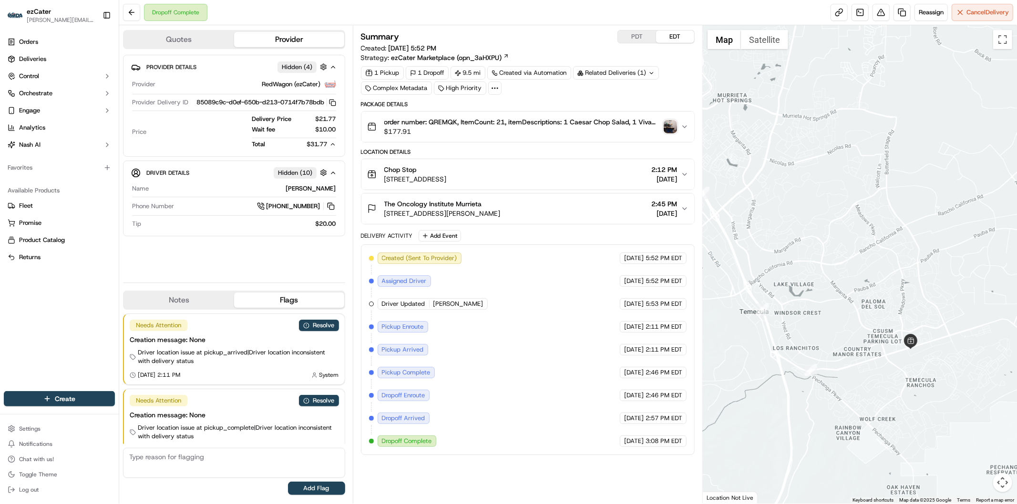
drag, startPoint x: 868, startPoint y: 444, endPoint x: 783, endPoint y: 401, distance: 94.9
click at [783, 401] on div at bounding box center [860, 264] width 314 height 479
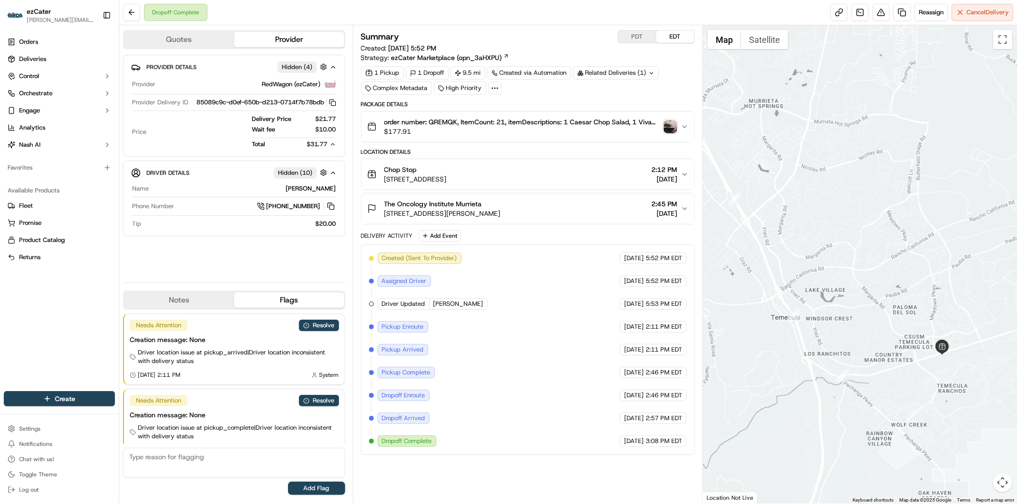
drag, startPoint x: 785, startPoint y: 356, endPoint x: 897, endPoint y: 376, distance: 113.8
click at [897, 376] on div at bounding box center [860, 264] width 314 height 479
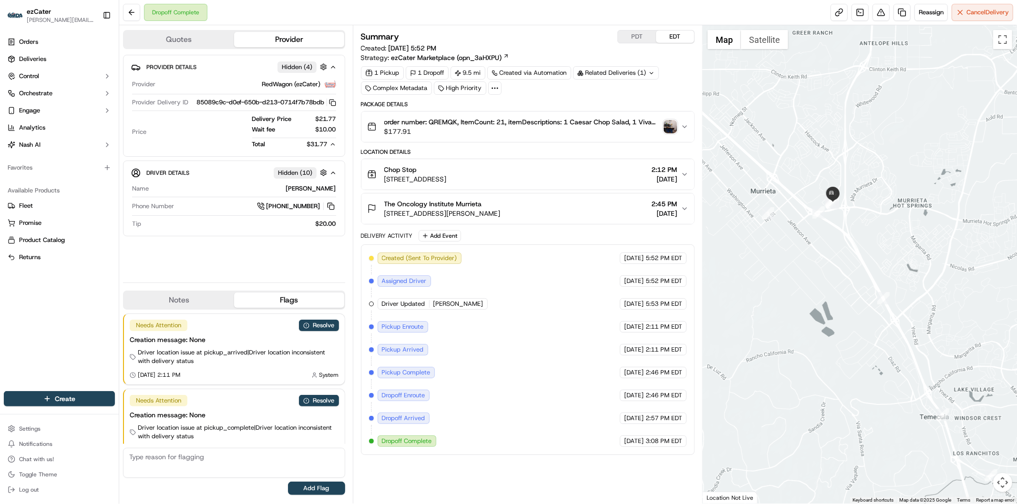
drag, startPoint x: 802, startPoint y: 298, endPoint x: 837, endPoint y: 376, distance: 85.4
click at [837, 376] on div at bounding box center [860, 264] width 314 height 479
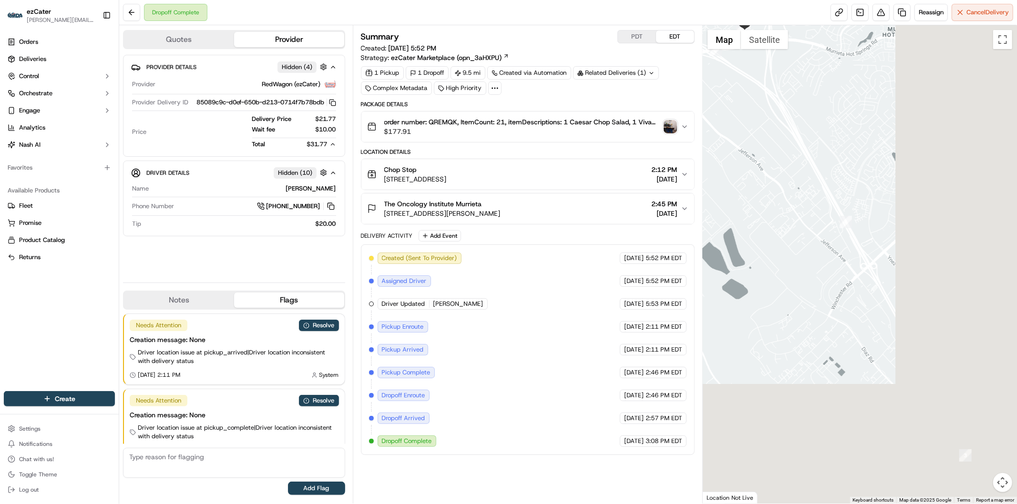
drag, startPoint x: 912, startPoint y: 434, endPoint x: 749, endPoint y: 251, distance: 245.5
click at [749, 251] on div at bounding box center [860, 264] width 314 height 479
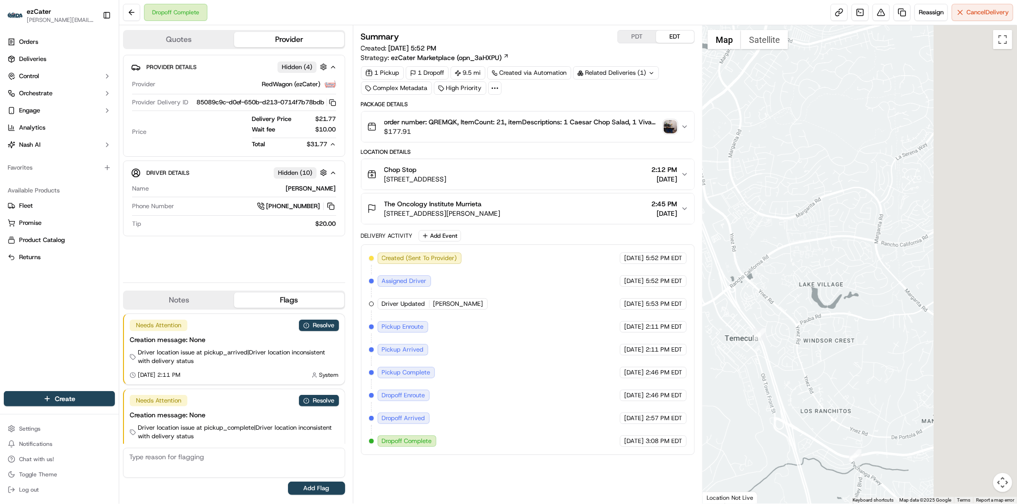
drag, startPoint x: 890, startPoint y: 450, endPoint x: 684, endPoint y: 360, distance: 225.3
click at [682, 358] on div "Quotes Provider Provider Details Hidden ( 4 ) Provider RedWagon (ezCater) Provi…" at bounding box center [568, 264] width 898 height 479
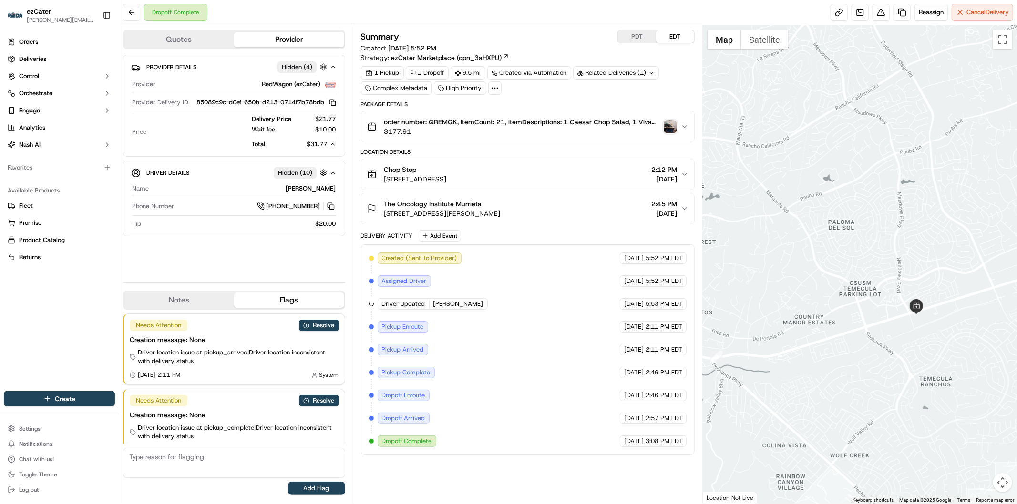
drag, startPoint x: 926, startPoint y: 439, endPoint x: 815, endPoint y: 354, distance: 138.8
click at [815, 354] on div at bounding box center [860, 264] width 314 height 479
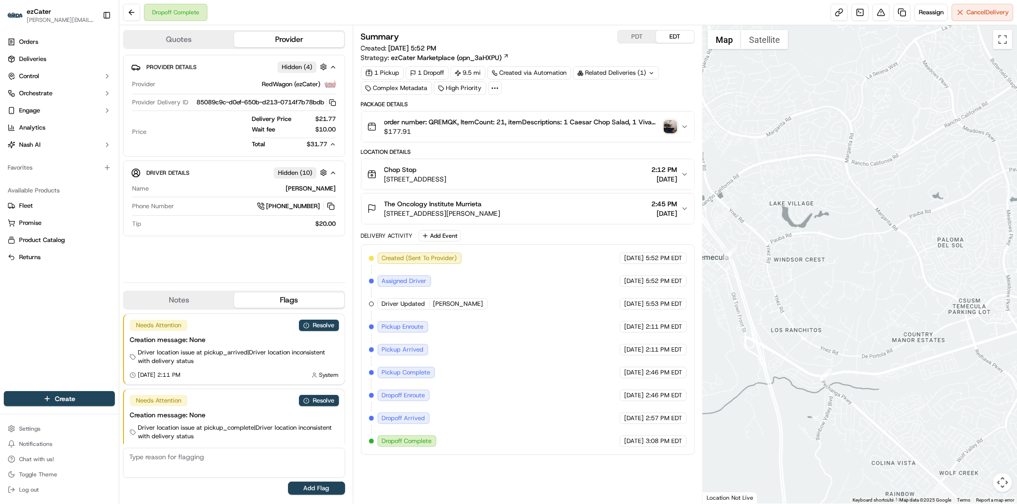
drag, startPoint x: 851, startPoint y: 340, endPoint x: 980, endPoint y: 365, distance: 131.7
click at [980, 365] on div at bounding box center [860, 264] width 314 height 479
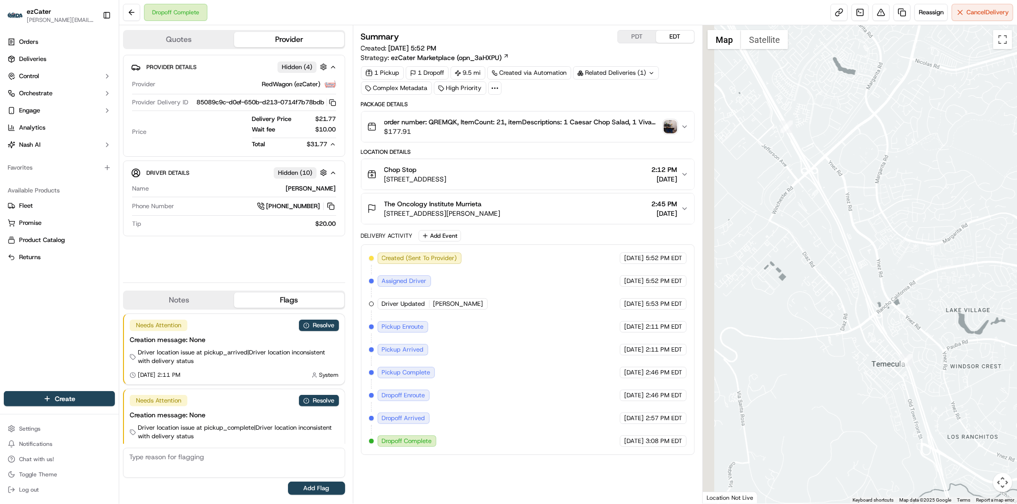
drag, startPoint x: 758, startPoint y: 337, endPoint x: 922, endPoint y: 437, distance: 191.8
click at [922, 437] on div at bounding box center [860, 264] width 314 height 479
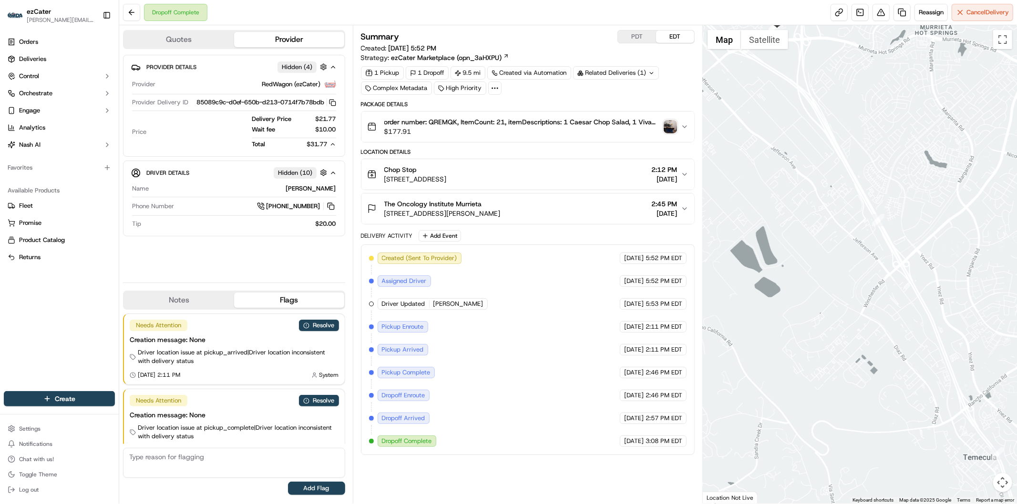
drag, startPoint x: 748, startPoint y: 248, endPoint x: 835, endPoint y: 342, distance: 128.9
click at [832, 344] on div at bounding box center [860, 264] width 314 height 479
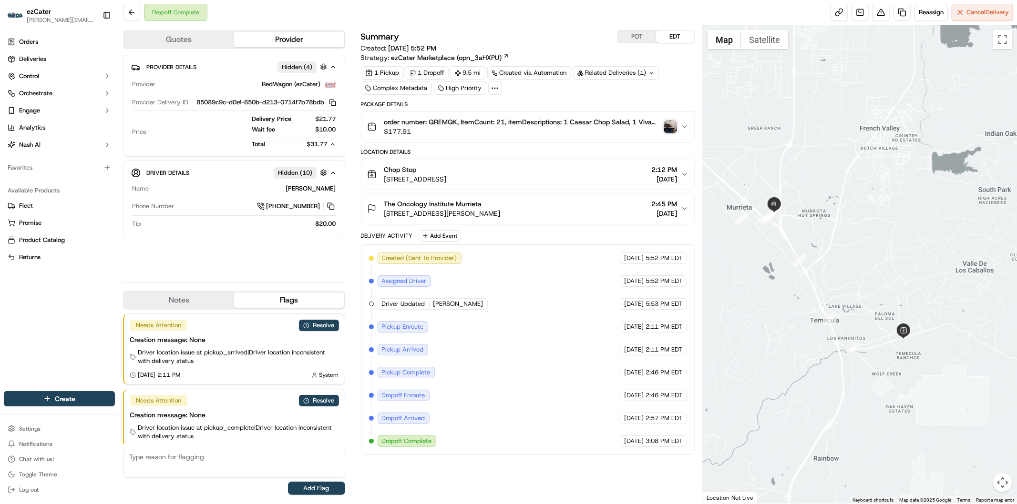
drag, startPoint x: 905, startPoint y: 460, endPoint x: 812, endPoint y: 366, distance: 131.5
click at [812, 366] on div at bounding box center [860, 264] width 314 height 479
click at [326, 325] on button "Resolve" at bounding box center [319, 325] width 40 height 11
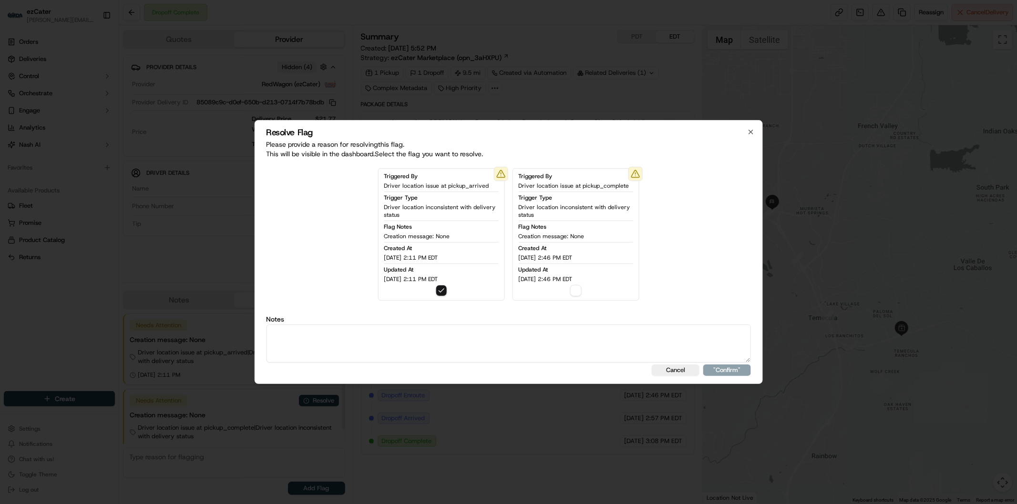
click at [395, 346] on textarea at bounding box center [508, 344] width 485 height 38
paste textarea "Actual wait time 32 minutes. Wait fee 10."
type textarea "Actual wait time 32 minutes. Wait fee 10."
click at [737, 370] on button ""Confirm"" at bounding box center [727, 370] width 48 height 11
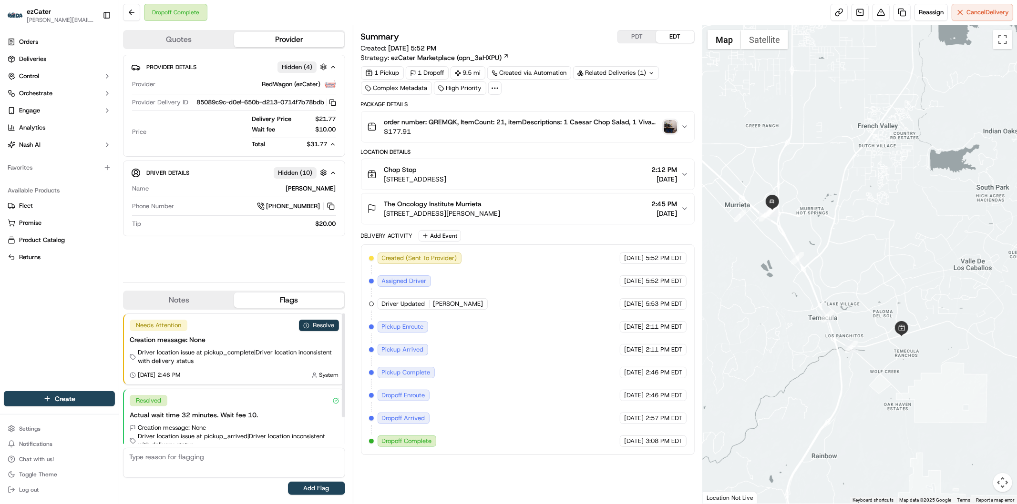
click at [328, 326] on button "Resolve" at bounding box center [319, 325] width 40 height 11
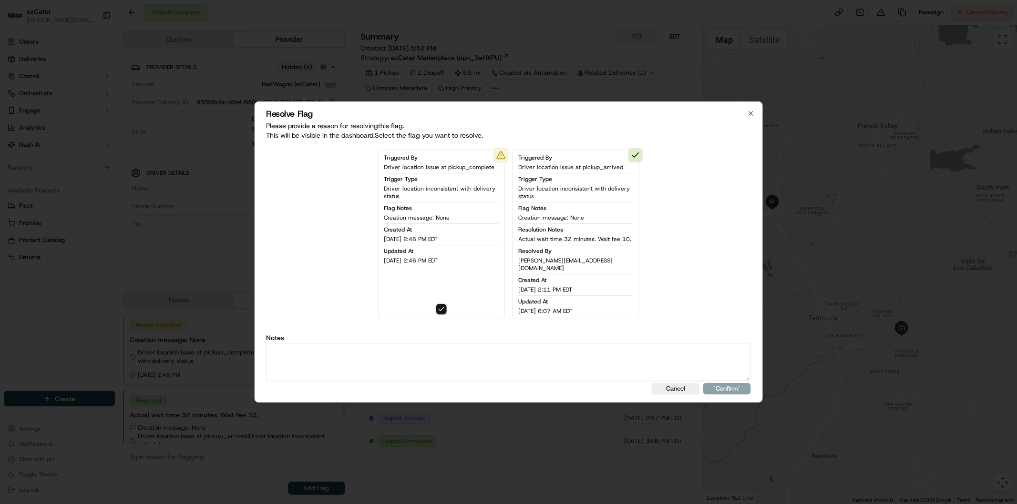
click at [426, 357] on textarea at bounding box center [508, 362] width 485 height 38
paste textarea "Actual wait time 32 minutes. Wait fee 10."
type textarea "Actual wait time 32 minutes. Wait fee 10."
click at [719, 383] on button ""Confirm"" at bounding box center [727, 388] width 48 height 11
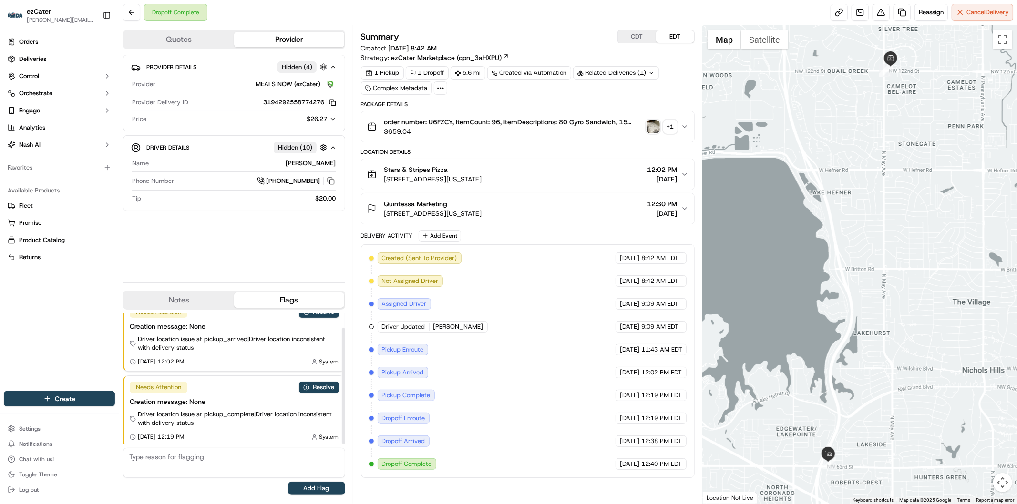
scroll to position [17, 0]
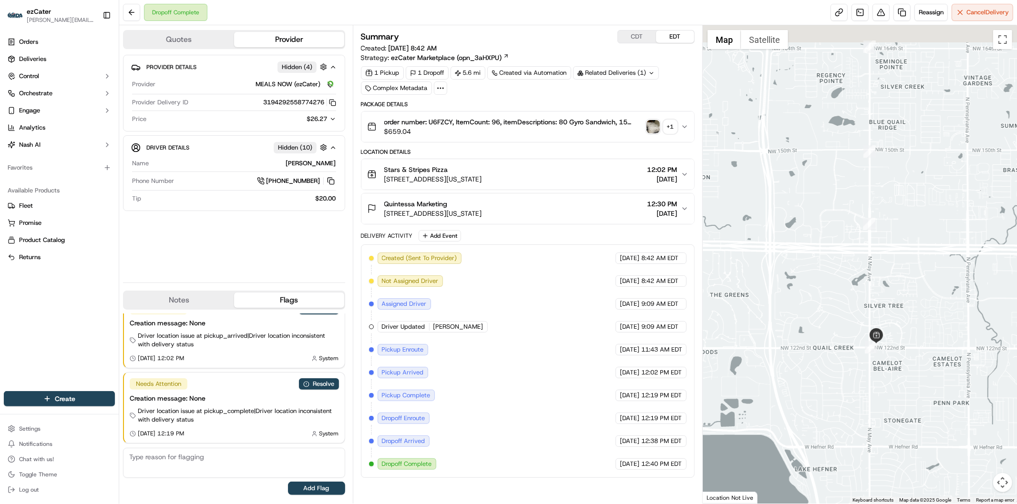
drag, startPoint x: 879, startPoint y: 125, endPoint x: 859, endPoint y: 410, distance: 285.4
click at [860, 414] on div at bounding box center [860, 264] width 314 height 479
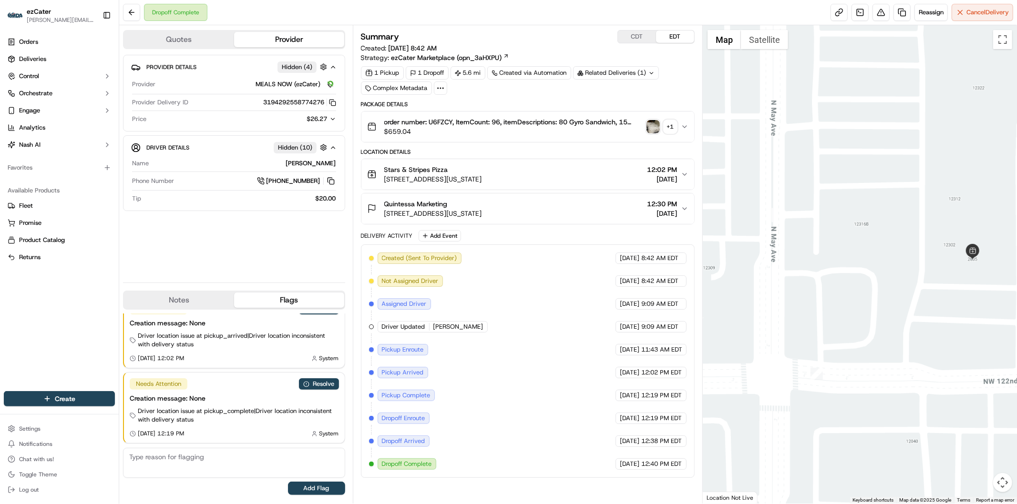
drag, startPoint x: 761, startPoint y: 257, endPoint x: 998, endPoint y: 508, distance: 345.0
click at [998, 504] on html "ezCater [PERSON_NAME][EMAIL_ADDRESS][DOMAIN_NAME] Toggle Sidebar Orders Deliver…" at bounding box center [508, 252] width 1017 height 504
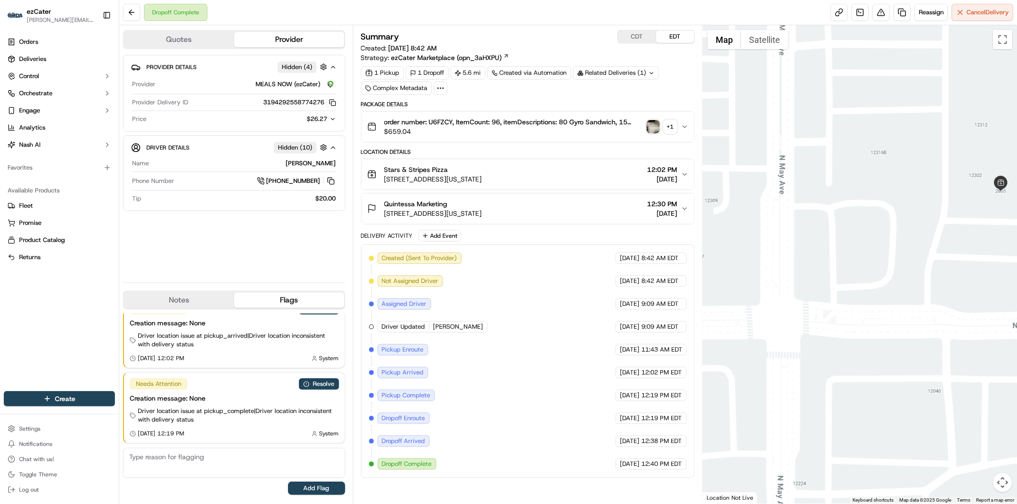
drag, startPoint x: 771, startPoint y: 115, endPoint x: 886, endPoint y: 411, distance: 316.6
click at [886, 411] on div at bounding box center [860, 264] width 314 height 479
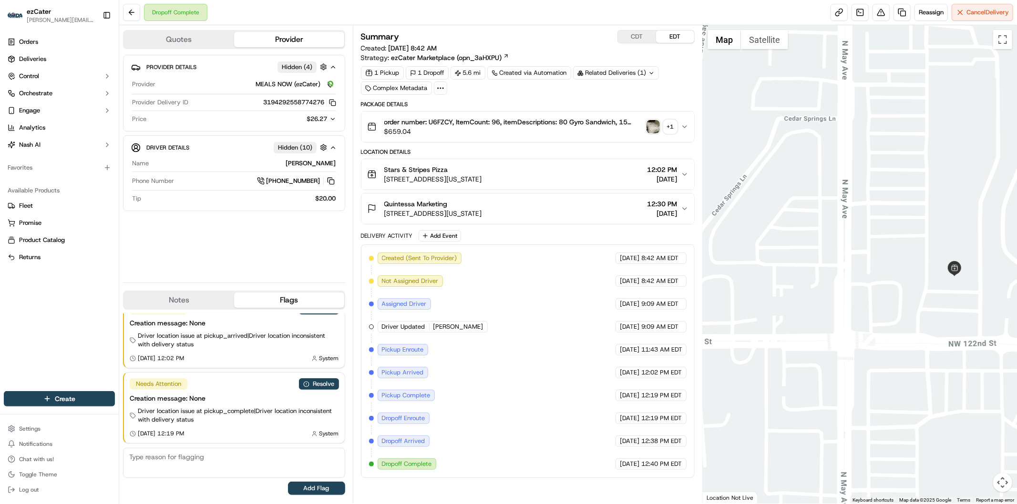
click at [582, 172] on div "Stars & Stripes Pizza 2805 NW 122nd St, Oklahoma City, OK 73120, USA 12:02 PM 0…" at bounding box center [524, 174] width 314 height 19
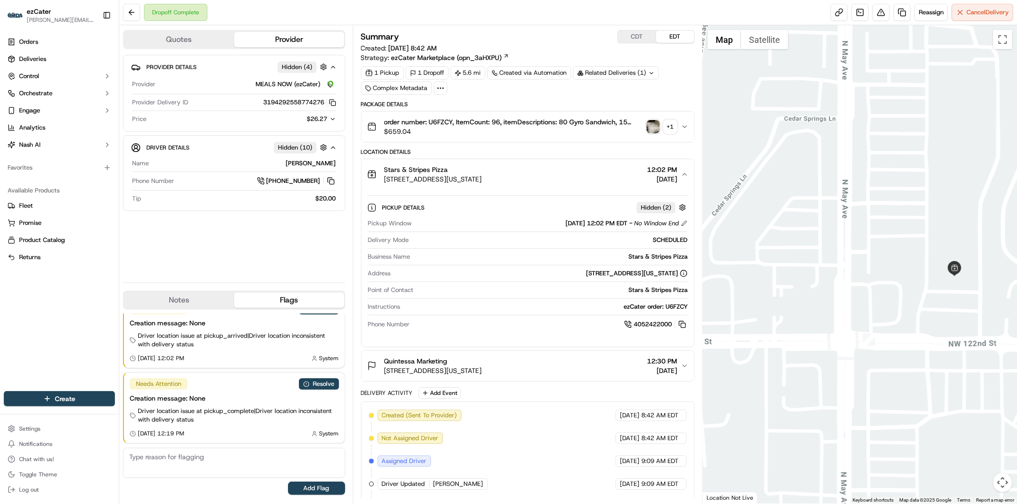
drag, startPoint x: 383, startPoint y: 177, endPoint x: 549, endPoint y: 177, distance: 165.9
click at [549, 177] on div "Stars & Stripes Pizza 2805 NW 122nd St, Oklahoma City, OK 73120, USA 12:02 PM 0…" at bounding box center [524, 174] width 314 height 19
copy span "2805 NW 122nd St, Oklahoma City, OK 73120, USA"
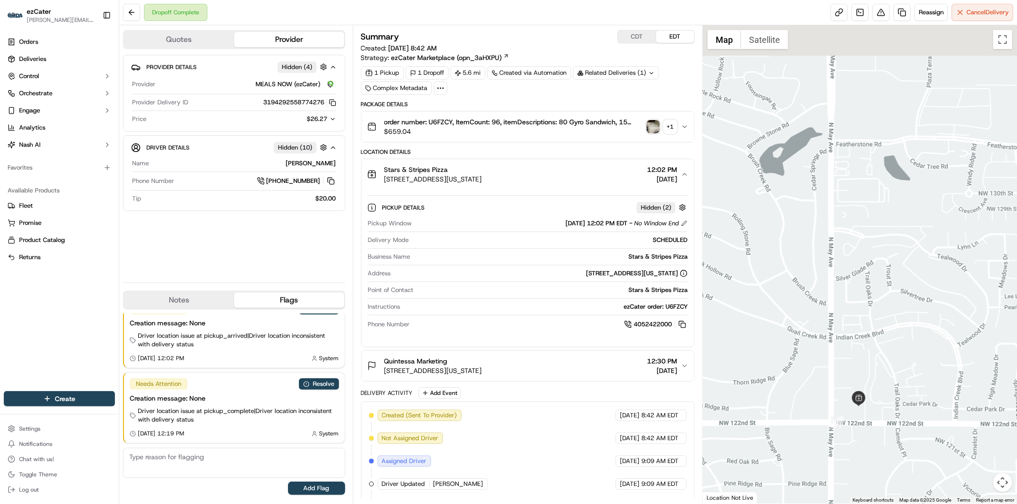
click at [828, 316] on div at bounding box center [860, 264] width 314 height 479
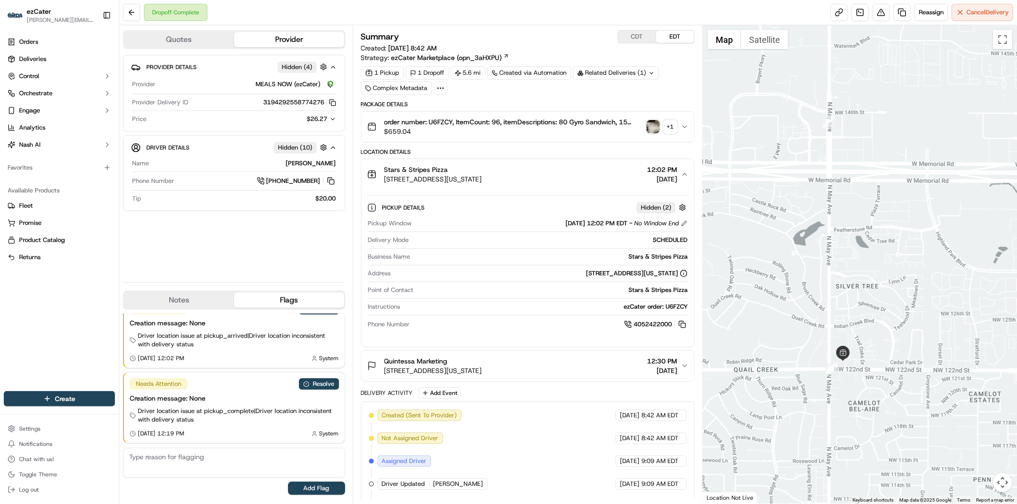
click at [330, 121] on icon "button" at bounding box center [332, 119] width 7 height 7
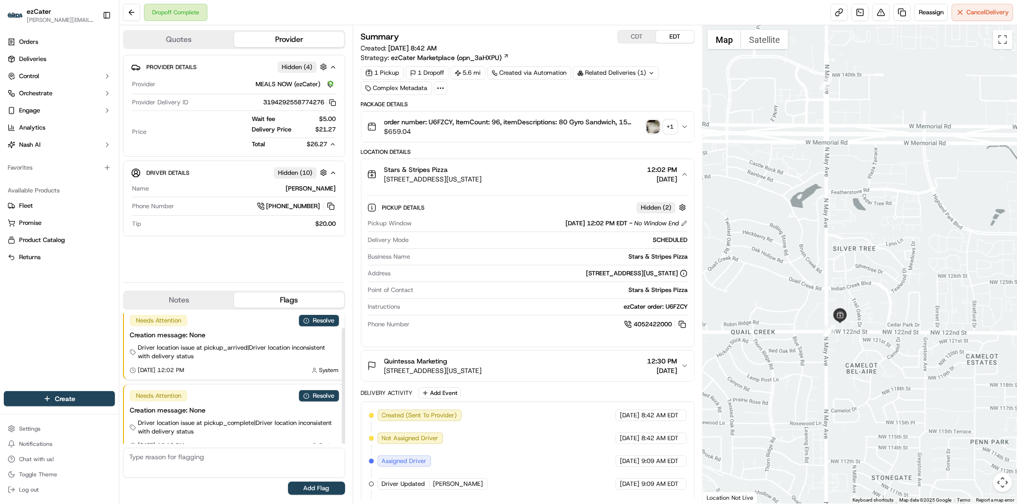
scroll to position [0, 0]
click at [317, 328] on button "Resolve" at bounding box center [319, 325] width 40 height 11
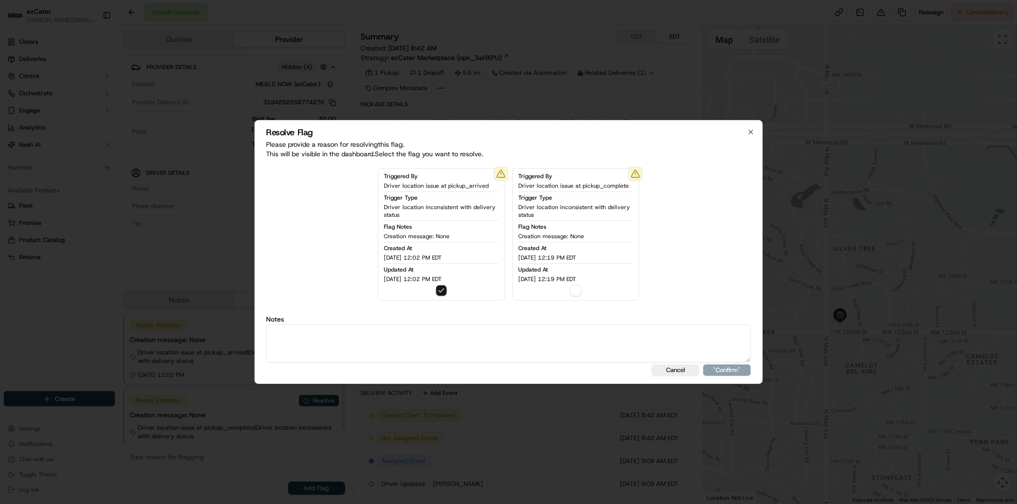
click at [403, 346] on textarea at bounding box center [508, 344] width 485 height 38
paste textarea "Actual wait time 16 minutes. Wait fee 5."
type textarea "Actual wait time 16 minutes. Wait fee 5."
click at [729, 369] on button ""Confirm"" at bounding box center [727, 370] width 48 height 11
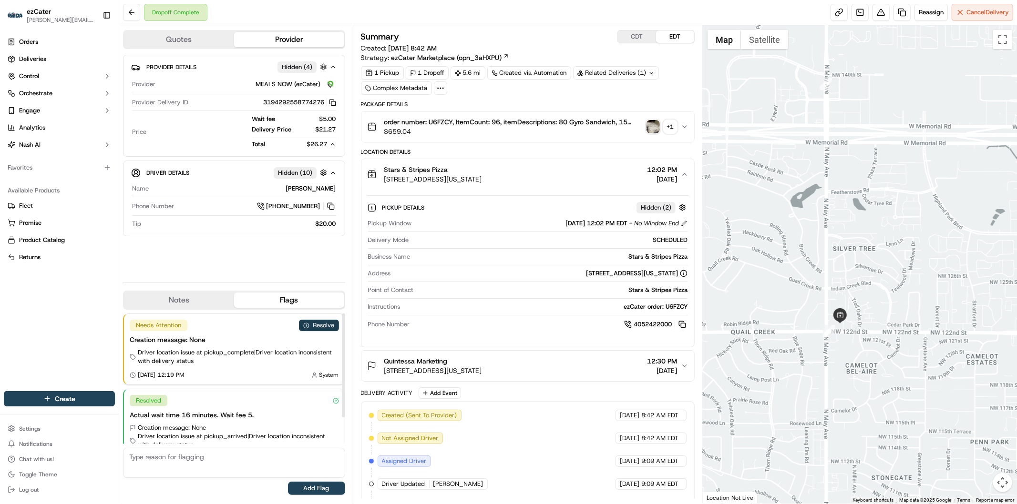
click at [320, 328] on button "Resolve" at bounding box center [319, 325] width 40 height 11
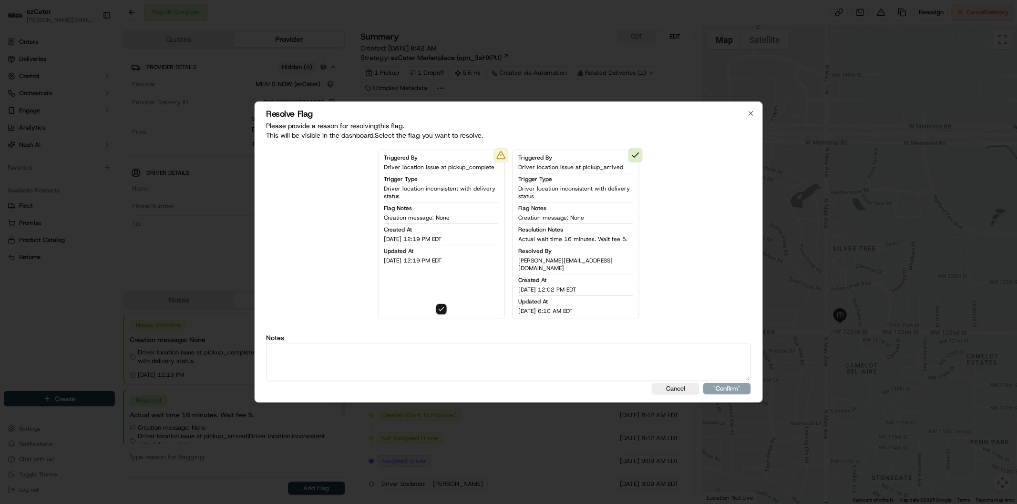
click at [375, 371] on textarea at bounding box center [508, 362] width 485 height 38
paste textarea "Actual wait time 16 minutes. Wait fee 5."
type textarea "Actual wait time 16 minutes. Wait fee 5."
drag, startPoint x: 718, startPoint y: 384, endPoint x: 730, endPoint y: 396, distance: 17.5
click at [718, 384] on button ""Confirm"" at bounding box center [727, 388] width 48 height 11
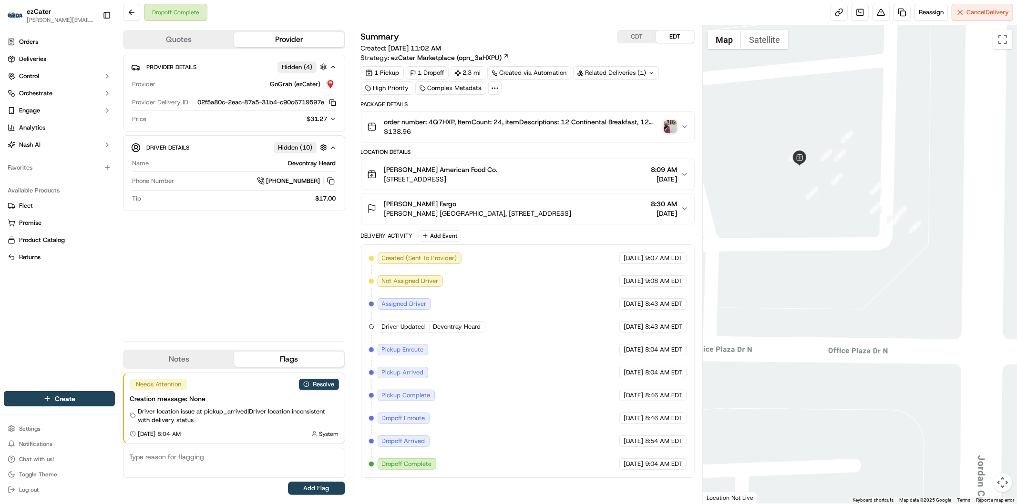
drag, startPoint x: 869, startPoint y: 117, endPoint x: 889, endPoint y: 265, distance: 148.7
click at [889, 265] on div at bounding box center [860, 264] width 314 height 479
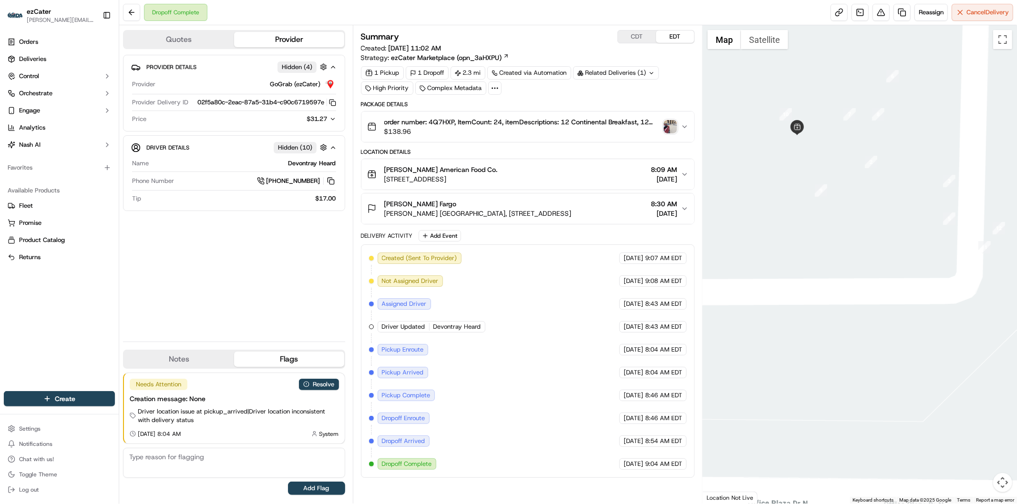
drag, startPoint x: 914, startPoint y: 227, endPoint x: 857, endPoint y: 235, distance: 56.8
click at [857, 235] on div at bounding box center [860, 264] width 314 height 479
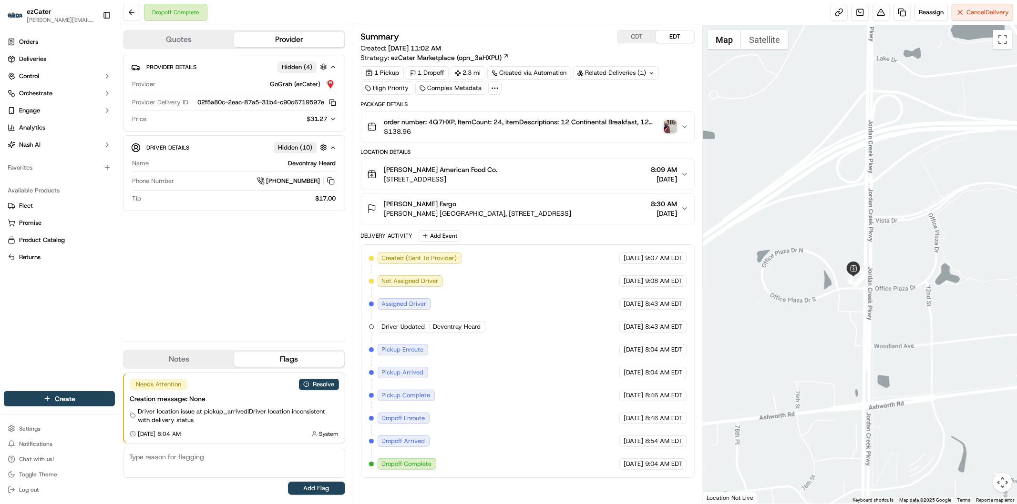
drag, startPoint x: 921, startPoint y: 328, endPoint x: 797, endPoint y: 297, distance: 127.2
click at [797, 297] on div at bounding box center [860, 264] width 314 height 479
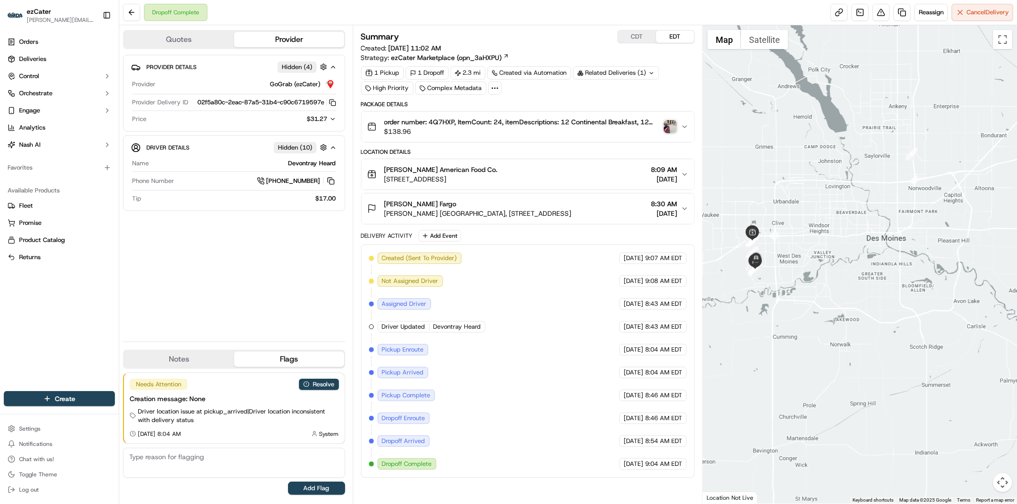
drag, startPoint x: 918, startPoint y: 288, endPoint x: 783, endPoint y: 247, distance: 141.2
click at [783, 247] on div at bounding box center [860, 264] width 314 height 479
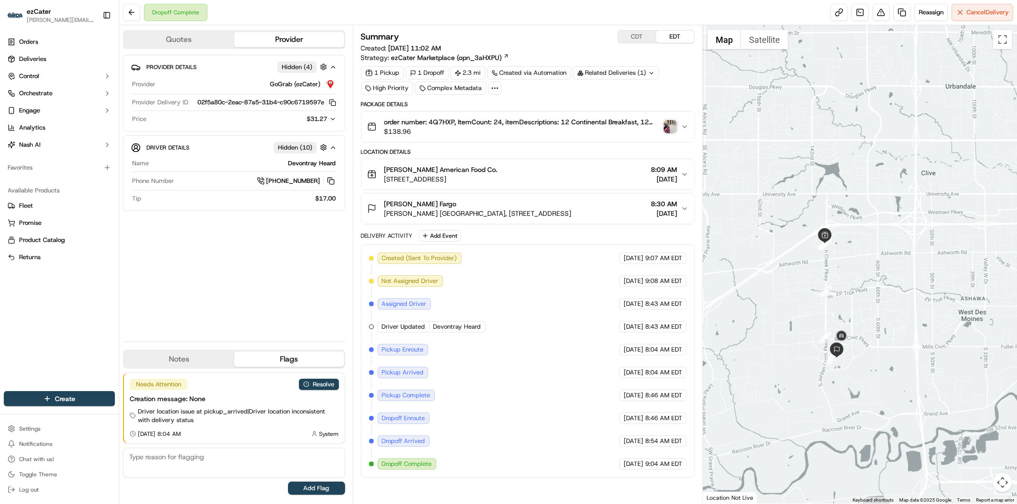
drag, startPoint x: 728, startPoint y: 261, endPoint x: 919, endPoint y: 261, distance: 191.7
click at [919, 261] on div at bounding box center [860, 264] width 314 height 479
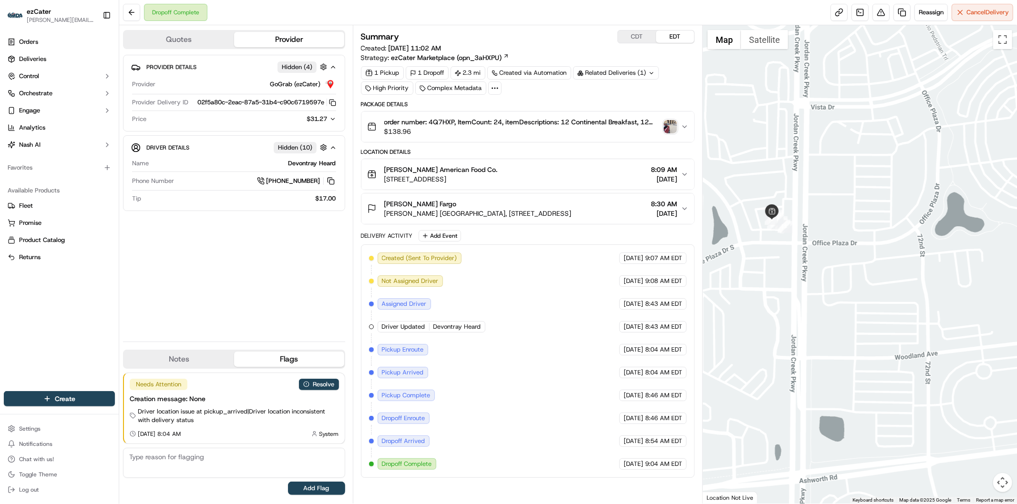
drag, startPoint x: 735, startPoint y: 199, endPoint x: 857, endPoint y: 284, distance: 149.1
click at [857, 284] on div at bounding box center [860, 264] width 314 height 479
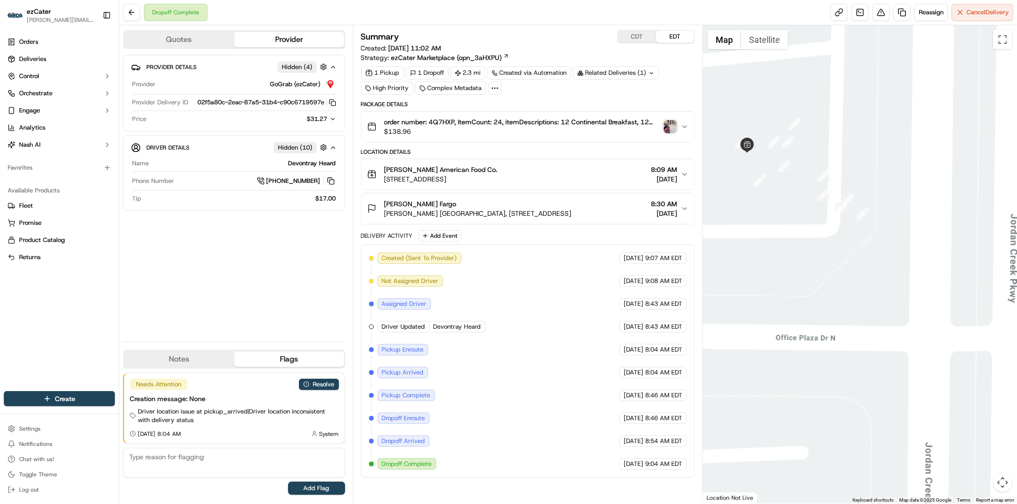
drag, startPoint x: 772, startPoint y: 162, endPoint x: 808, endPoint y: 215, distance: 63.2
click at [808, 220] on div at bounding box center [860, 264] width 314 height 479
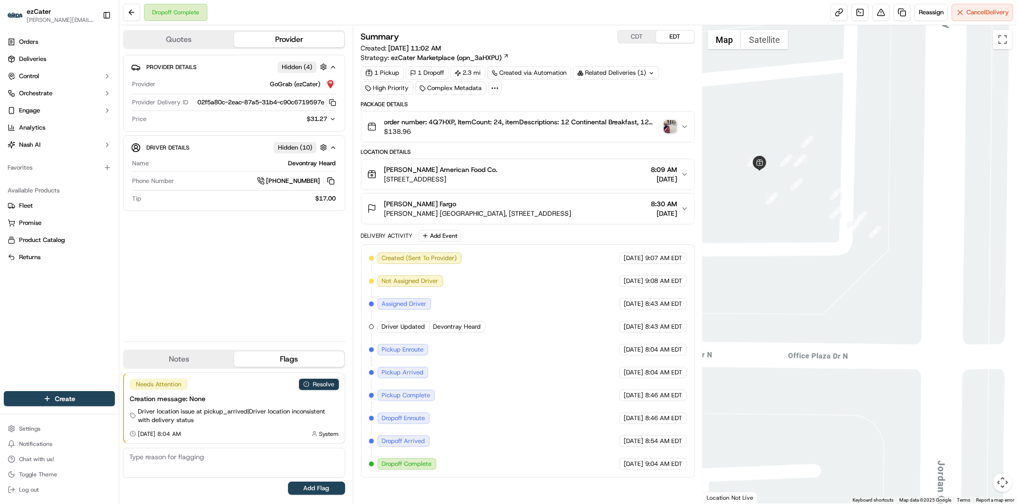
click at [317, 389] on button "Resolve" at bounding box center [319, 384] width 40 height 11
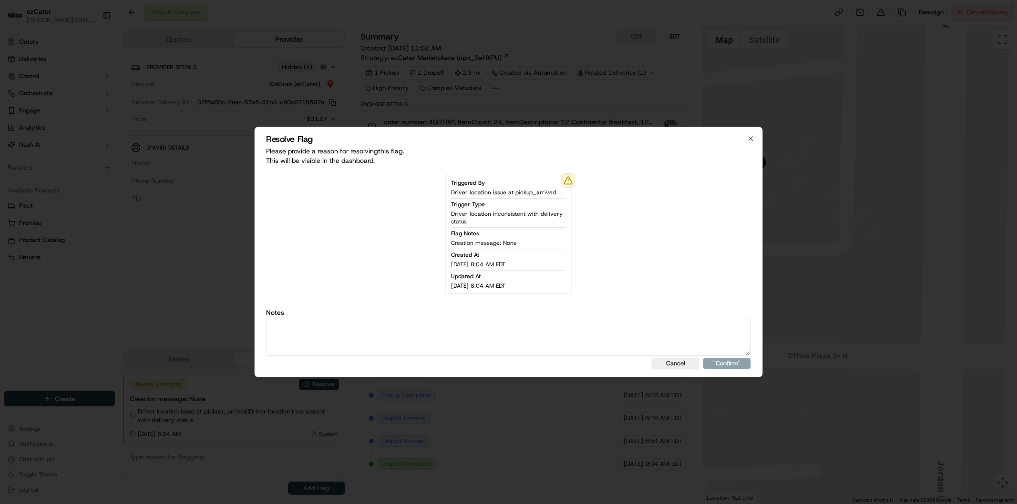
click at [358, 345] on textarea at bounding box center [508, 337] width 485 height 38
type textarea "Actual wait time 33 minutes. Wait fee 10."
click at [735, 360] on button ""Confirm"" at bounding box center [727, 363] width 48 height 11
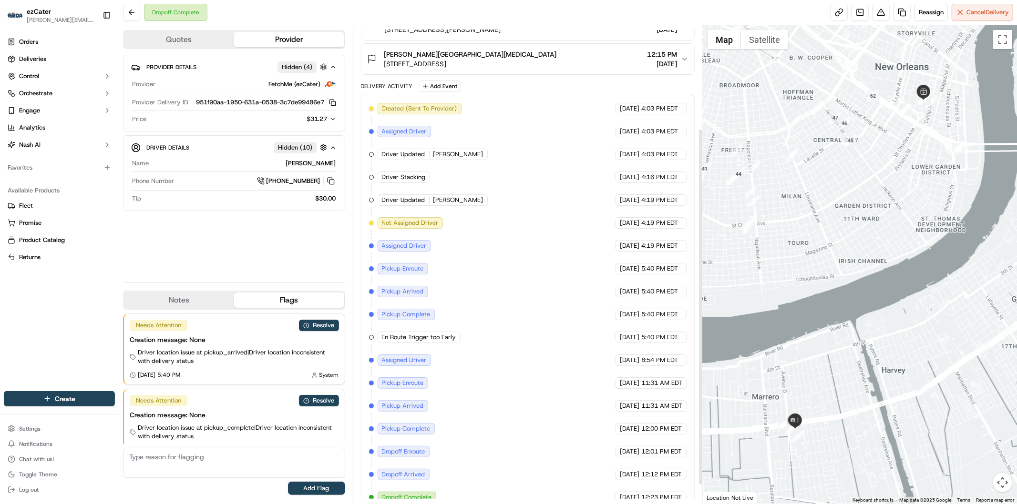
scroll to position [164, 0]
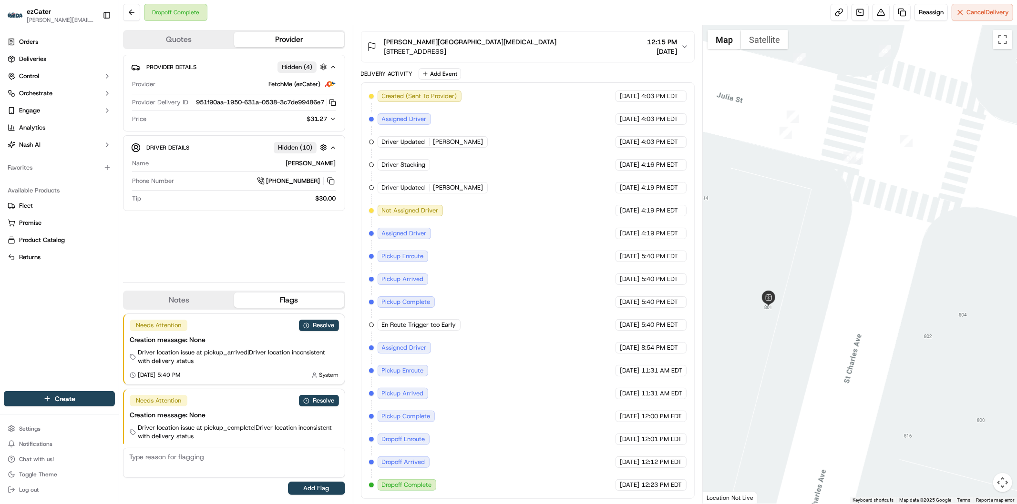
drag, startPoint x: 815, startPoint y: 168, endPoint x: 835, endPoint y: 253, distance: 87.2
click at [835, 253] on div at bounding box center [860, 264] width 314 height 479
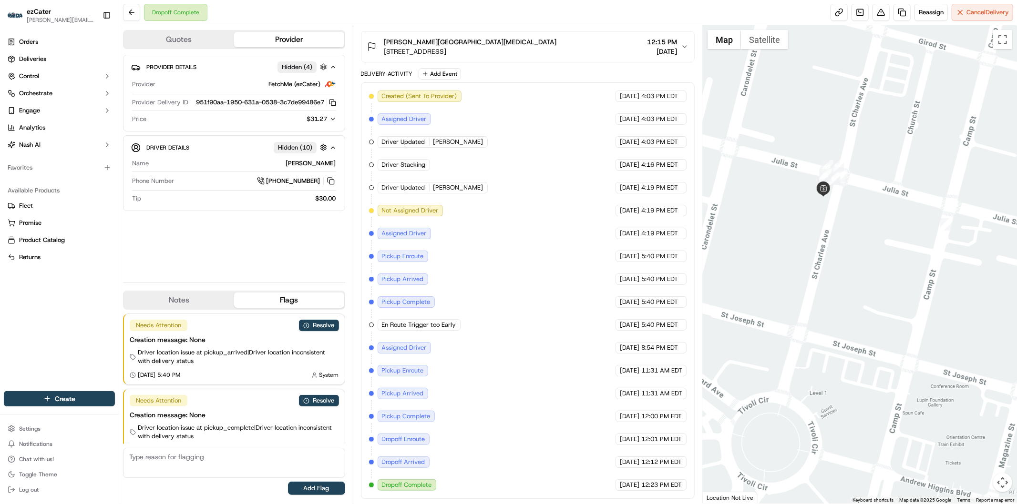
drag, startPoint x: 906, startPoint y: 308, endPoint x: 846, endPoint y: 270, distance: 71.6
click at [846, 270] on div at bounding box center [860, 264] width 314 height 479
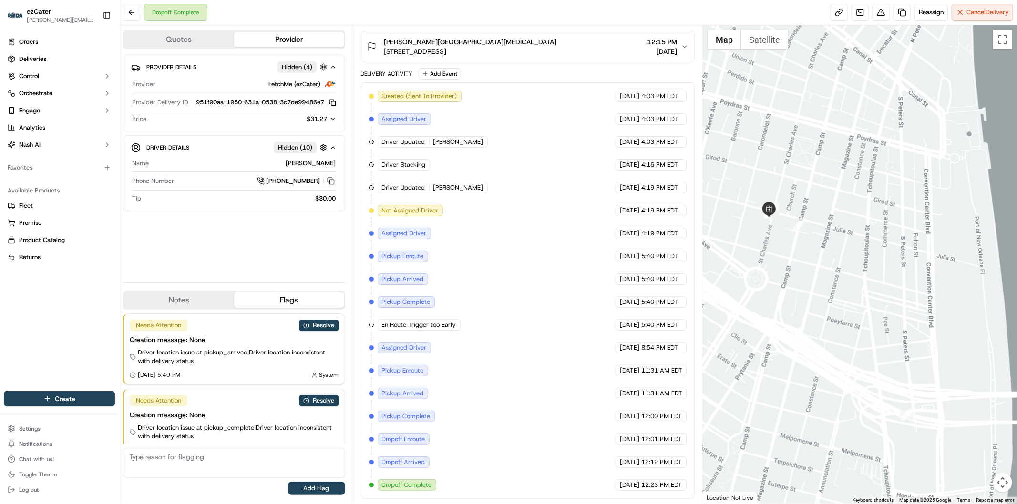
drag, startPoint x: 926, startPoint y: 296, endPoint x: 784, endPoint y: 266, distance: 145.1
click at [766, 277] on div at bounding box center [860, 264] width 314 height 479
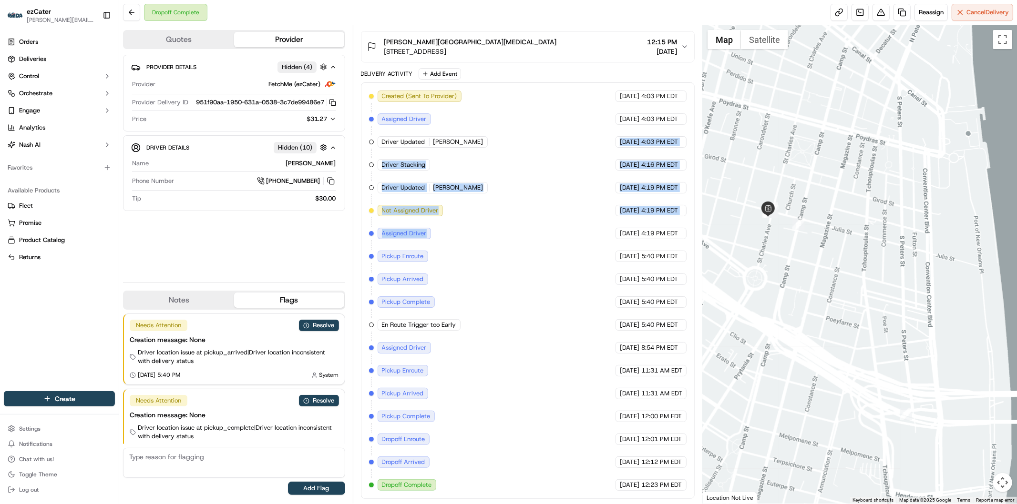
drag, startPoint x: 571, startPoint y: 156, endPoint x: 570, endPoint y: 236, distance: 79.2
click at [570, 236] on div "Created (Sent To Provider) FetchMe (ezCater) 09/11/2025 4:03 PM EDT Assigned Dr…" at bounding box center [528, 291] width 318 height 401
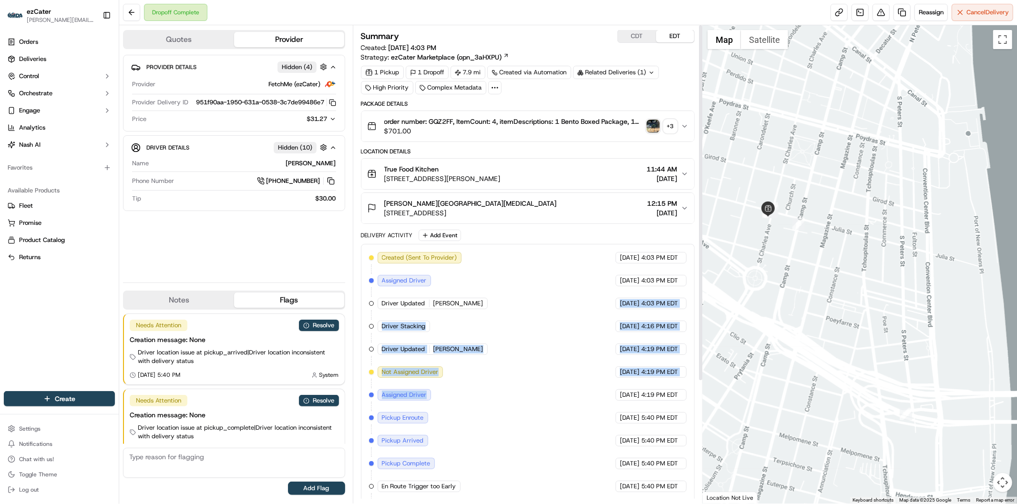
scroll to position [0, 0]
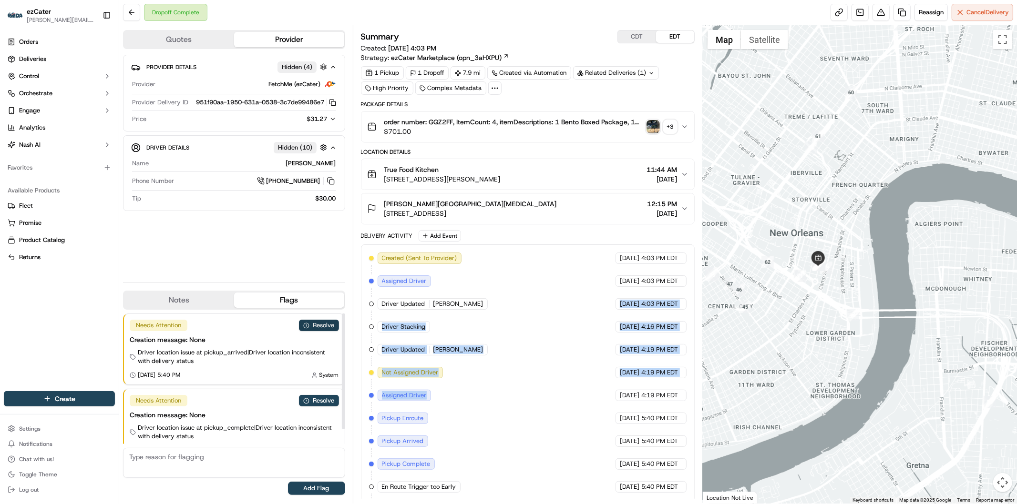
click at [320, 328] on button "Resolve" at bounding box center [319, 325] width 40 height 11
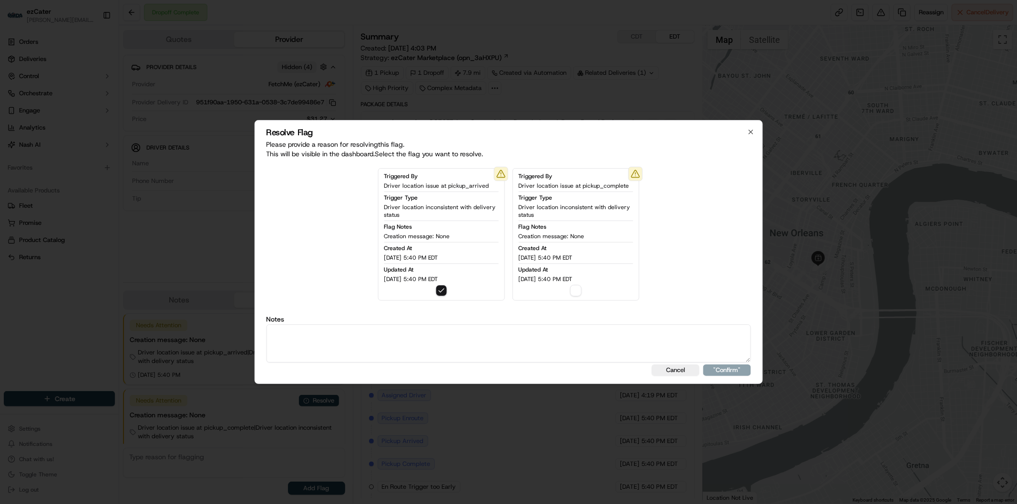
click at [335, 352] on textarea at bounding box center [508, 344] width 485 height 38
paste textarea "Actual wait time 19 minutes. Wait fee 5."
type textarea "Actual wait time 19 minutes. Wait fee 5."
click at [740, 366] on button ""Confirm"" at bounding box center [727, 370] width 48 height 11
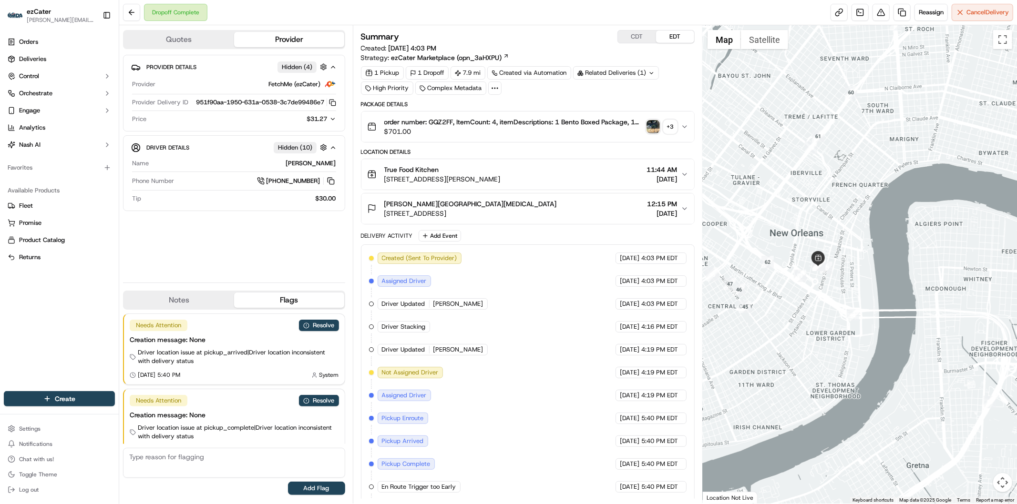
scroll to position [34, 0]
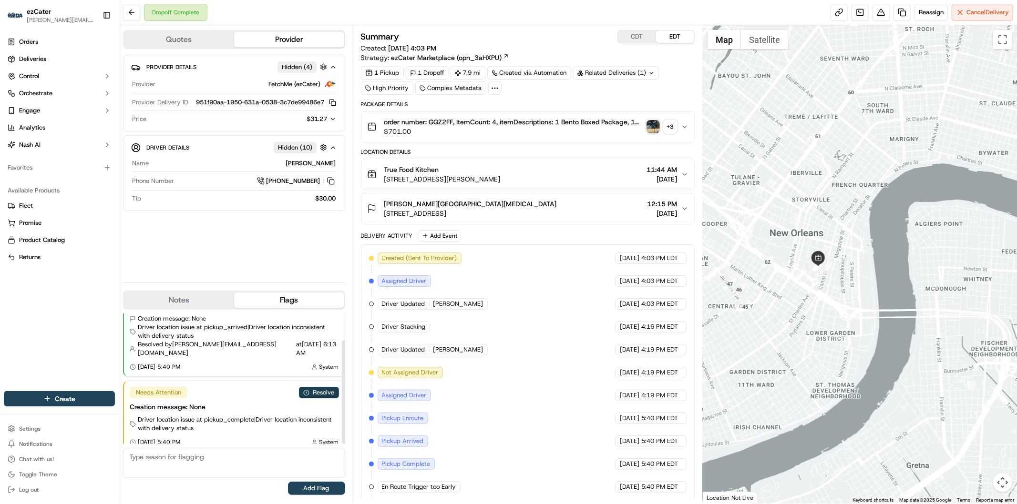
click at [327, 387] on button "Resolve" at bounding box center [319, 392] width 40 height 11
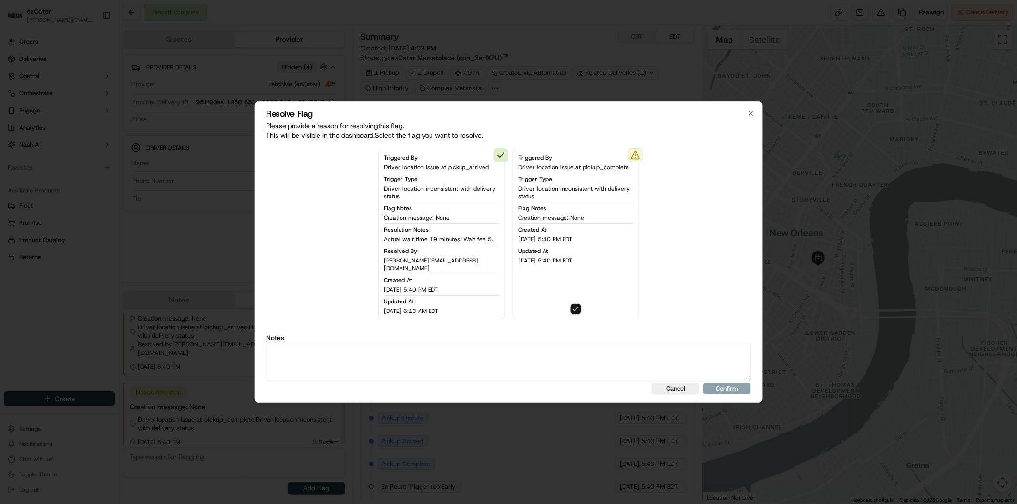
click at [375, 366] on textarea at bounding box center [508, 362] width 485 height 38
paste textarea "Actual wait time 19 minutes. Wait fee 5."
type textarea "Actual wait time 19 minutes. Wait fee 5."
click at [727, 383] on button ""Confirm"" at bounding box center [727, 388] width 48 height 11
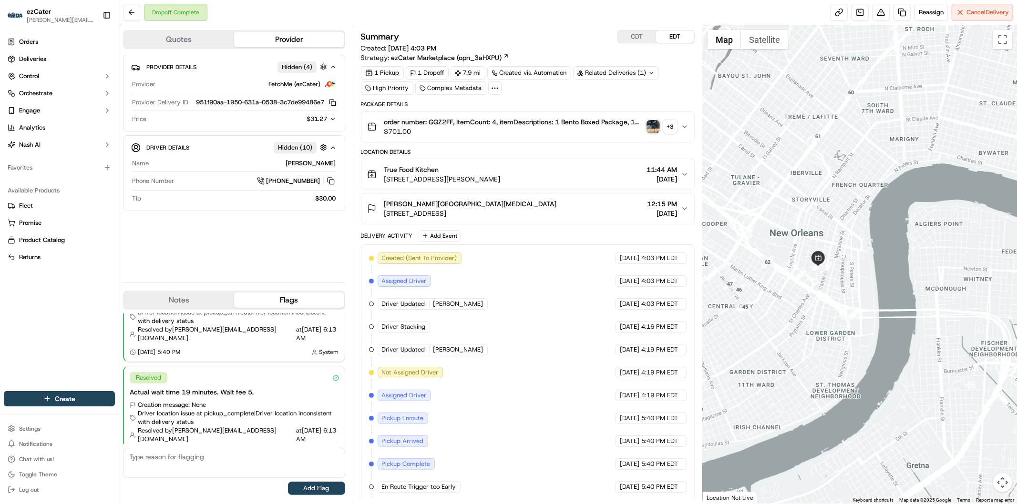
scroll to position [0, 0]
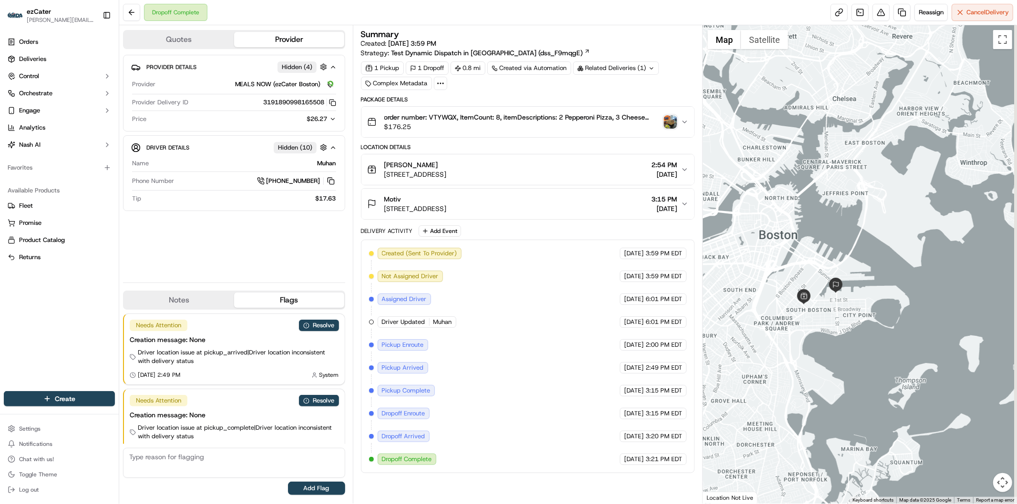
drag, startPoint x: 922, startPoint y: 398, endPoint x: 814, endPoint y: 386, distance: 108.4
click at [814, 386] on div at bounding box center [860, 264] width 314 height 479
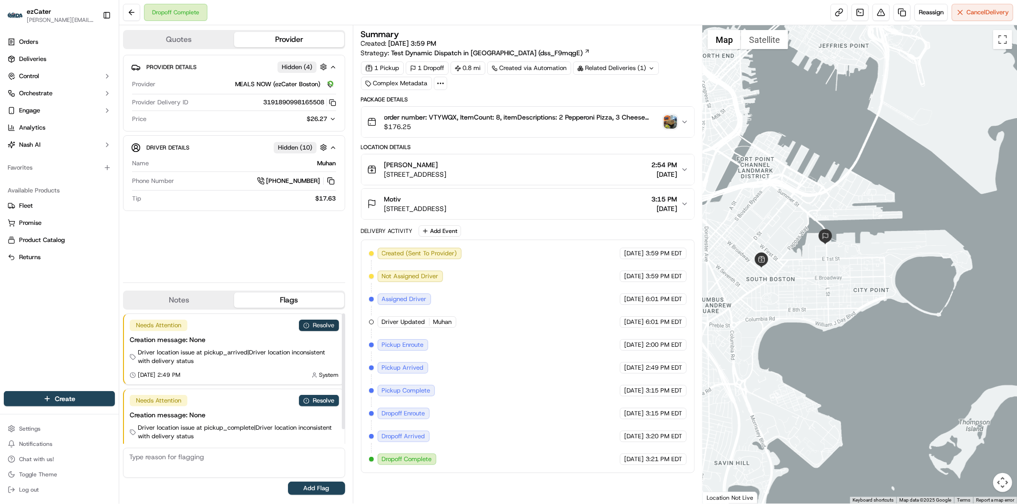
click at [317, 325] on button "Resolve" at bounding box center [319, 325] width 40 height 11
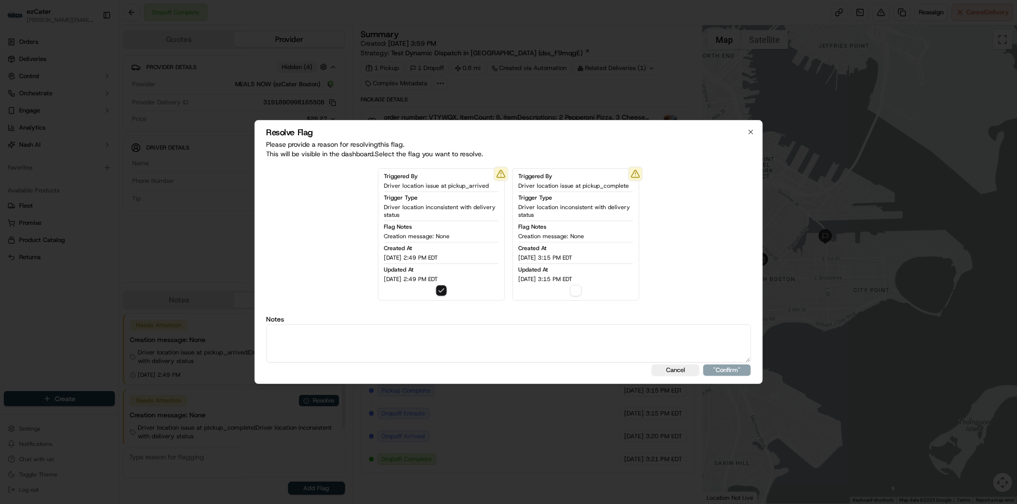
click at [353, 346] on textarea at bounding box center [508, 344] width 485 height 38
paste textarea "Actual wait time 21 minutes. Wait fee 5."
type textarea "Actual wait time 21 minutes. Wait fee 5."
click at [735, 367] on button ""Confirm"" at bounding box center [727, 370] width 48 height 11
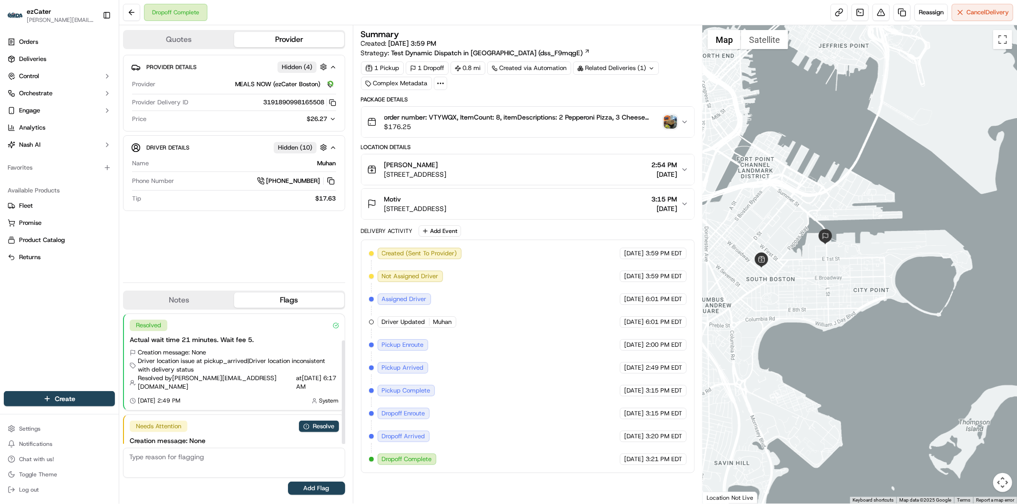
scroll to position [34, 0]
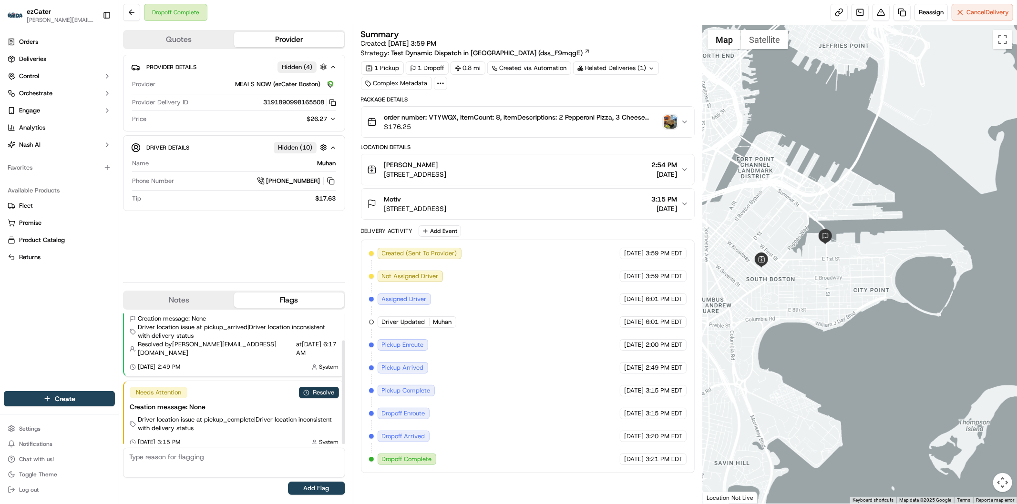
click at [329, 387] on button "Resolve" at bounding box center [319, 392] width 40 height 11
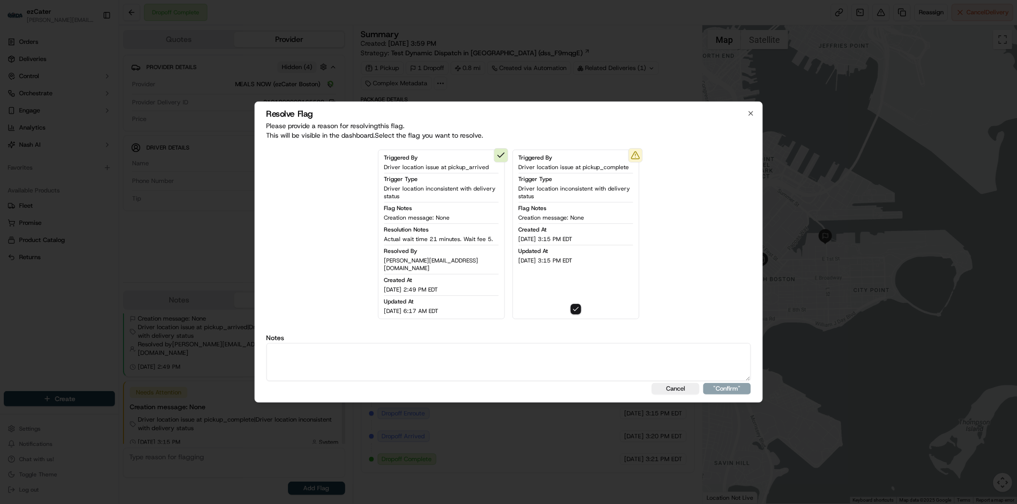
drag, startPoint x: 341, startPoint y: 358, endPoint x: 484, endPoint y: 347, distance: 143.5
click at [342, 358] on textarea at bounding box center [508, 362] width 485 height 38
paste textarea "Actual wait time 21 minutes. Wait fee 5."
type textarea "Actual wait time 21 minutes. Wait fee 5."
click at [733, 383] on button ""Confirm"" at bounding box center [727, 388] width 48 height 11
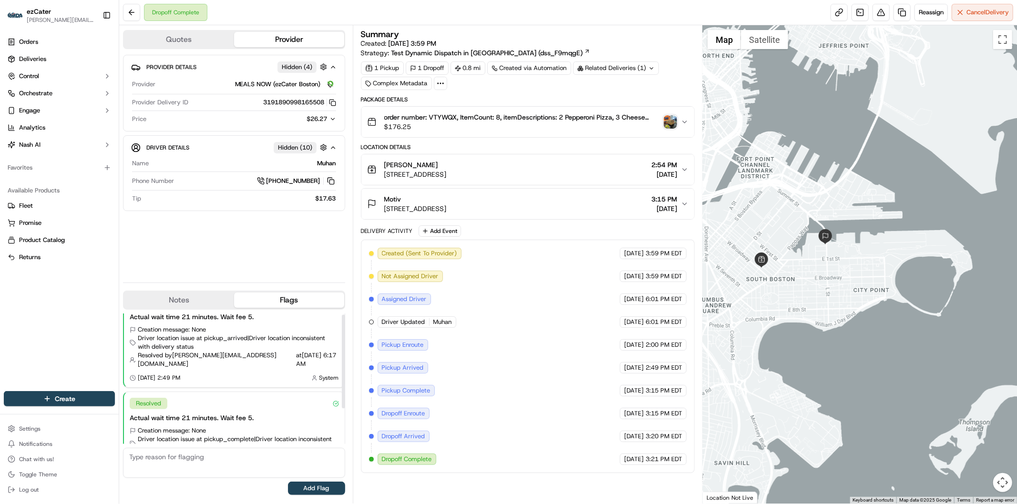
scroll to position [0, 0]
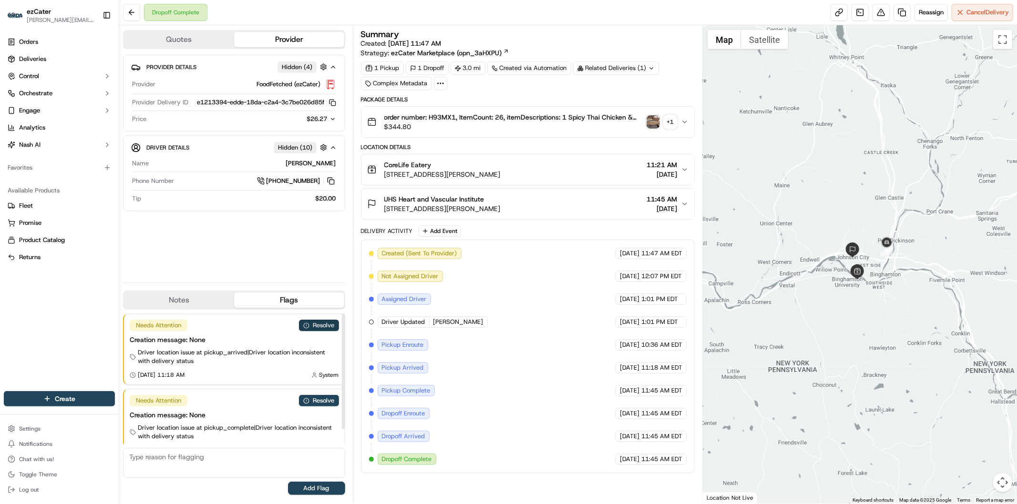
click at [319, 326] on button "Resolve" at bounding box center [319, 325] width 40 height 11
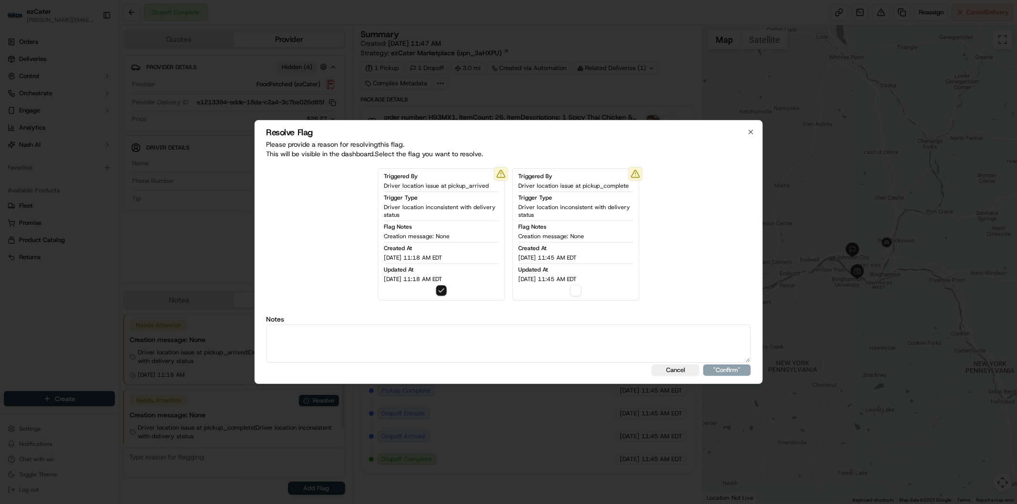
click at [380, 343] on textarea at bounding box center [508, 344] width 485 height 38
paste textarea "geoocord. Wait fee 0."
type textarea "geoocord. Wait fee 0."
click at [735, 370] on button ""Confirm"" at bounding box center [727, 370] width 48 height 11
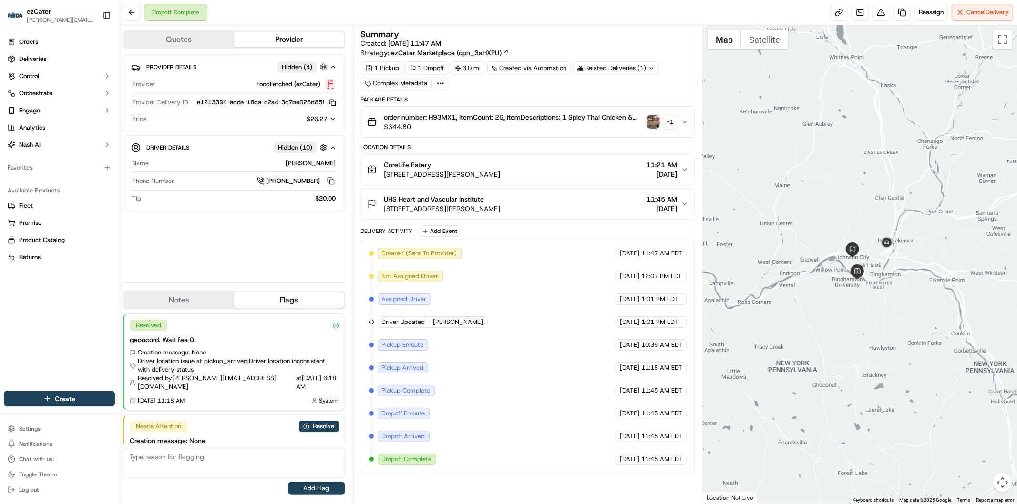
scroll to position [34, 0]
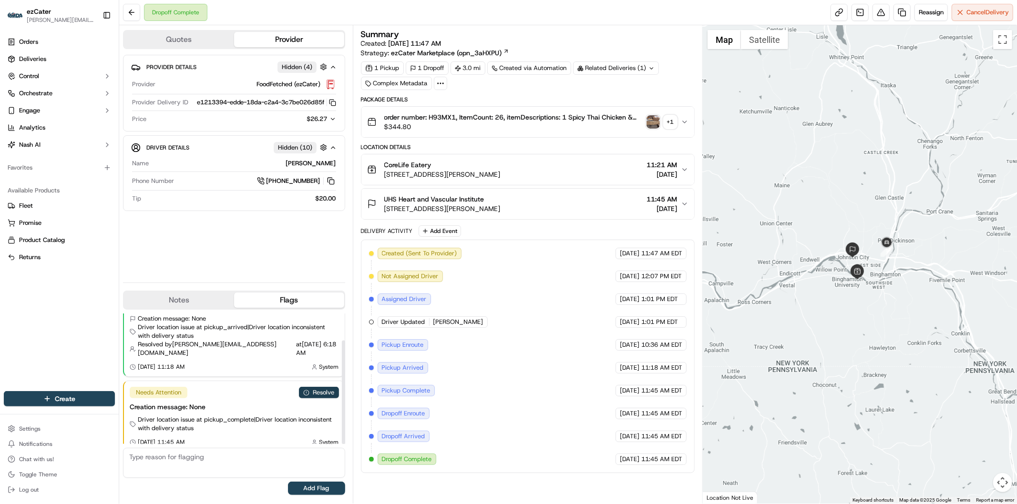
click at [327, 388] on button "Resolve" at bounding box center [319, 392] width 40 height 11
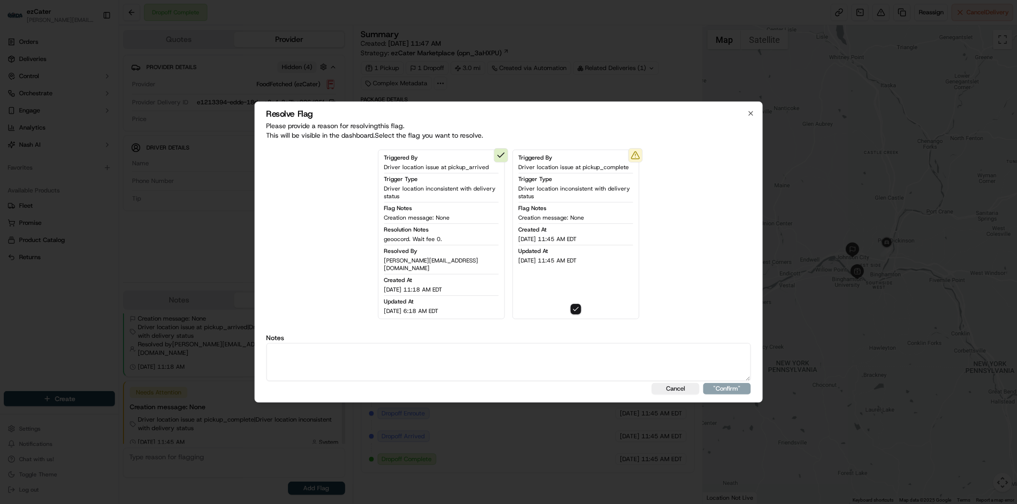
click at [365, 355] on textarea at bounding box center [508, 362] width 485 height 38
paste textarea "geoocord. Wait fee 0."
type textarea "geoocord. Wait fee 0."
click at [730, 388] on button ""Confirm"" at bounding box center [727, 388] width 48 height 11
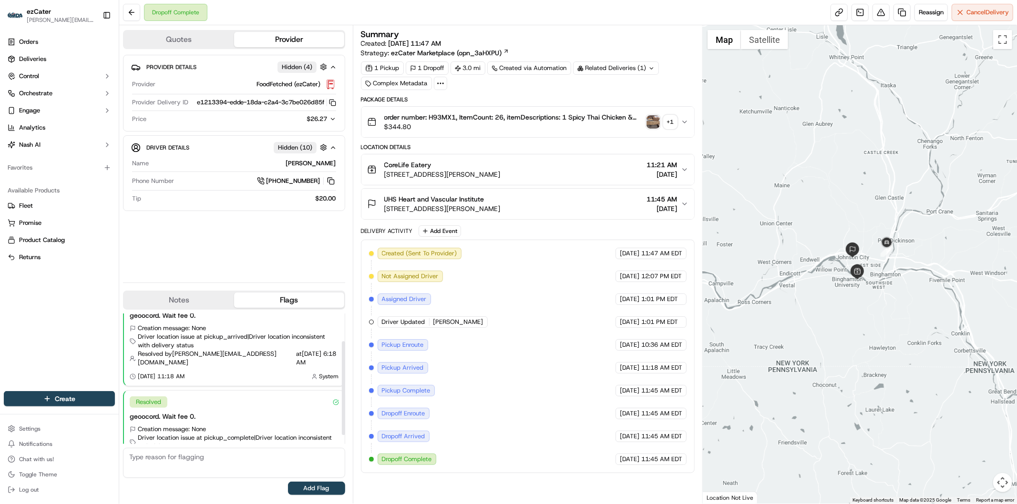
scroll to position [0, 0]
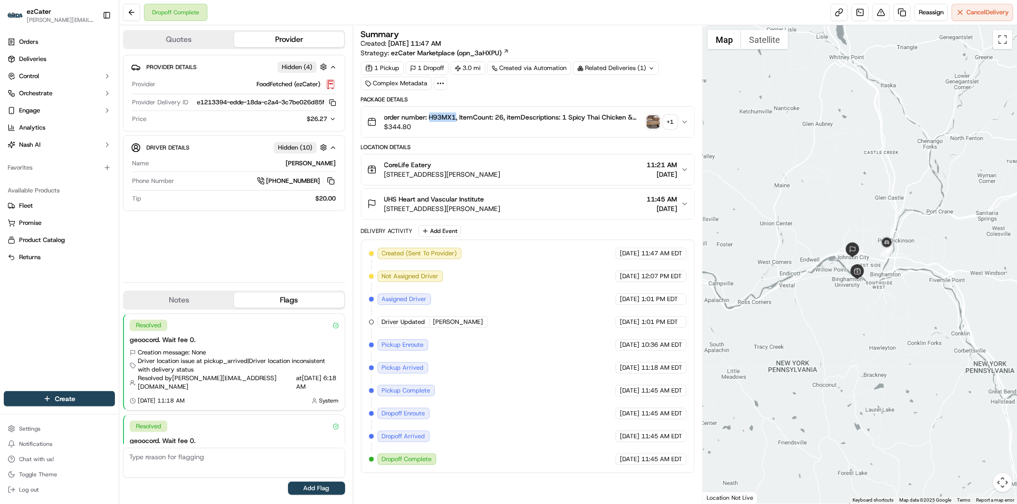
drag, startPoint x: 431, startPoint y: 119, endPoint x: 455, endPoint y: 120, distance: 24.8
click at [455, 120] on span "order number: H93MX1, ItemCount: 26, itemDescriptions: 1 Spicy Thai Chicken & N…" at bounding box center [513, 118] width 258 height 10
copy span "H93MX1"
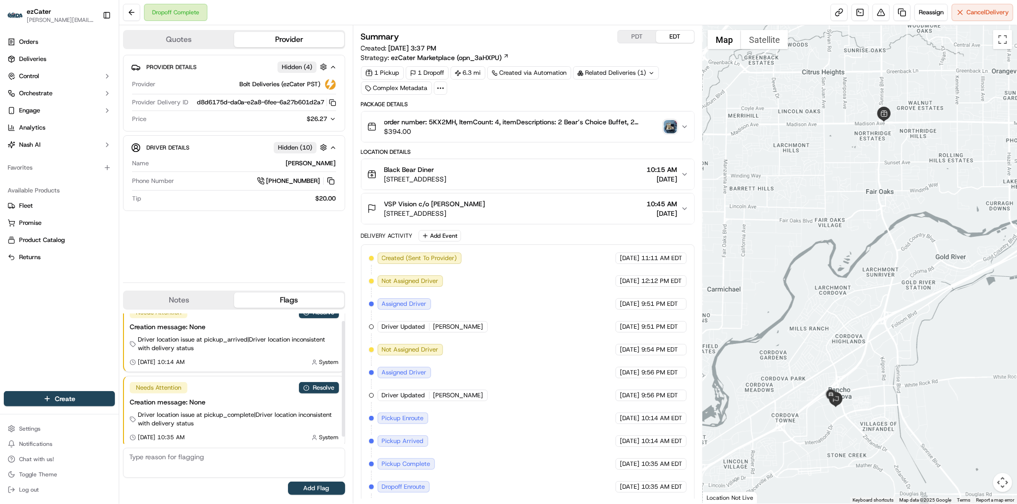
scroll to position [17, 0]
click at [335, 117] on icon "button" at bounding box center [332, 119] width 7 height 7
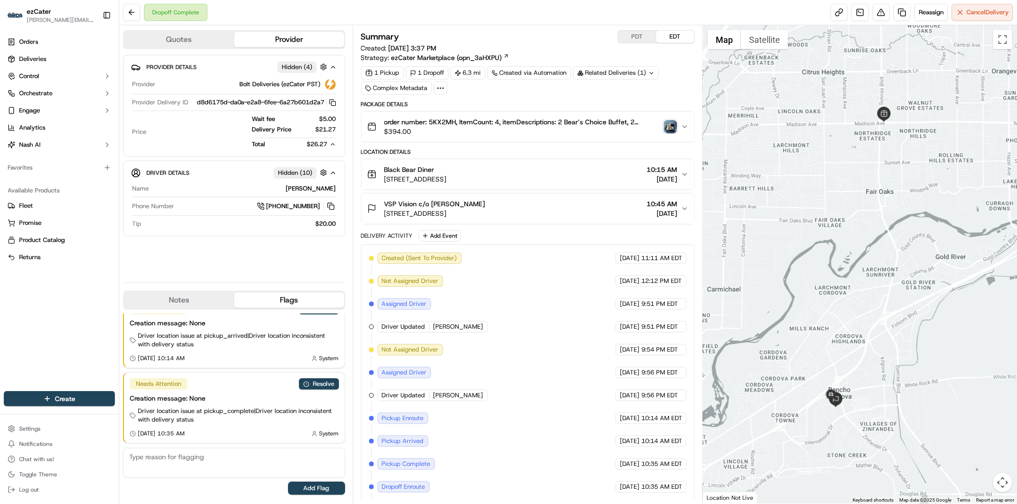
click at [335, 117] on span "$5.00" at bounding box center [320, 119] width 31 height 9
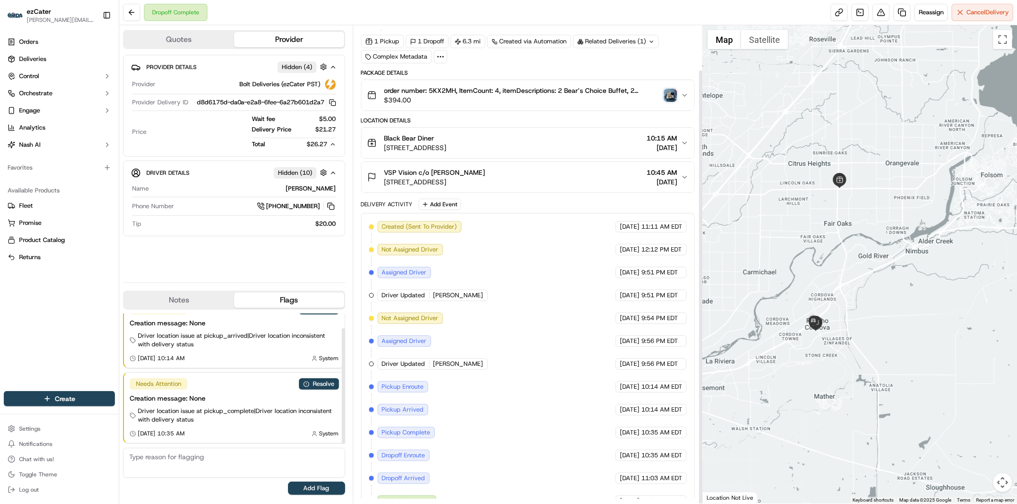
scroll to position [49, 0]
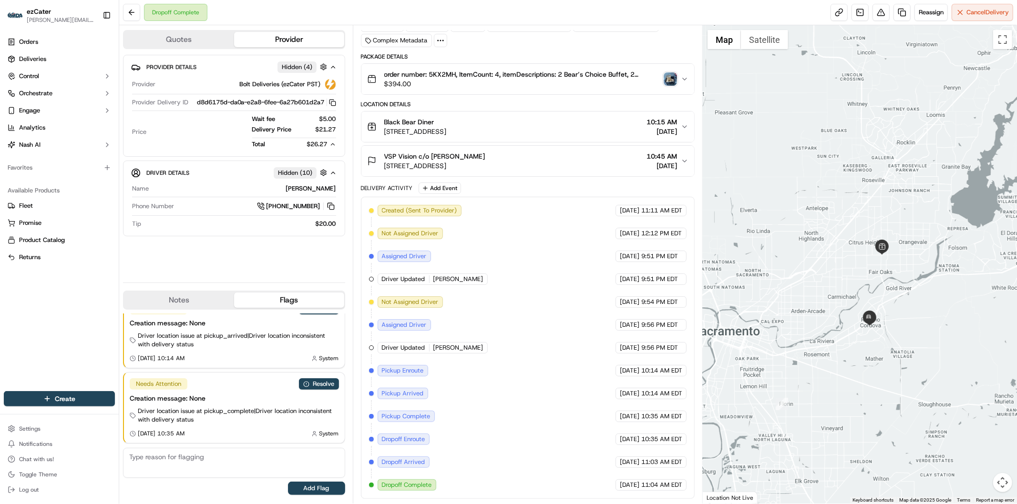
drag, startPoint x: 921, startPoint y: 164, endPoint x: 871, endPoint y: 269, distance: 117.1
click at [871, 269] on div at bounding box center [860, 264] width 314 height 479
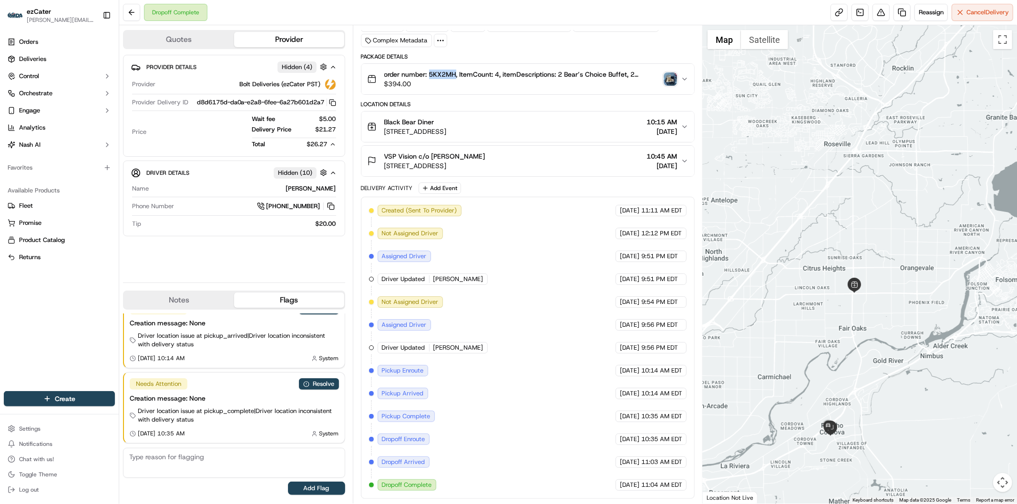
drag, startPoint x: 431, startPoint y: 75, endPoint x: 455, endPoint y: 75, distance: 24.3
click at [455, 75] on span "order number: 5KX2MH, ItemCount: 4, itemDescriptions: 2 Bear’s Choice Buffet, 2…" at bounding box center [522, 75] width 276 height 10
copy span "5KX2MH"
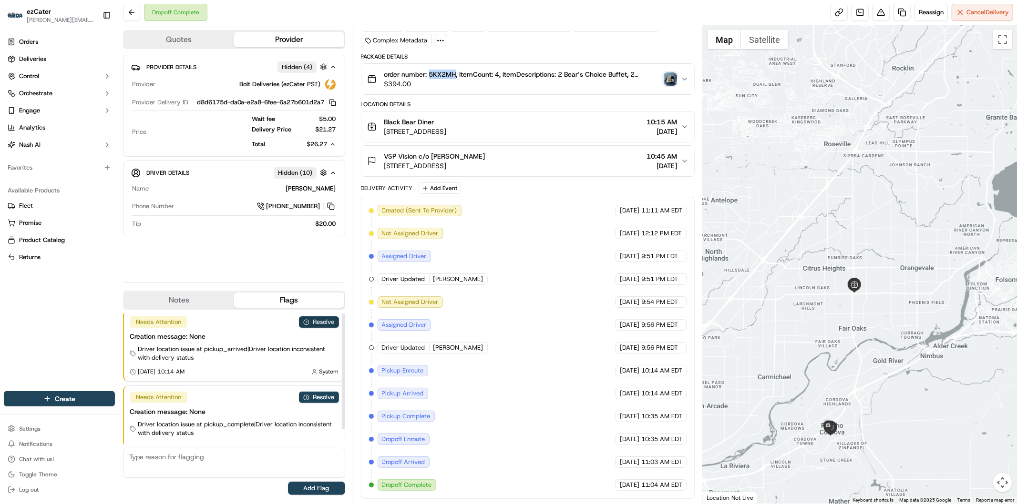
scroll to position [0, 0]
click at [329, 322] on button "Resolve" at bounding box center [319, 325] width 40 height 11
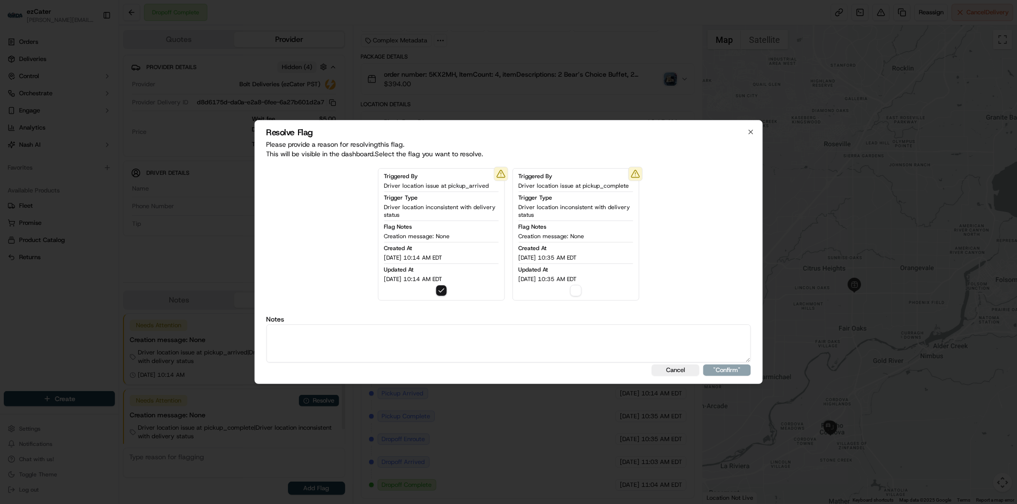
drag, startPoint x: 415, startPoint y: 346, endPoint x: 461, endPoint y: 346, distance: 45.8
click at [416, 346] on textarea at bounding box center [508, 344] width 485 height 38
paste textarea "geoocord. Wait fee 0."
type textarea "geoocord. Wait fee 0."
click at [740, 371] on button ""Confirm"" at bounding box center [727, 370] width 48 height 11
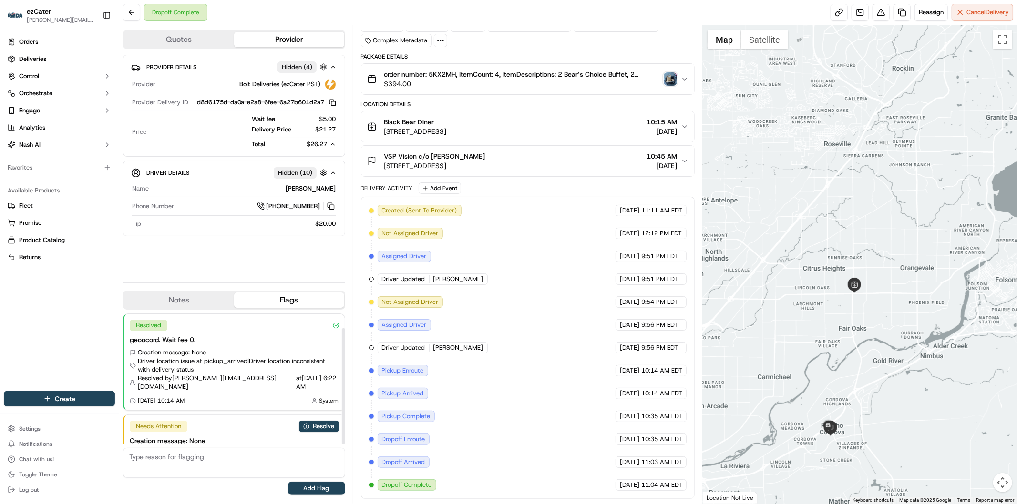
scroll to position [34, 0]
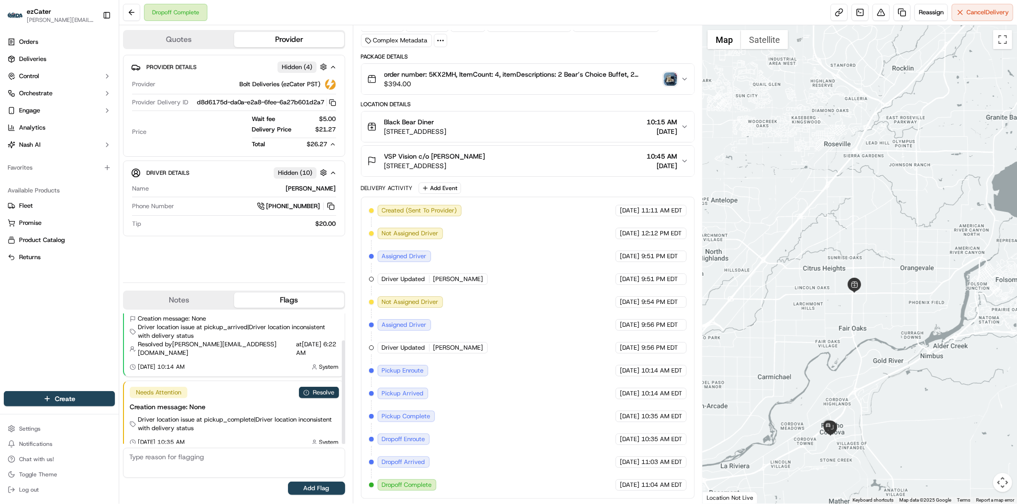
click at [325, 387] on button "Resolve" at bounding box center [319, 392] width 40 height 11
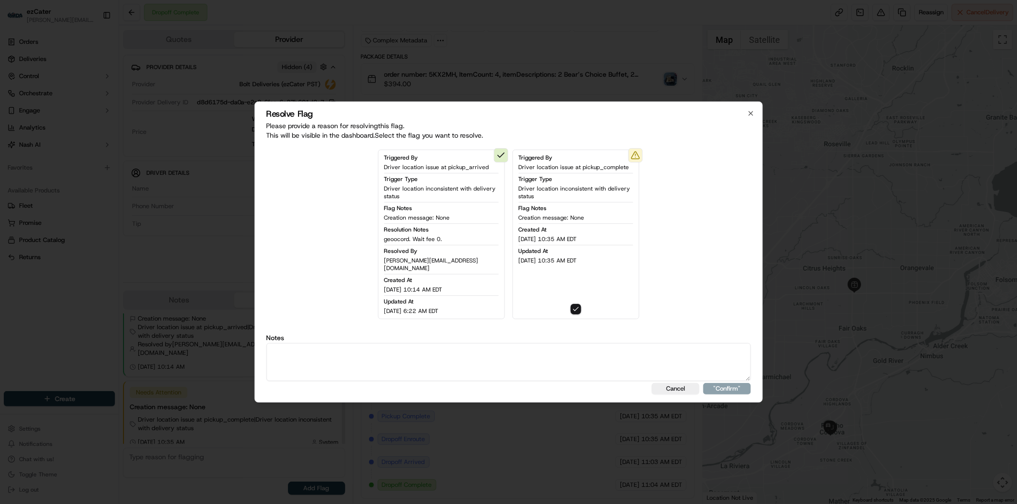
click at [380, 353] on textarea at bounding box center [508, 362] width 485 height 38
paste textarea "geoocord. Wait fee 0."
type textarea "geoocord. Wait fee 0."
click at [730, 385] on button ""Confirm"" at bounding box center [727, 388] width 48 height 11
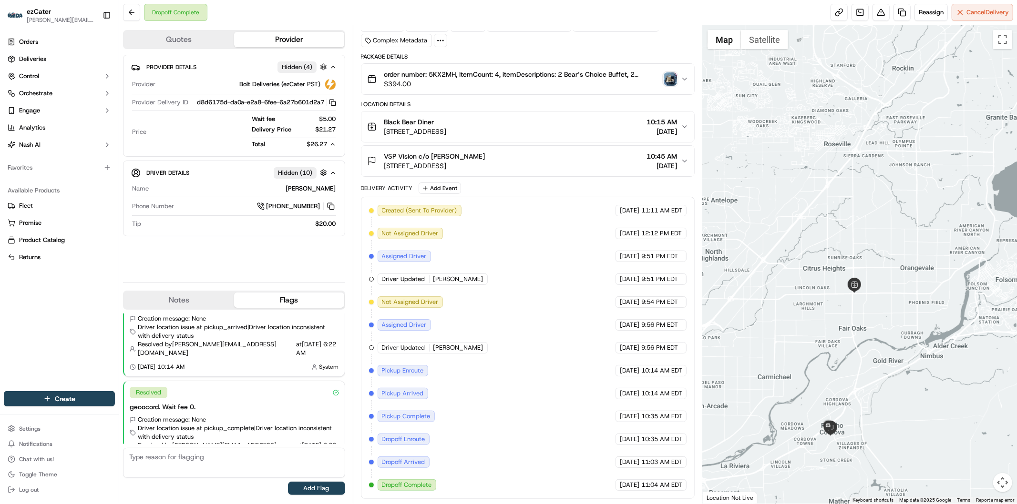
scroll to position [51, 0]
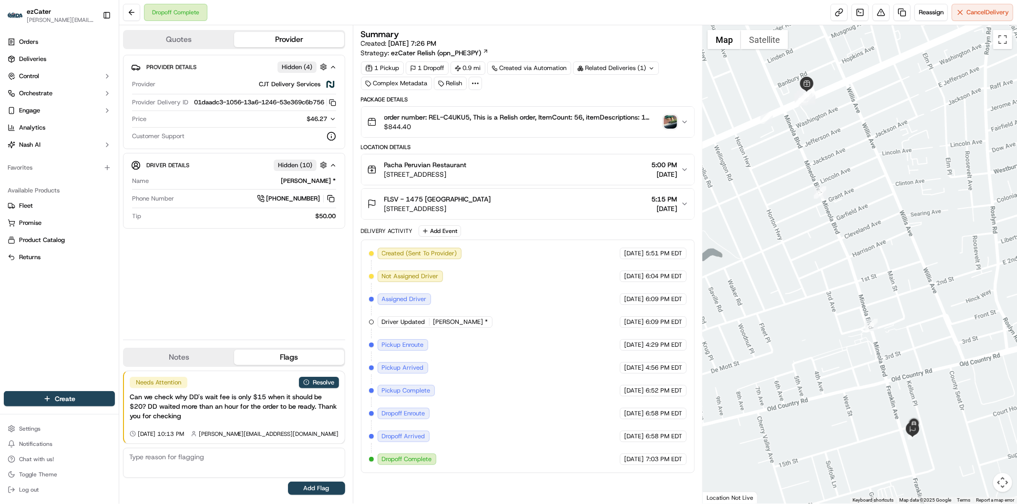
click at [331, 120] on icon "button" at bounding box center [332, 119] width 3 height 2
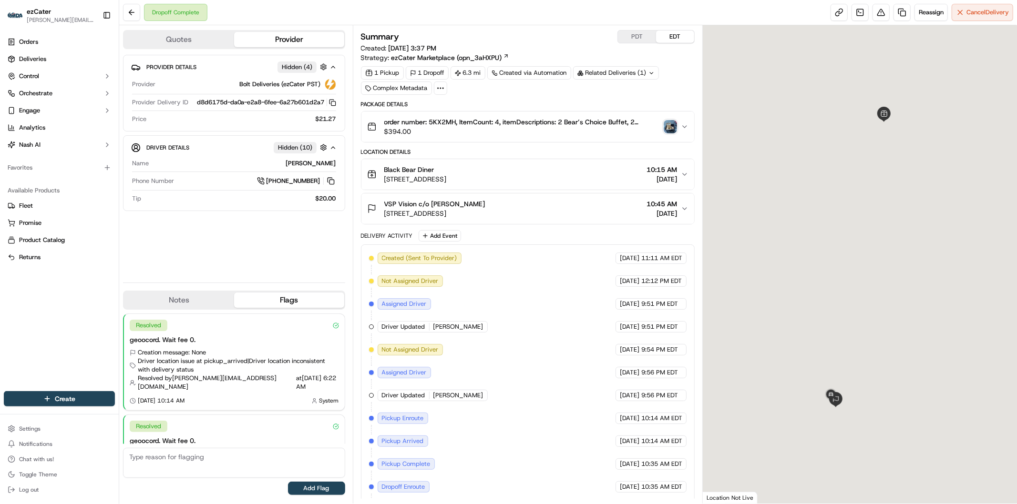
scroll to position [51, 0]
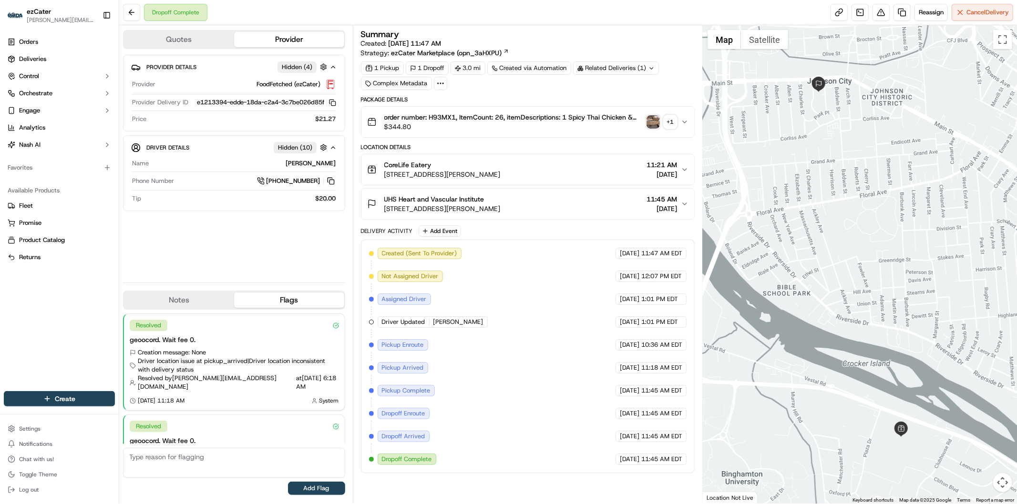
scroll to position [51, 0]
